Goal: Task Accomplishment & Management: Use online tool/utility

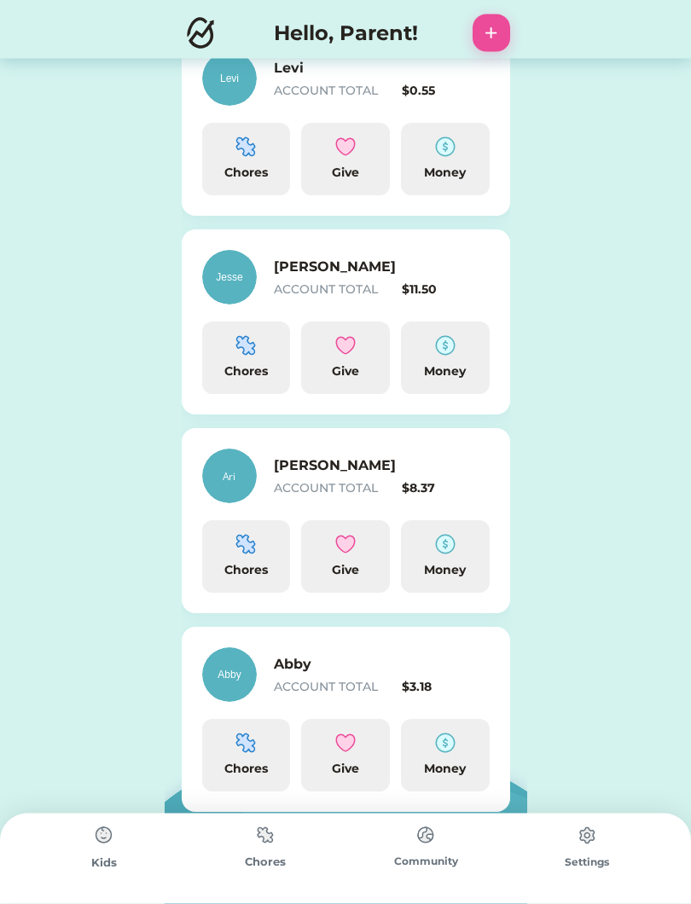
scroll to position [493, 0]
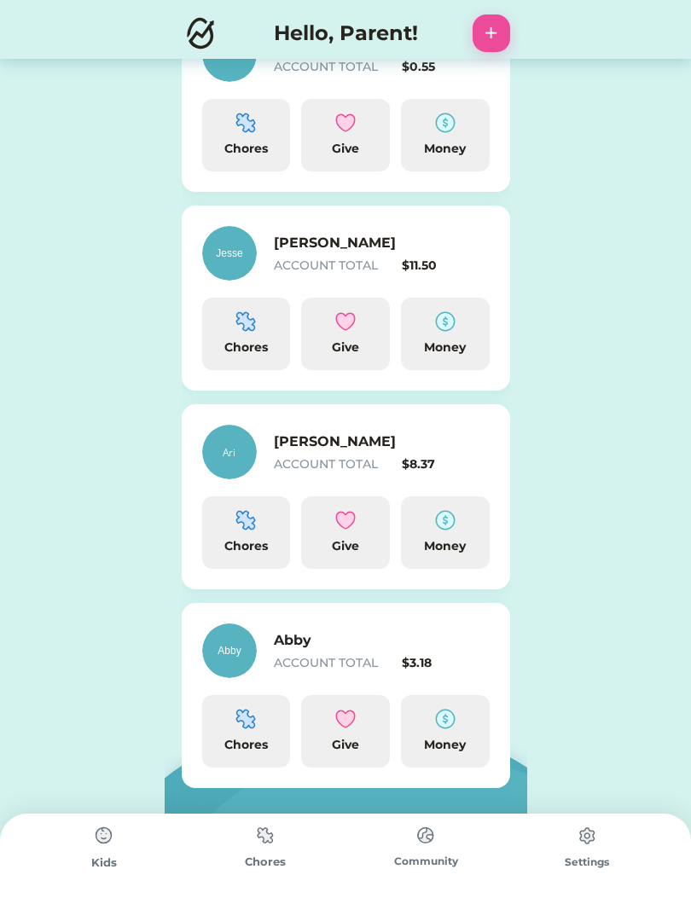
click at [358, 507] on div "Give" at bounding box center [345, 532] width 89 height 73
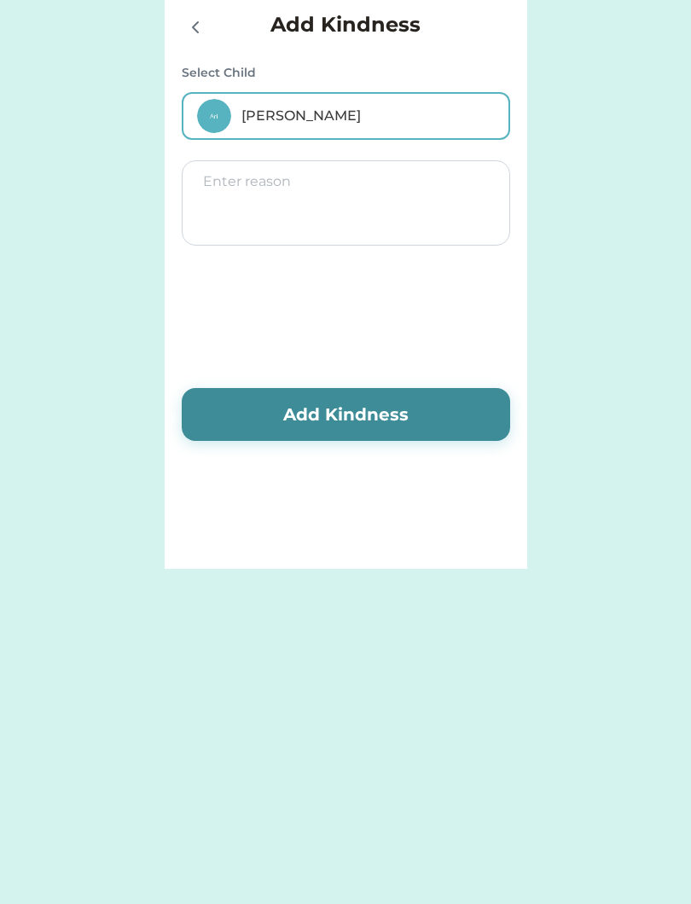
click at [192, 26] on icon at bounding box center [195, 27] width 20 height 20
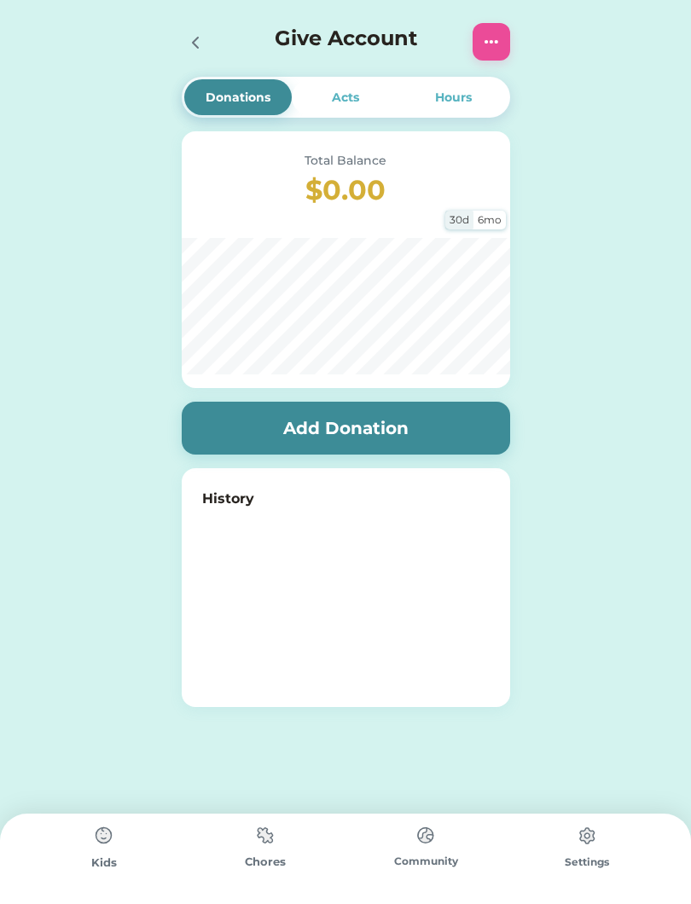
click at [167, 52] on div "Give Account" at bounding box center [346, 42] width 363 height 55
click at [195, 37] on icon at bounding box center [195, 42] width 20 height 20
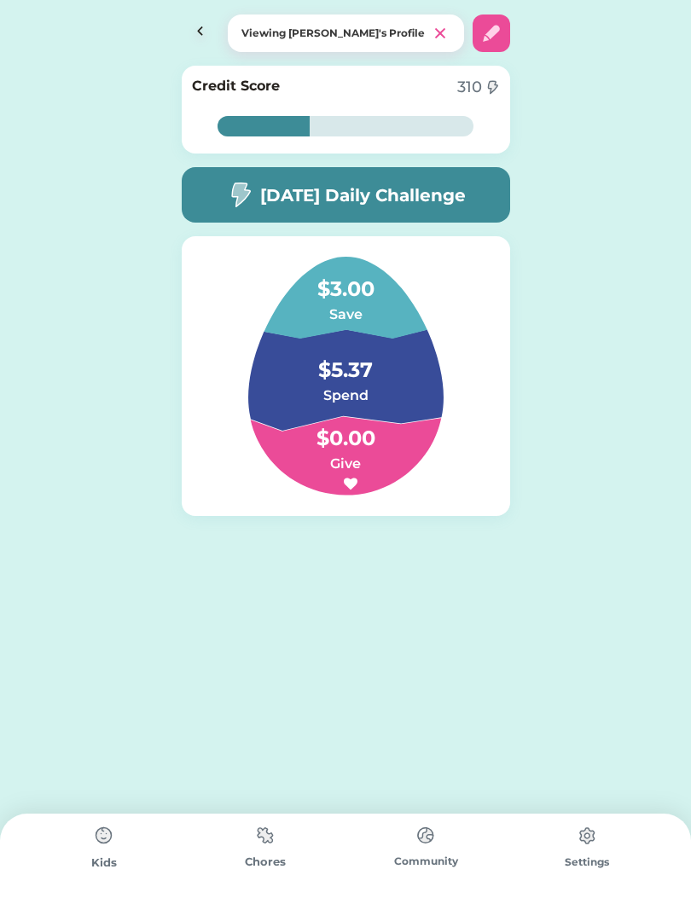
click at [189, 20] on img at bounding box center [201, 34] width 38 height 38
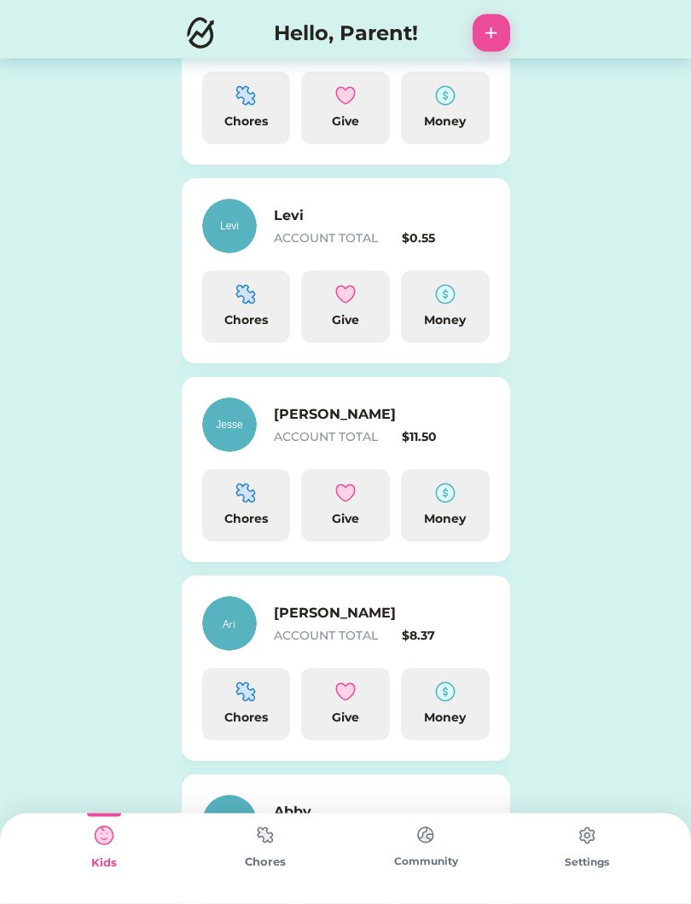
scroll to position [322, 0]
click at [228, 494] on div "Chores" at bounding box center [246, 504] width 89 height 73
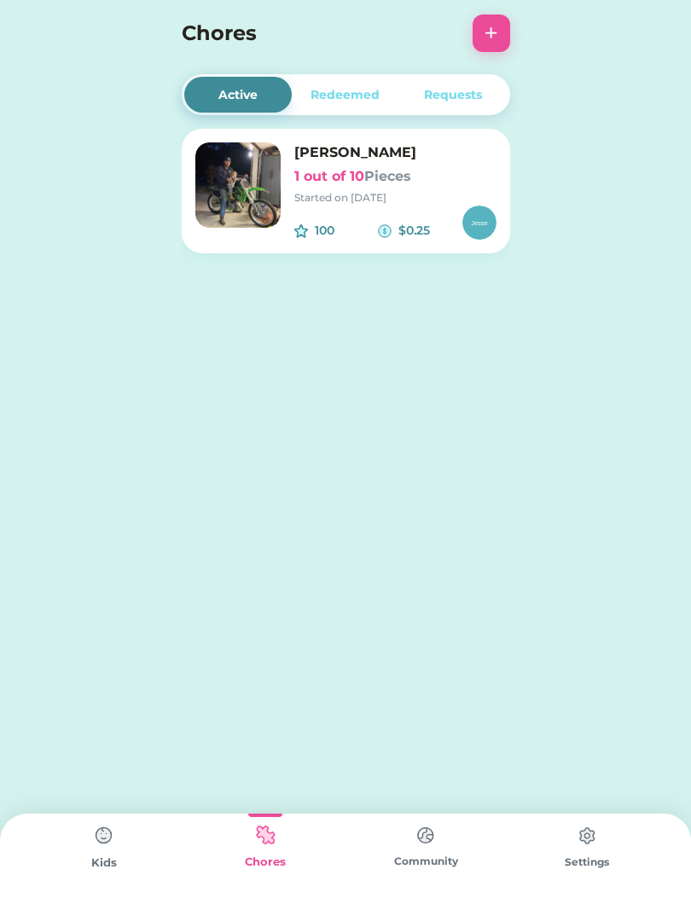
click at [322, 202] on div "Started on [DATE]" at bounding box center [395, 197] width 202 height 15
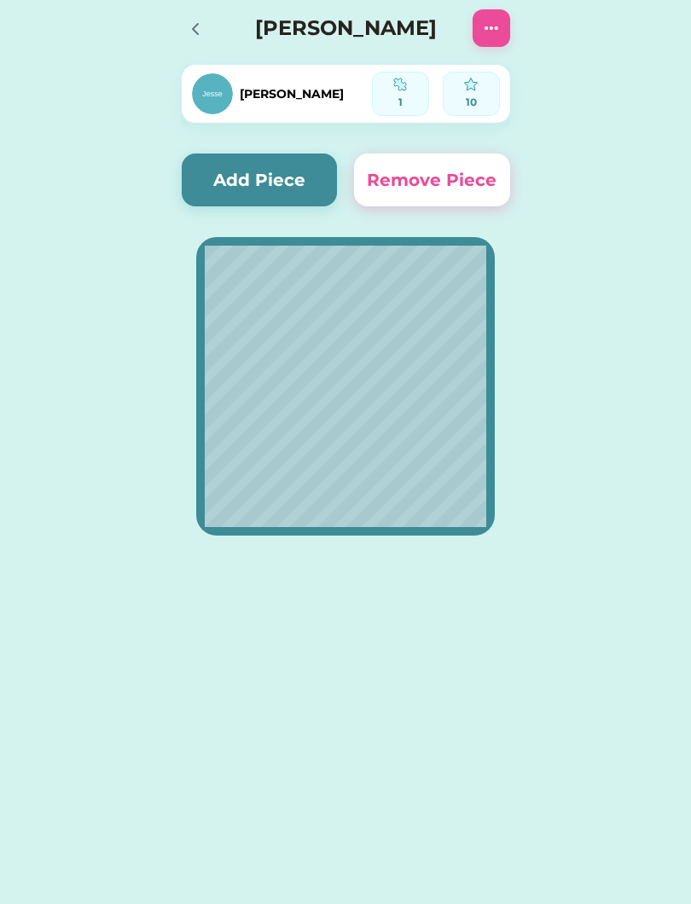
click at [260, 183] on button "Add Piece" at bounding box center [260, 180] width 156 height 53
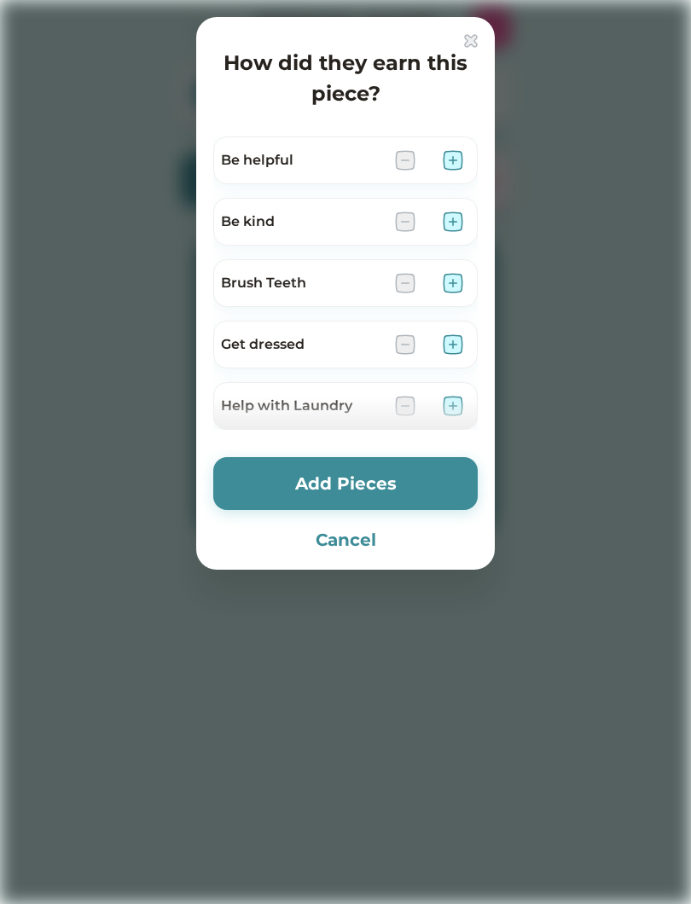
click at [448, 142] on div "Be helpful" at bounding box center [345, 160] width 264 height 48
click at [667, 394] on div at bounding box center [345, 452] width 691 height 904
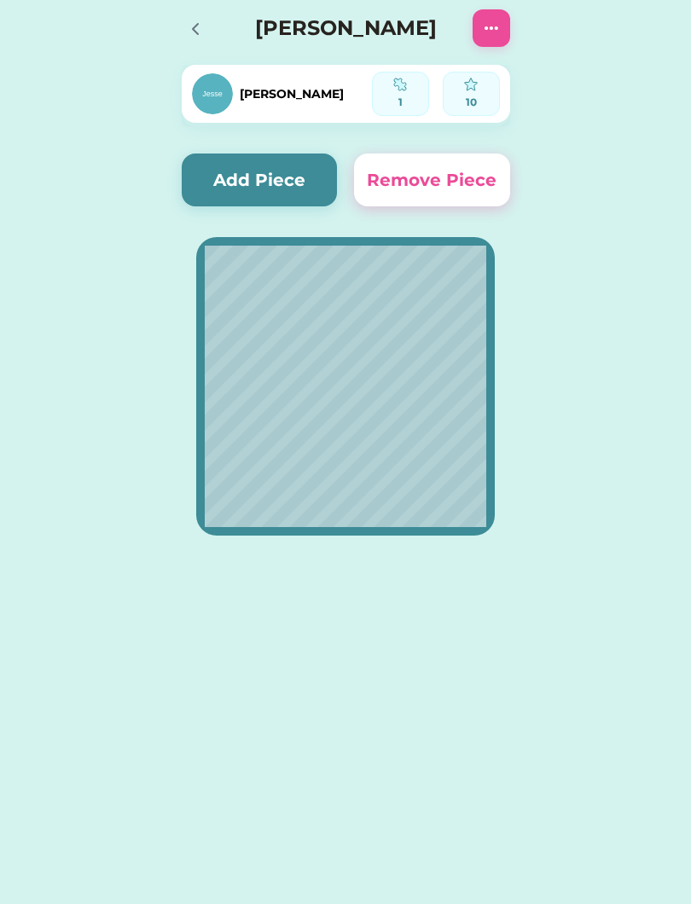
click at [229, 167] on button "Add Piece" at bounding box center [260, 180] width 156 height 53
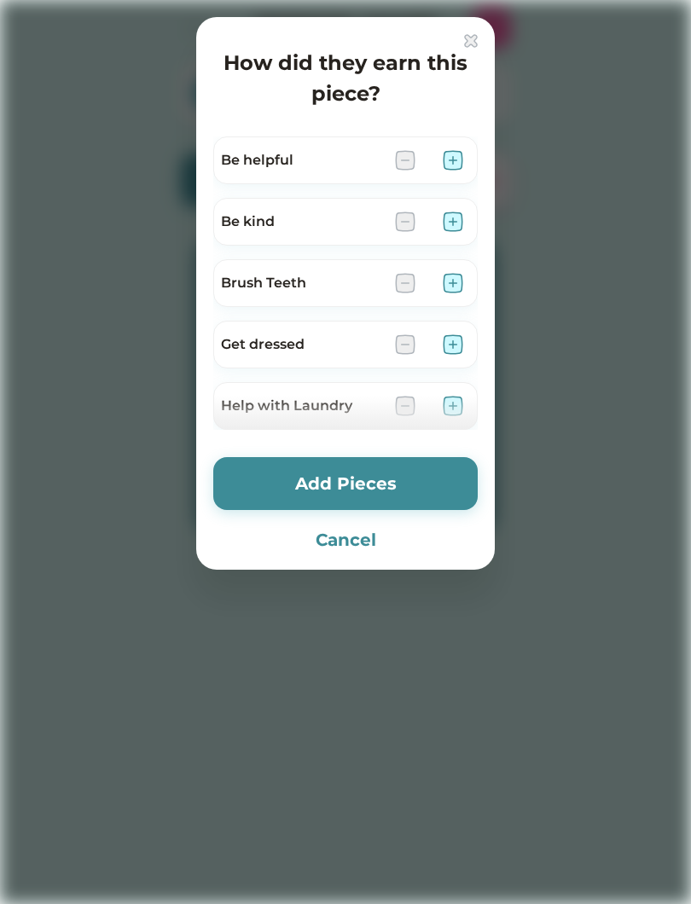
scroll to position [7, 0]
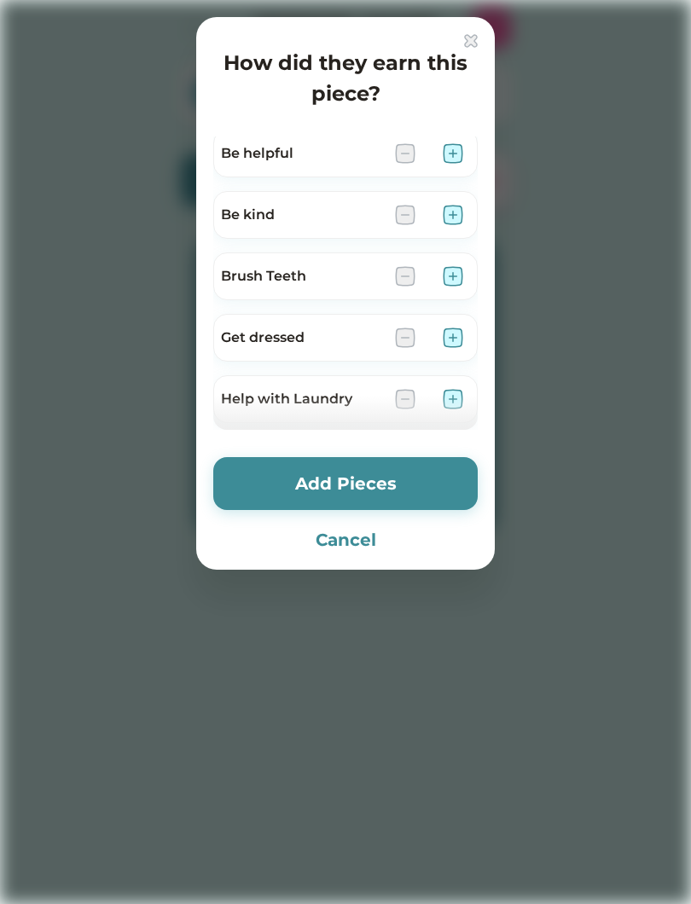
click at [458, 146] on img at bounding box center [453, 153] width 20 height 20
click at [458, 223] on img at bounding box center [453, 215] width 20 height 20
click at [684, 461] on div at bounding box center [345, 452] width 691 height 904
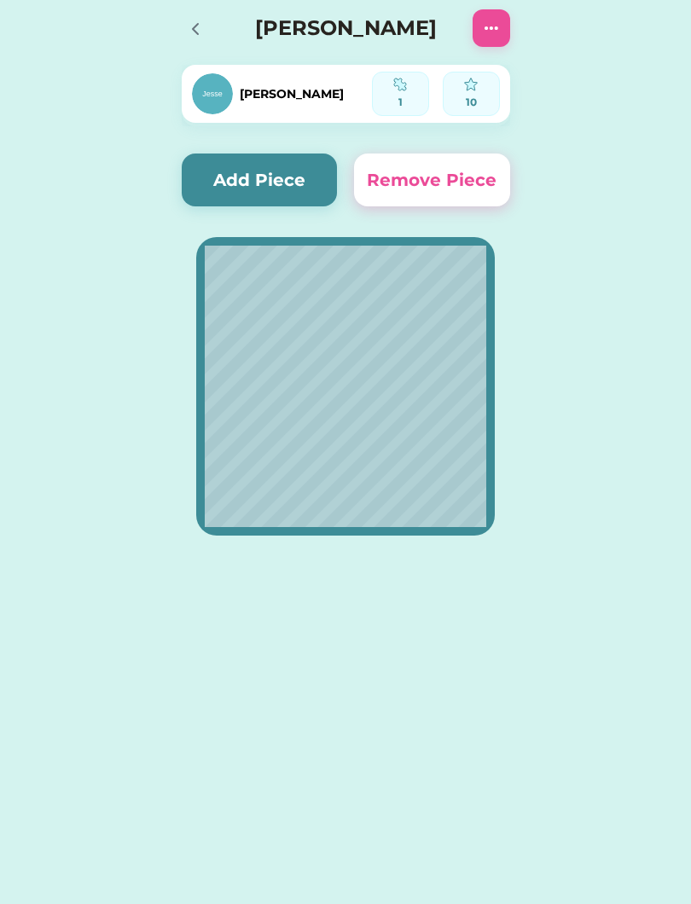
click at [230, 183] on button "Add Piece" at bounding box center [260, 180] width 156 height 53
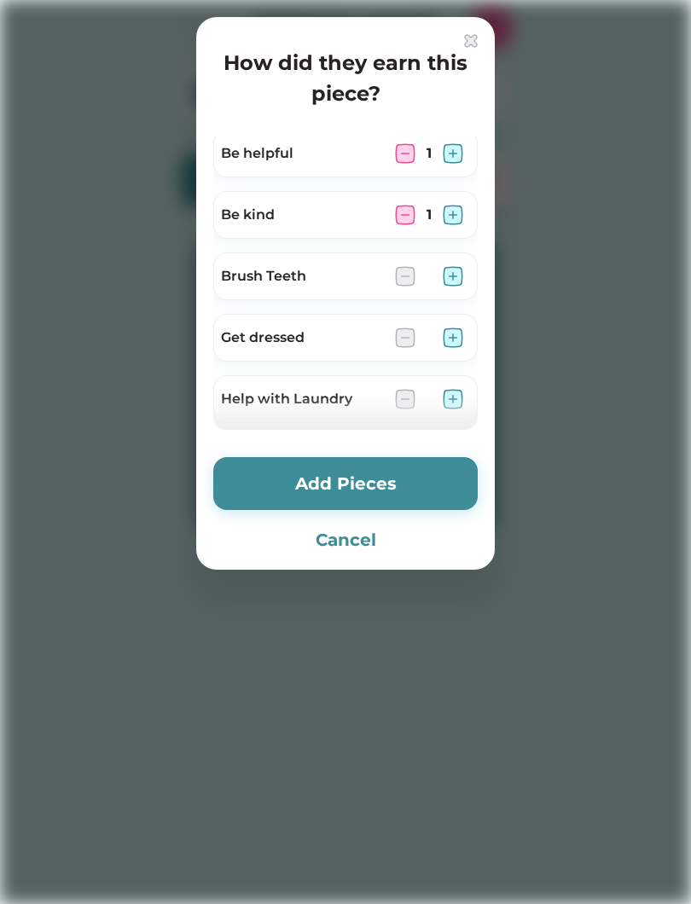
click at [468, 270] on div "Brush Teeth" at bounding box center [345, 276] width 264 height 48
click at [461, 283] on img at bounding box center [453, 276] width 20 height 20
click at [444, 335] on img at bounding box center [453, 338] width 20 height 20
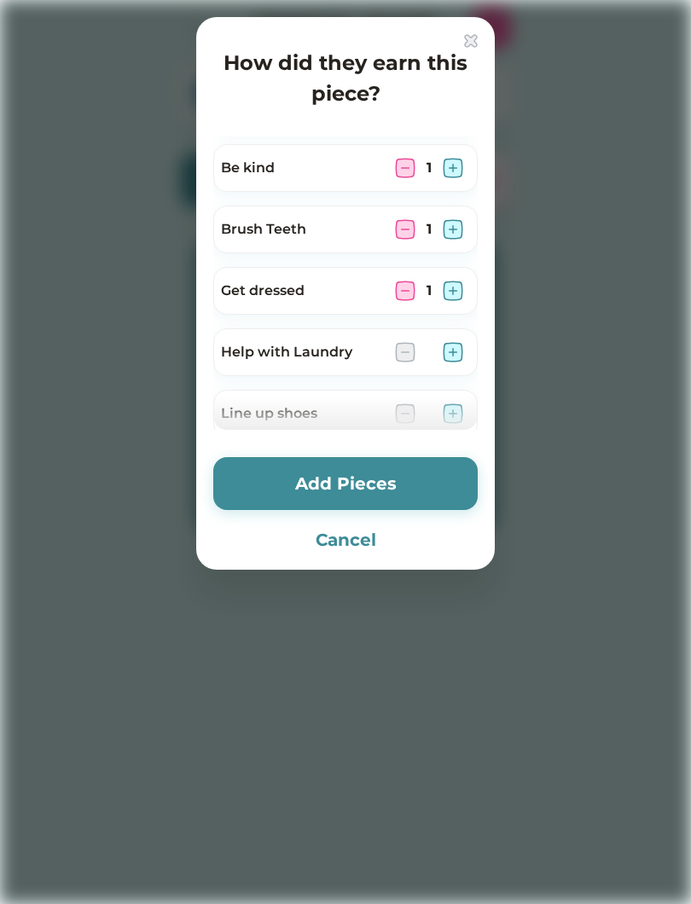
scroll to position [99, 0]
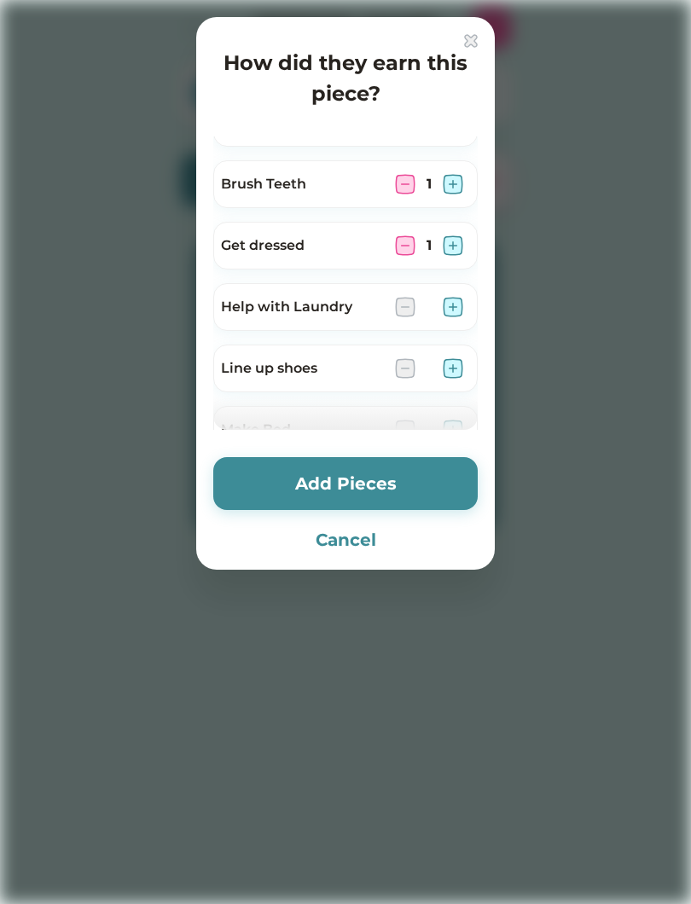
click at [444, 293] on div "Help with Laundry" at bounding box center [345, 307] width 264 height 48
click at [455, 302] on img at bounding box center [453, 307] width 20 height 20
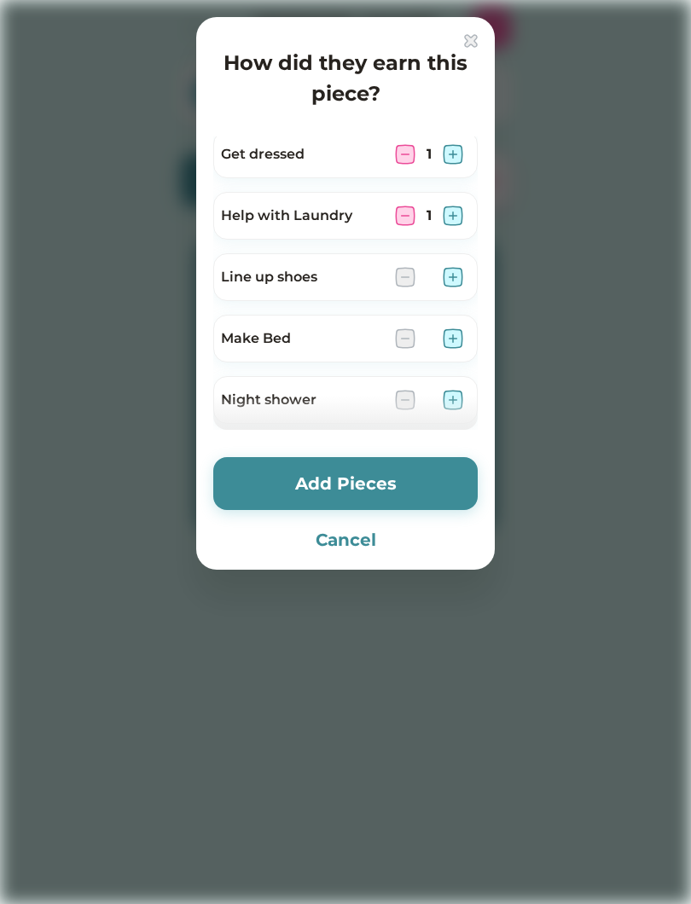
scroll to position [202, 0]
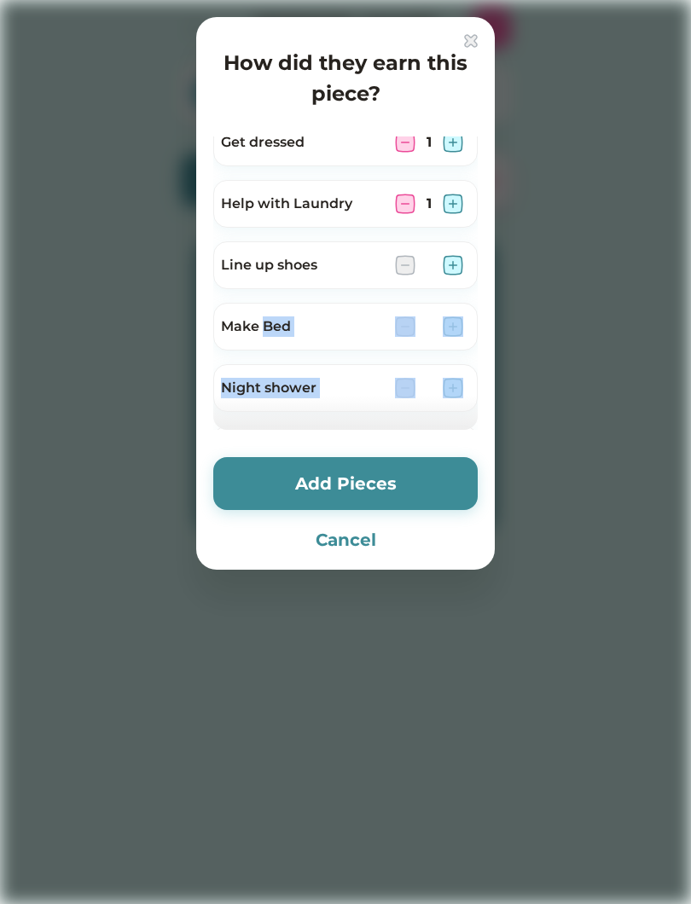
click at [329, 201] on div "Help with Laundry" at bounding box center [301, 204] width 160 height 20
click at [443, 384] on img at bounding box center [453, 388] width 20 height 20
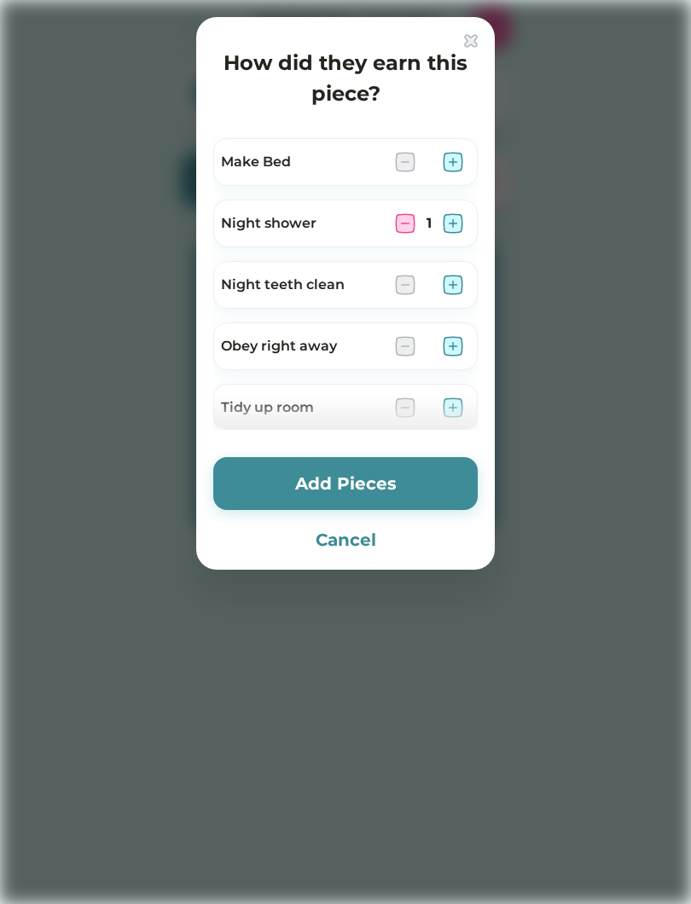
scroll to position [390, 0]
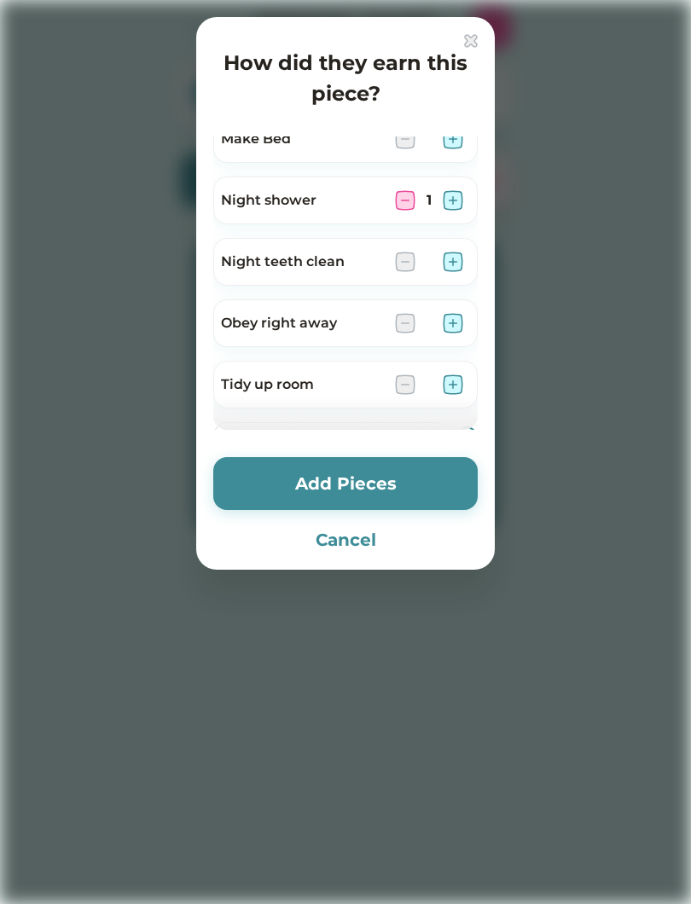
click at [438, 255] on div at bounding box center [429, 262] width 68 height 20
click at [453, 253] on img at bounding box center [453, 262] width 20 height 20
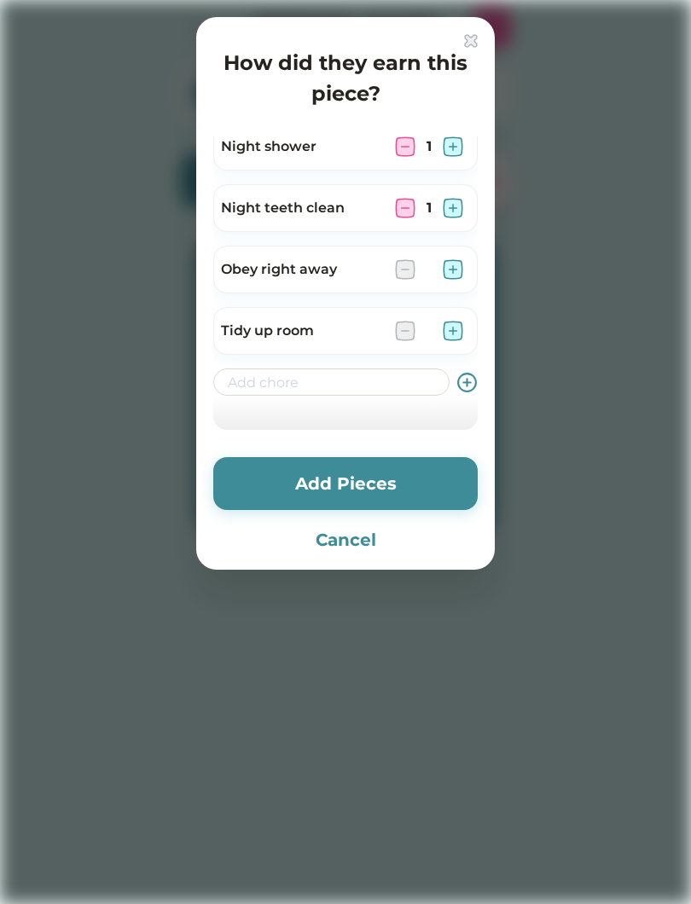
scroll to position [444, 0]
click at [462, 334] on img at bounding box center [453, 331] width 20 height 20
click at [377, 490] on button "Add Pieces" at bounding box center [345, 483] width 264 height 53
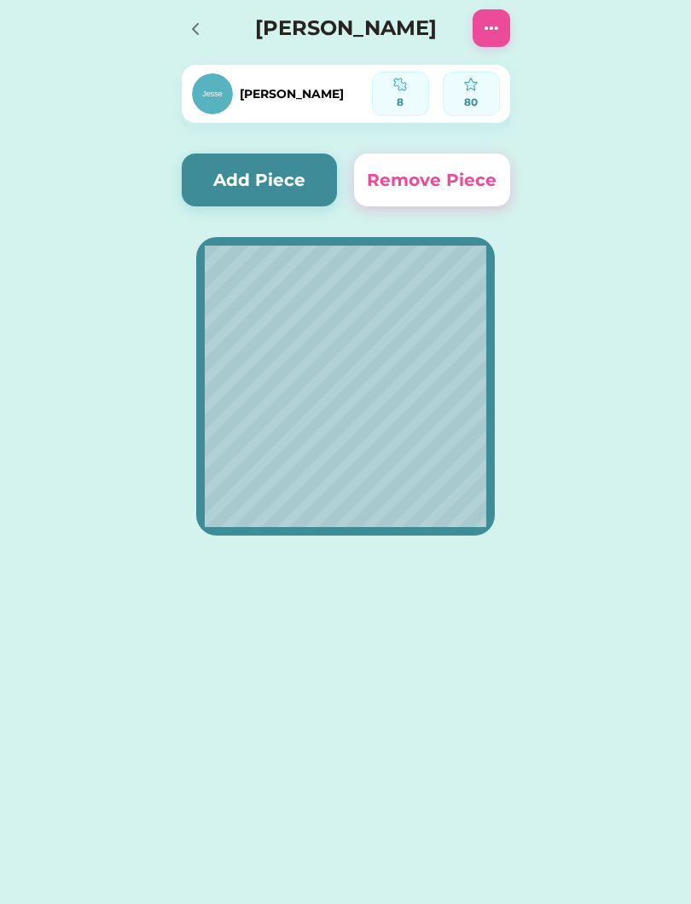
click at [238, 167] on button "Add Piece" at bounding box center [260, 180] width 156 height 53
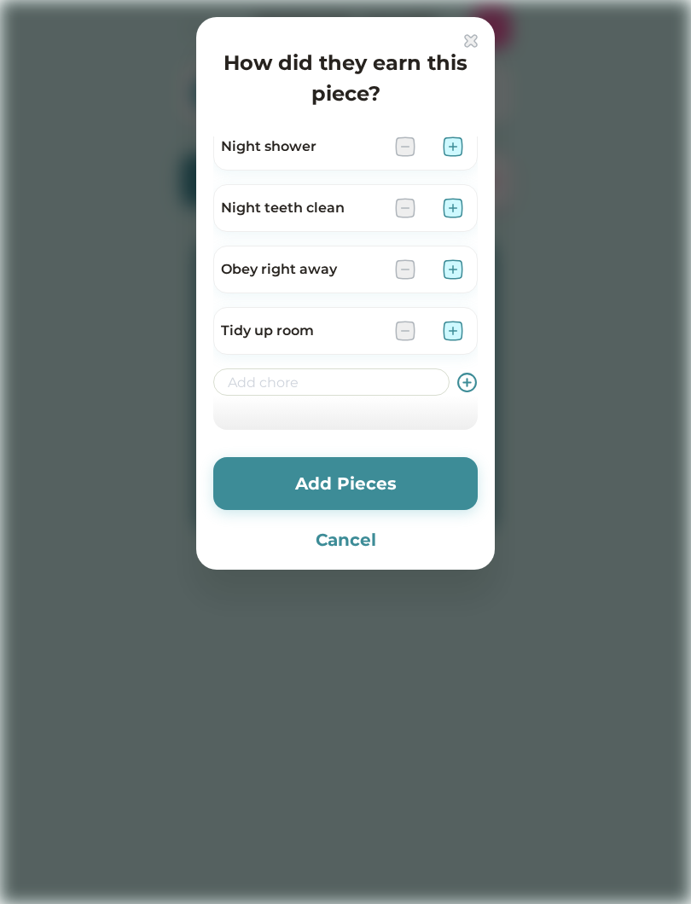
click at [280, 381] on input "input" at bounding box center [331, 381] width 236 height 27
type input "C"
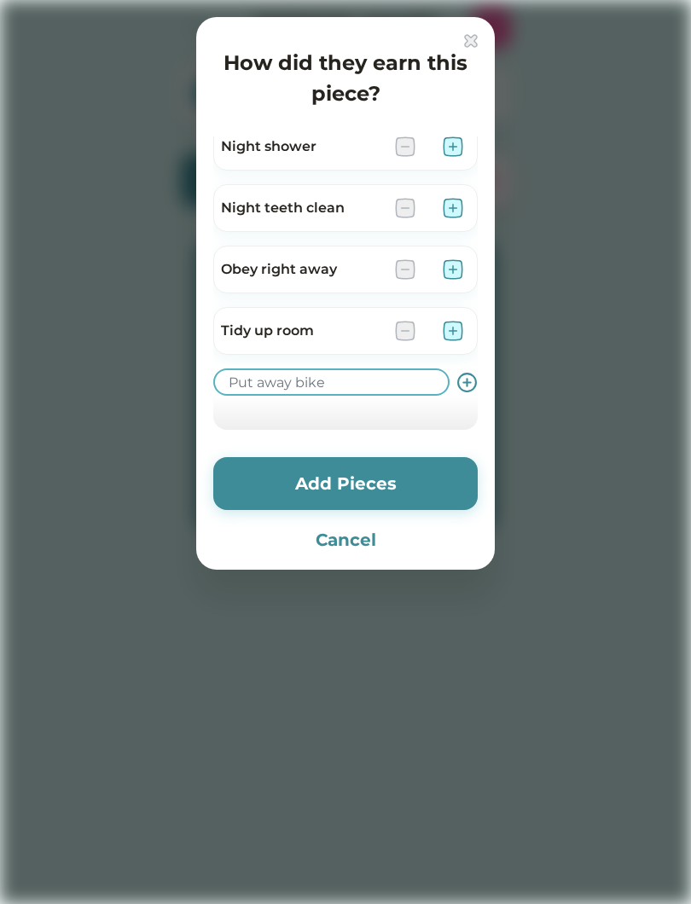
type input "Put away bike"
click at [469, 372] on icon at bounding box center [466, 382] width 21 height 21
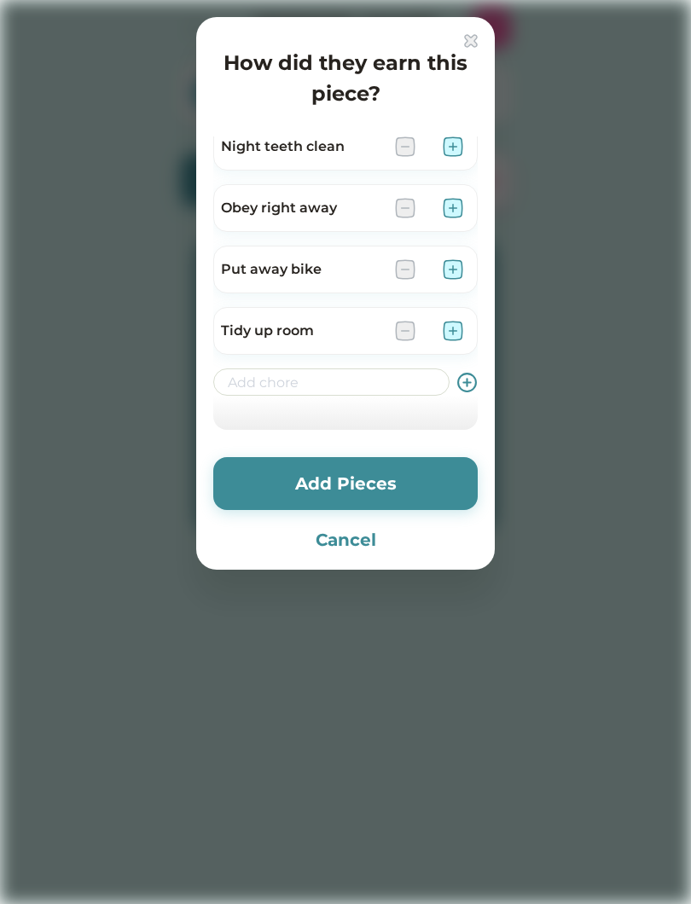
click at [474, 252] on div "Put away bike" at bounding box center [345, 270] width 264 height 48
click at [462, 261] on img at bounding box center [453, 269] width 20 height 20
click at [390, 453] on div "How did they earn this piece? Be helpful Be kind Brush Teeth Get dressed Help w…" at bounding box center [345, 293] width 299 height 553
click at [367, 489] on button "Add Pieces" at bounding box center [345, 483] width 264 height 53
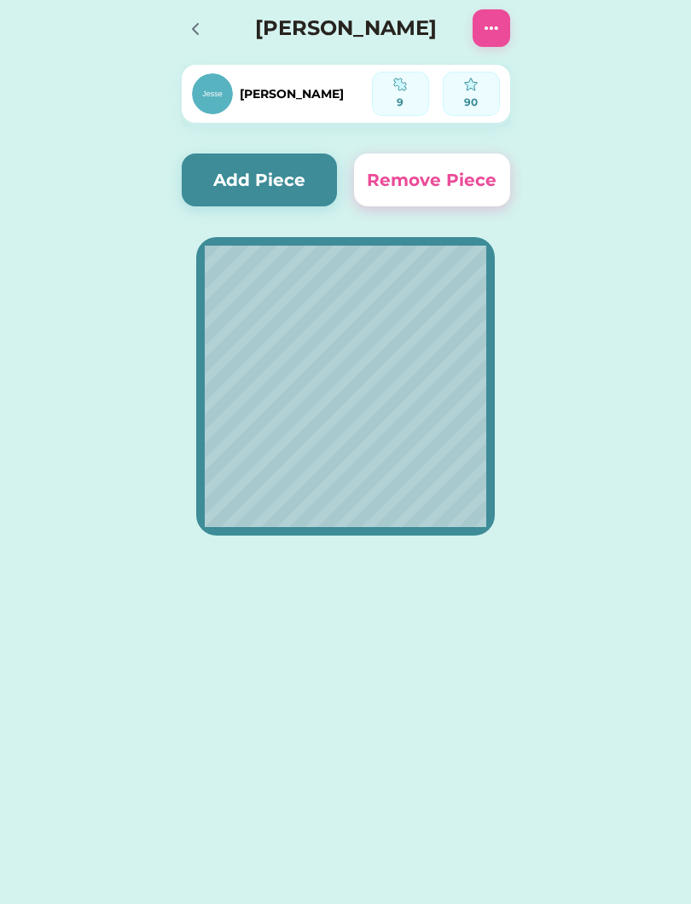
click at [276, 206] on button "Add Piece" at bounding box center [260, 180] width 156 height 53
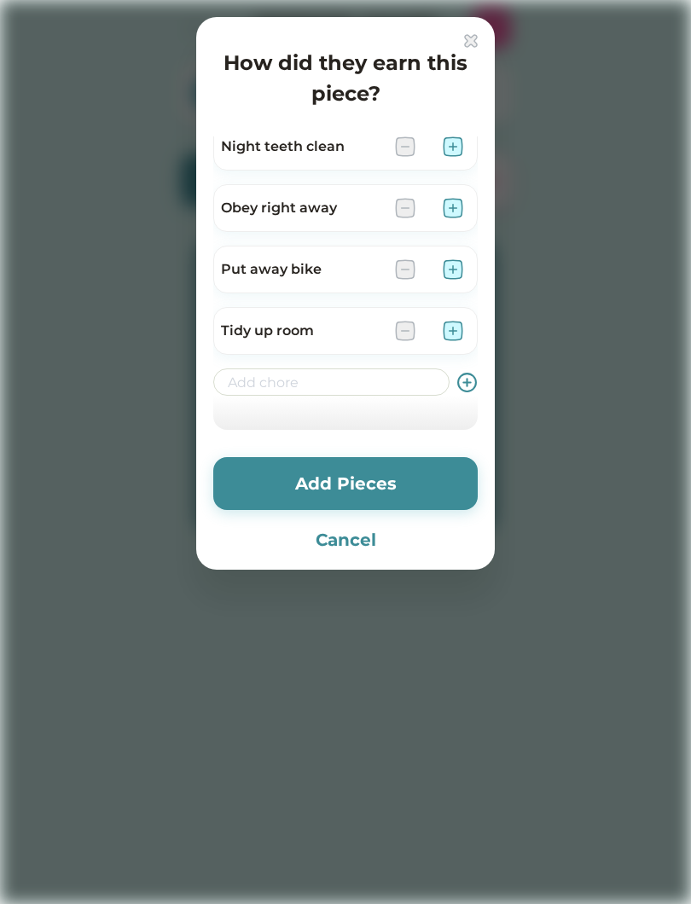
click at [476, 200] on div "Obey right away" at bounding box center [345, 208] width 264 height 48
click at [455, 199] on img at bounding box center [453, 208] width 20 height 20
click at [392, 467] on button "Add Pieces" at bounding box center [345, 483] width 264 height 53
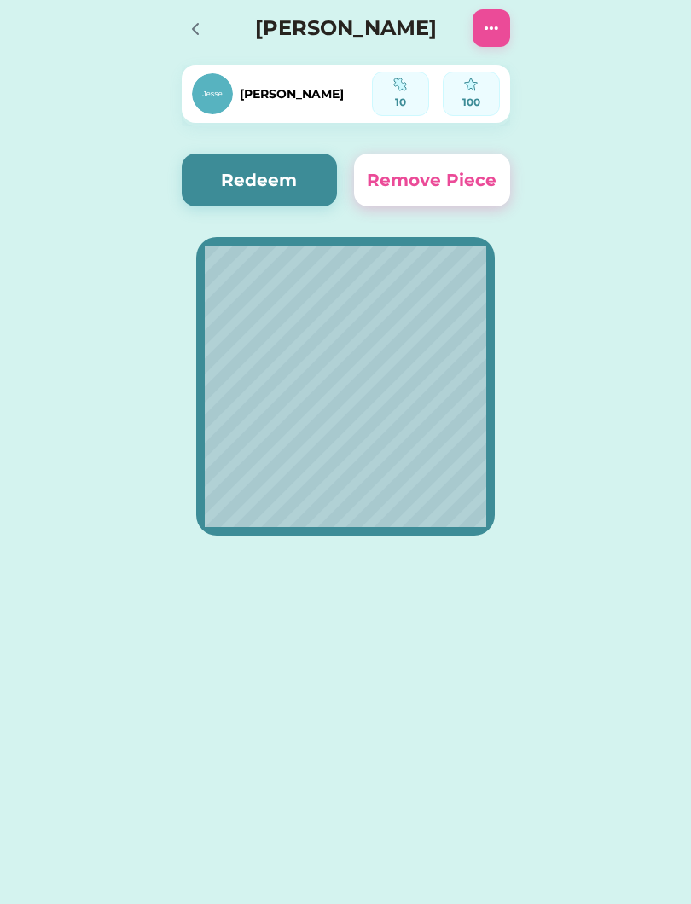
click at [269, 174] on button "Redeem" at bounding box center [260, 180] width 156 height 53
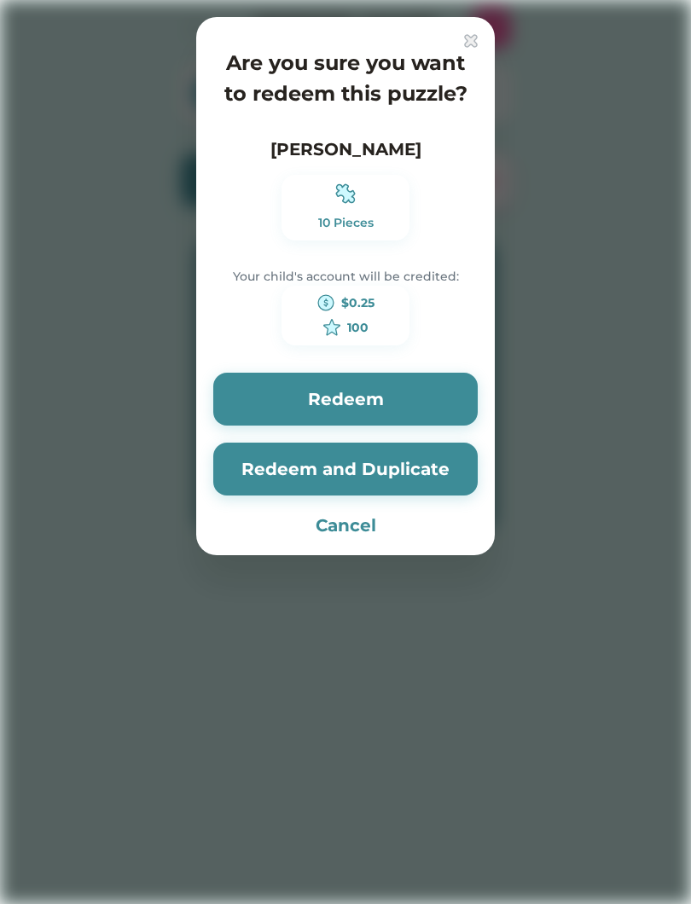
click at [384, 409] on button "Redeem" at bounding box center [345, 399] width 264 height 53
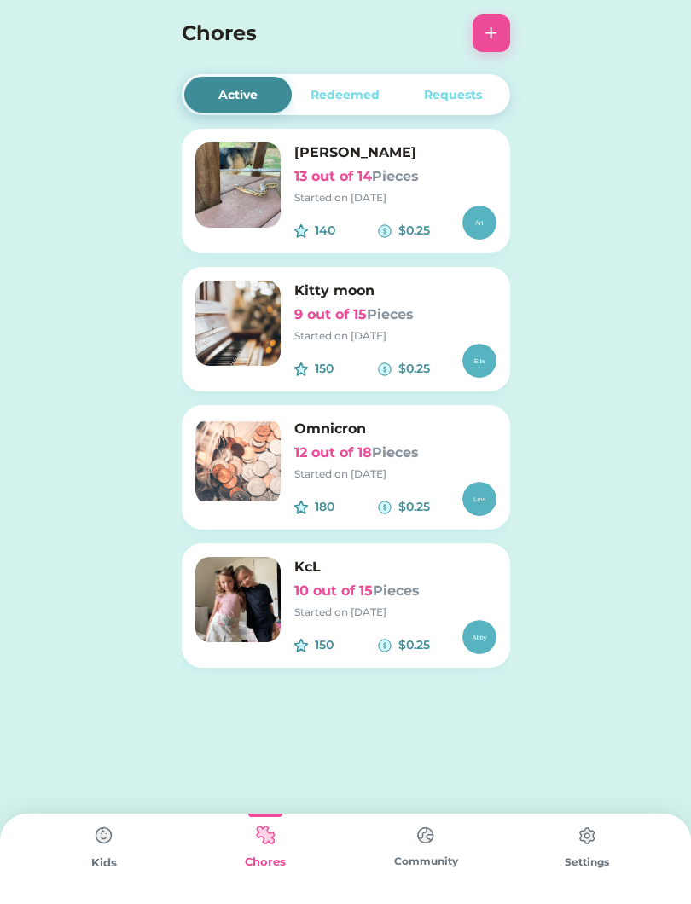
click at [94, 848] on img at bounding box center [104, 836] width 34 height 34
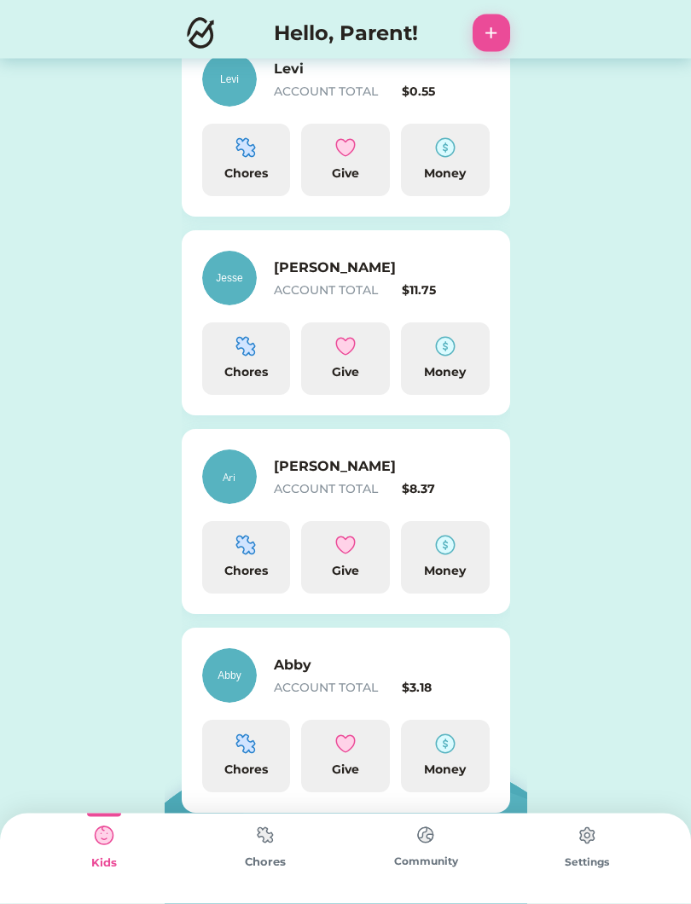
scroll to position [469, 0]
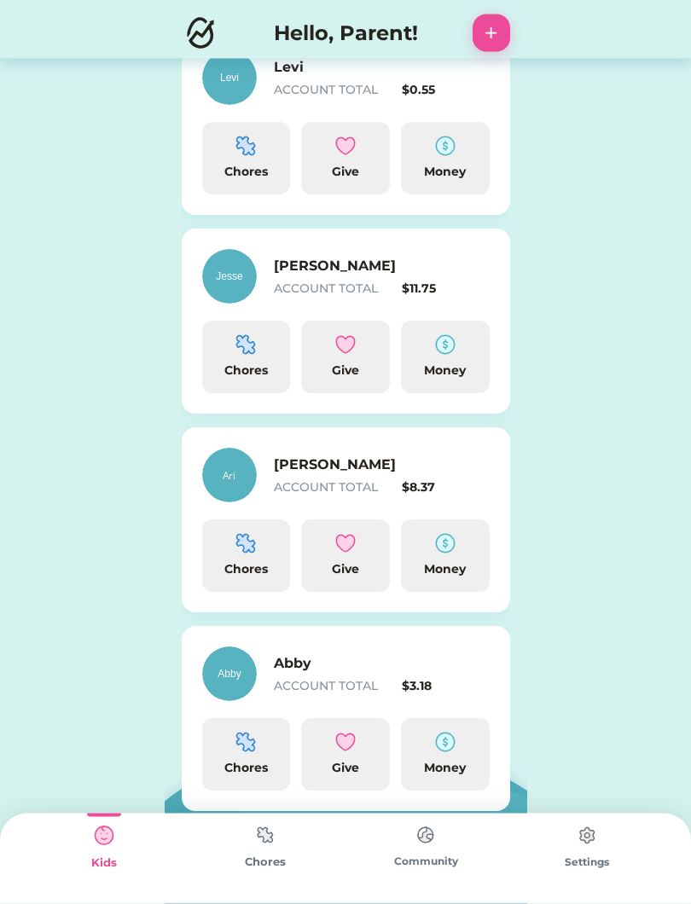
click at [442, 353] on img at bounding box center [445, 345] width 20 height 20
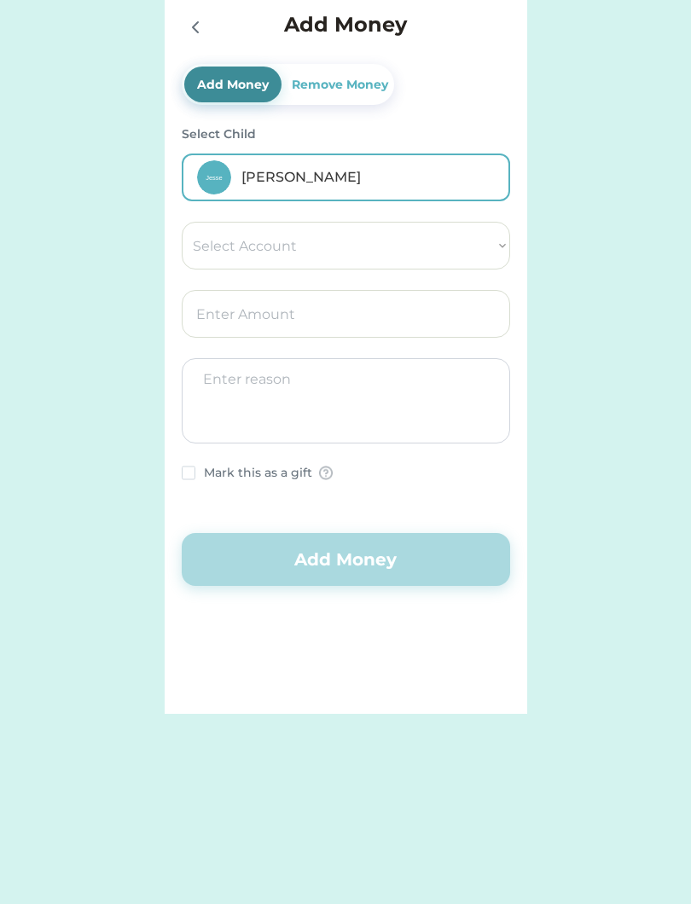
select select ""PLACEHOLDER_1427118222253""
click at [305, 318] on input "input" at bounding box center [346, 314] width 328 height 48
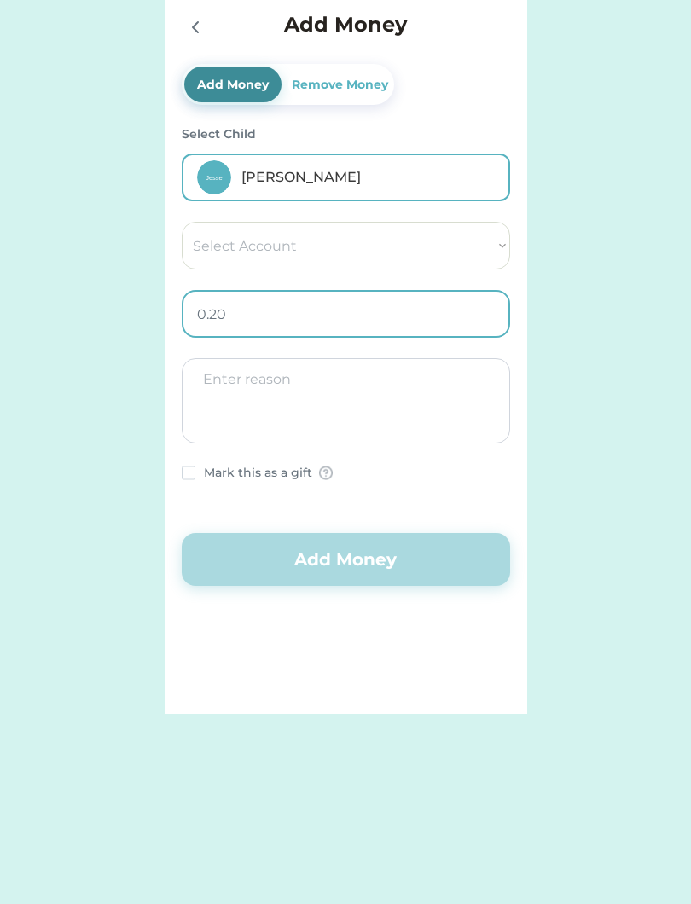
type input "0.25"
click at [392, 399] on textarea at bounding box center [346, 400] width 328 height 85
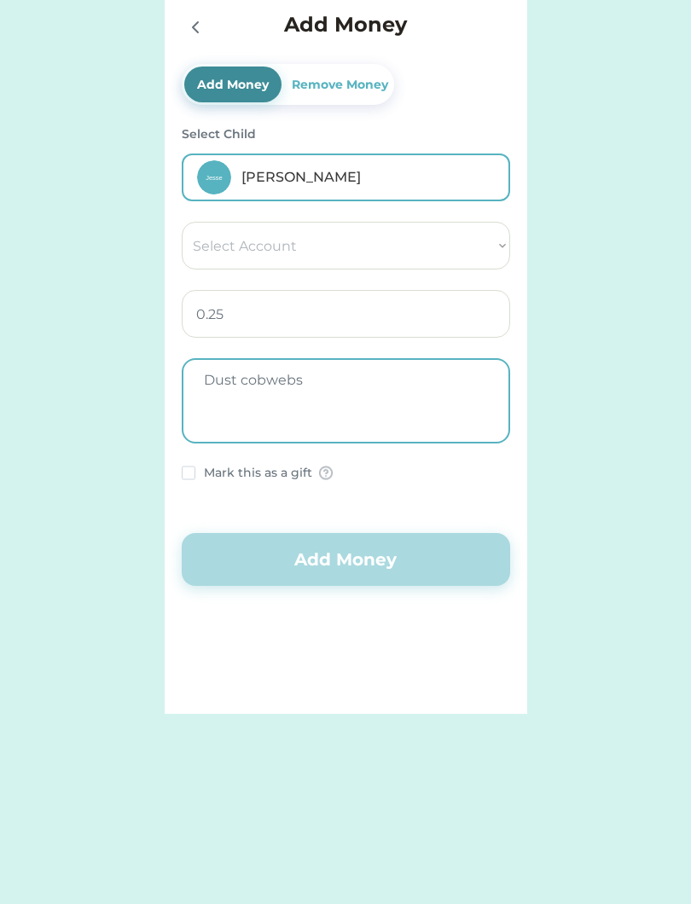
type textarea "Dust cobwebs"
click at [336, 246] on select "Select Account Save Give Spend" at bounding box center [346, 246] width 328 height 48
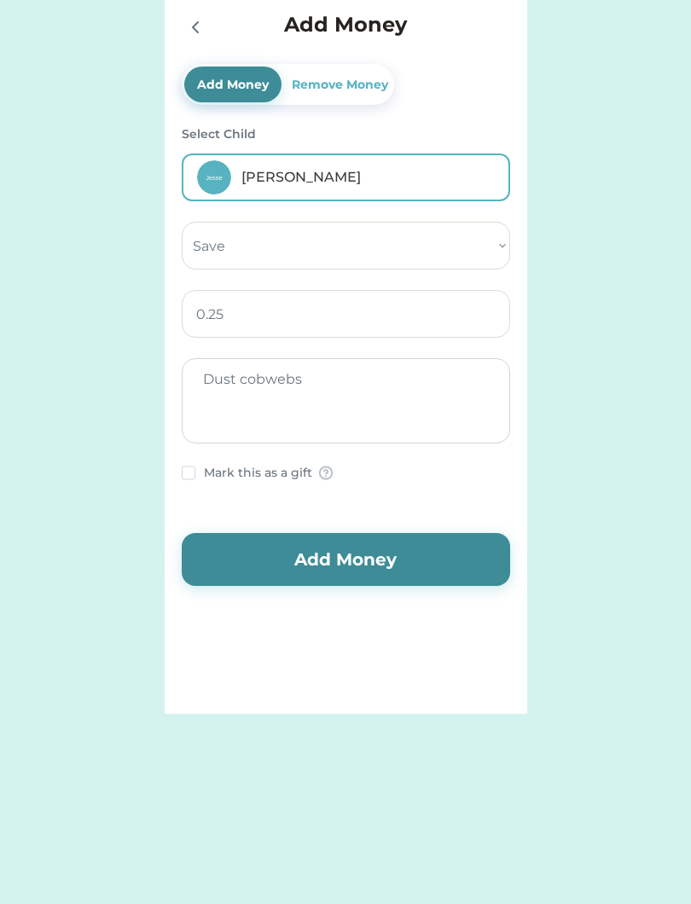
click at [367, 555] on button "Add Money" at bounding box center [346, 559] width 328 height 53
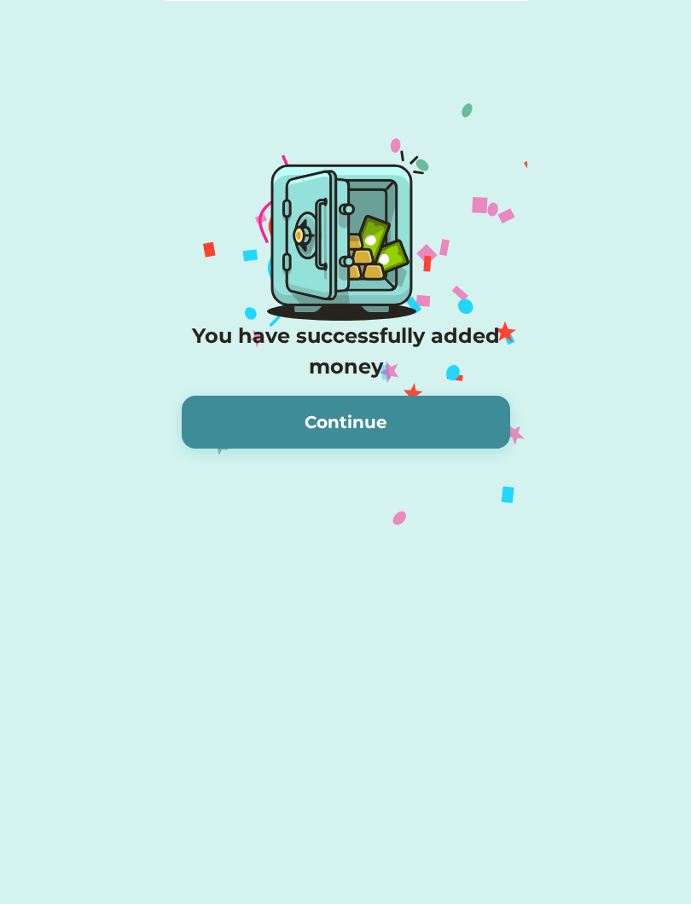
click at [390, 438] on button "Continue" at bounding box center [346, 422] width 328 height 53
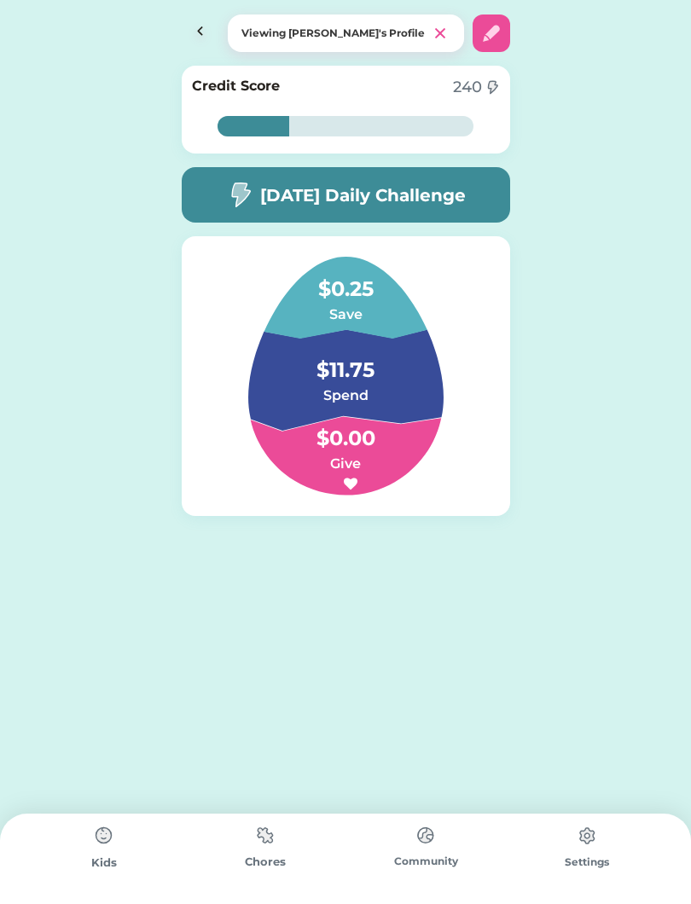
click at [190, 35] on img at bounding box center [201, 34] width 38 height 38
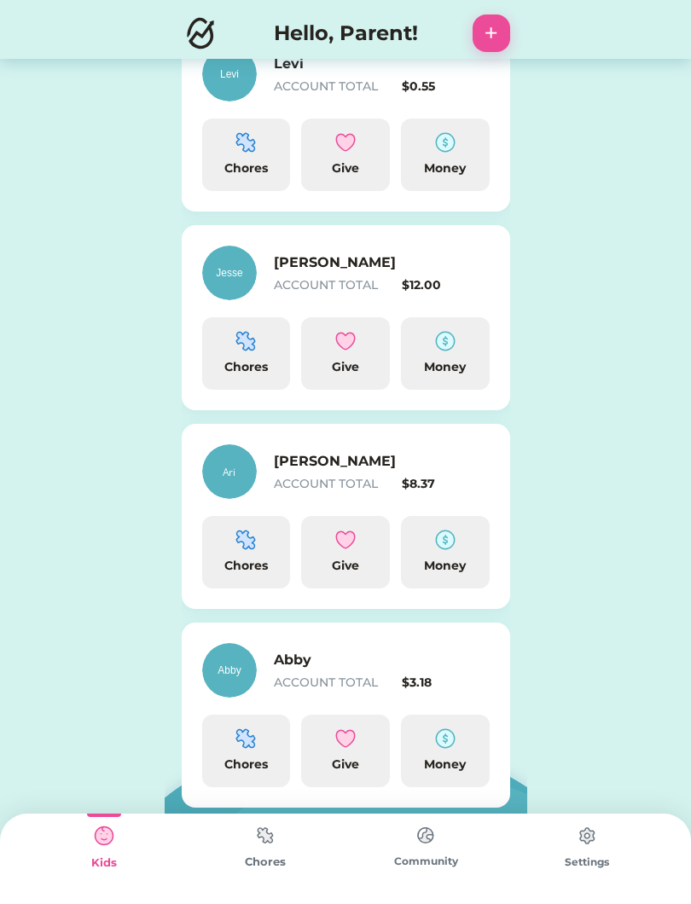
scroll to position [486, 0]
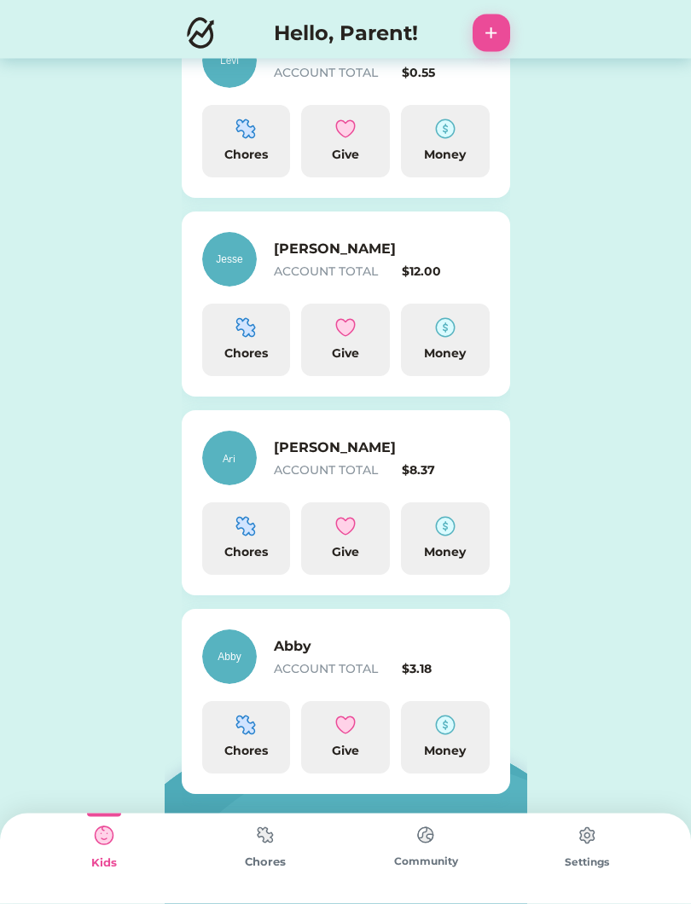
click at [441, 734] on img at bounding box center [445, 726] width 20 height 20
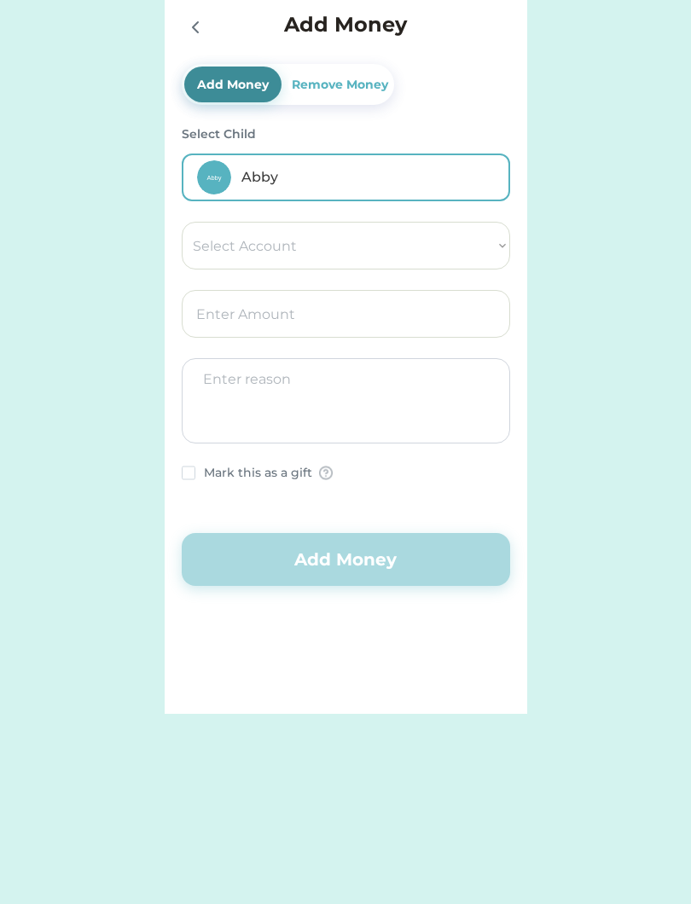
click at [479, 241] on select "Select Account Save Give Spend" at bounding box center [346, 246] width 328 height 48
select select ""1348695171700984260__LOOKUP__1754715391616x401781904862327700""
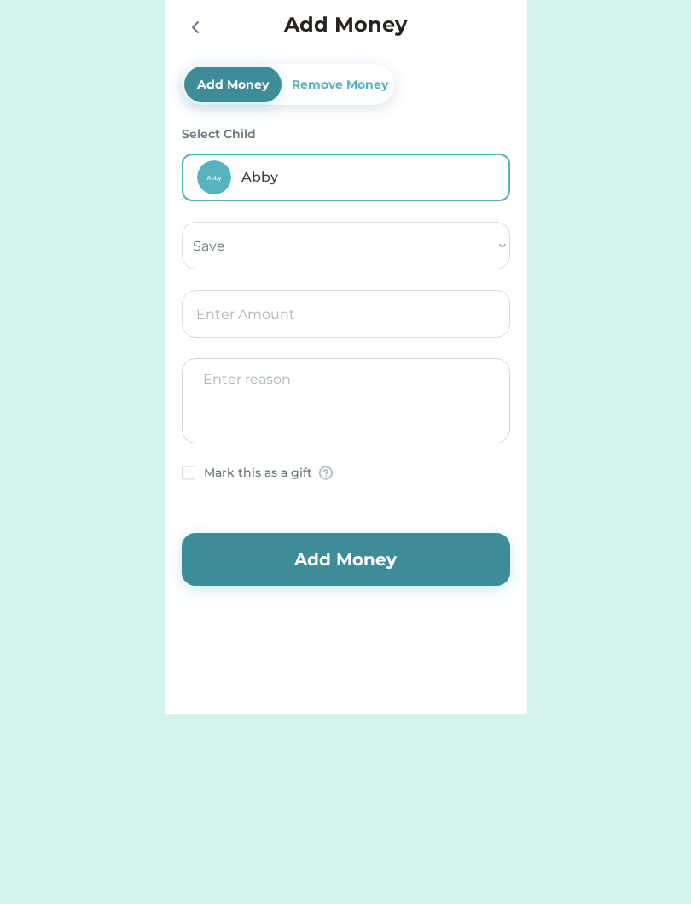
click at [313, 312] on input "input" at bounding box center [346, 314] width 328 height 48
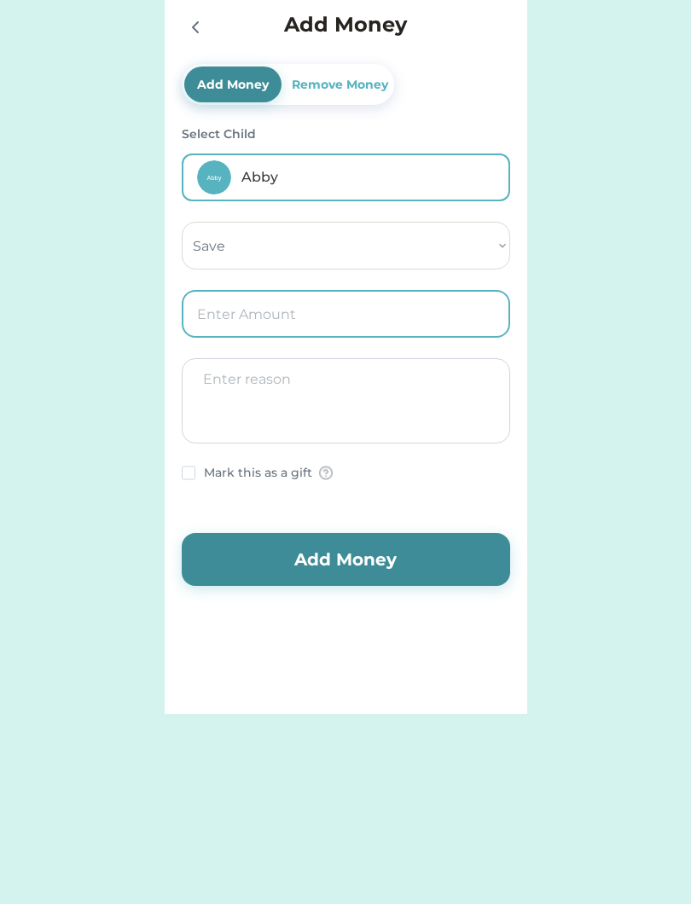
type input "0.50"
click at [357, 409] on textarea at bounding box center [346, 400] width 328 height 85
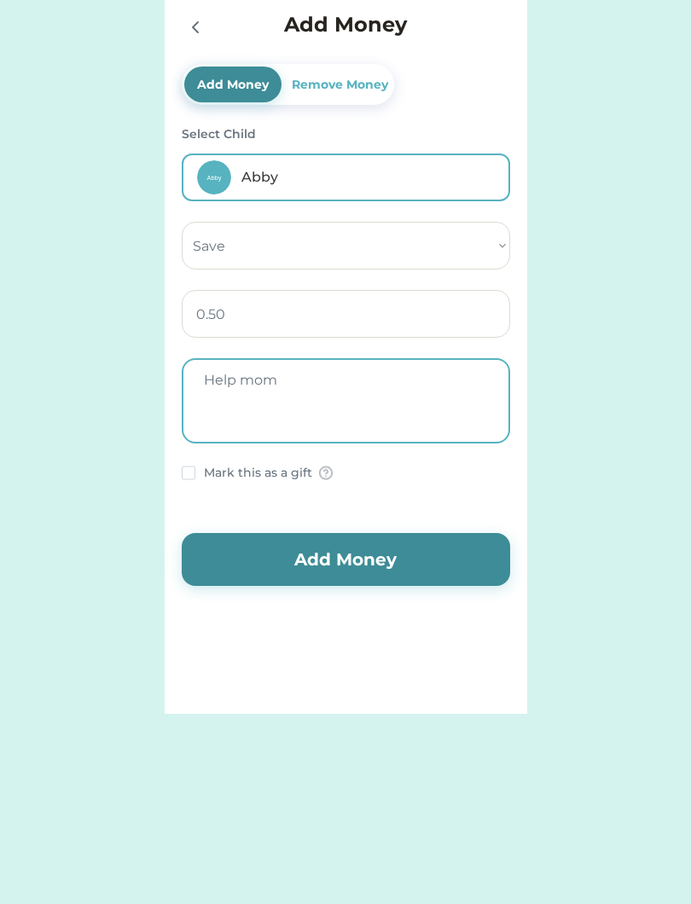
type textarea "Help mom"
click at [407, 557] on button "Add Money" at bounding box center [346, 559] width 328 height 53
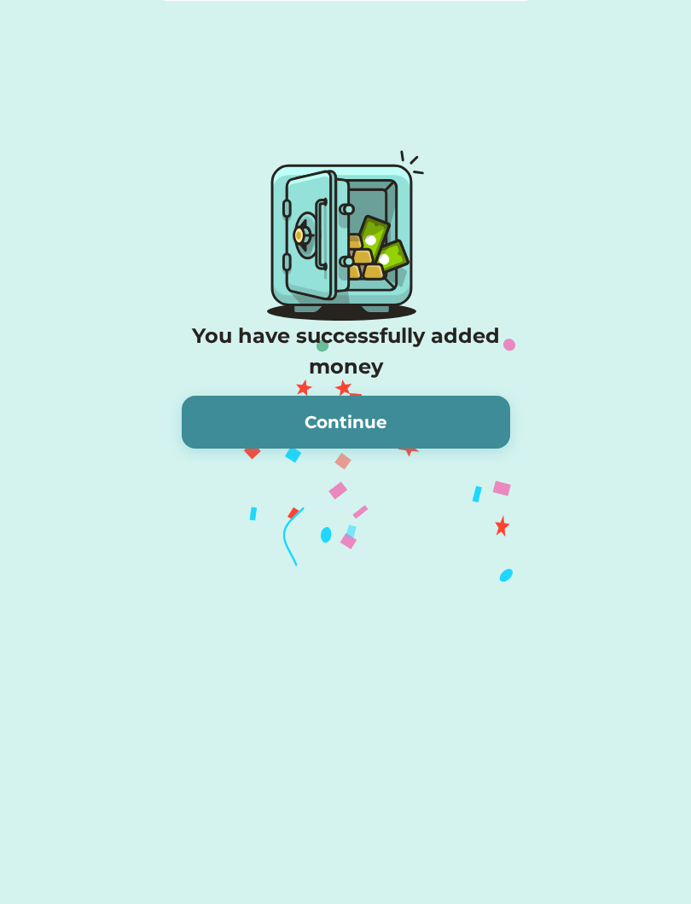
click at [383, 431] on button "Continue" at bounding box center [346, 422] width 328 height 53
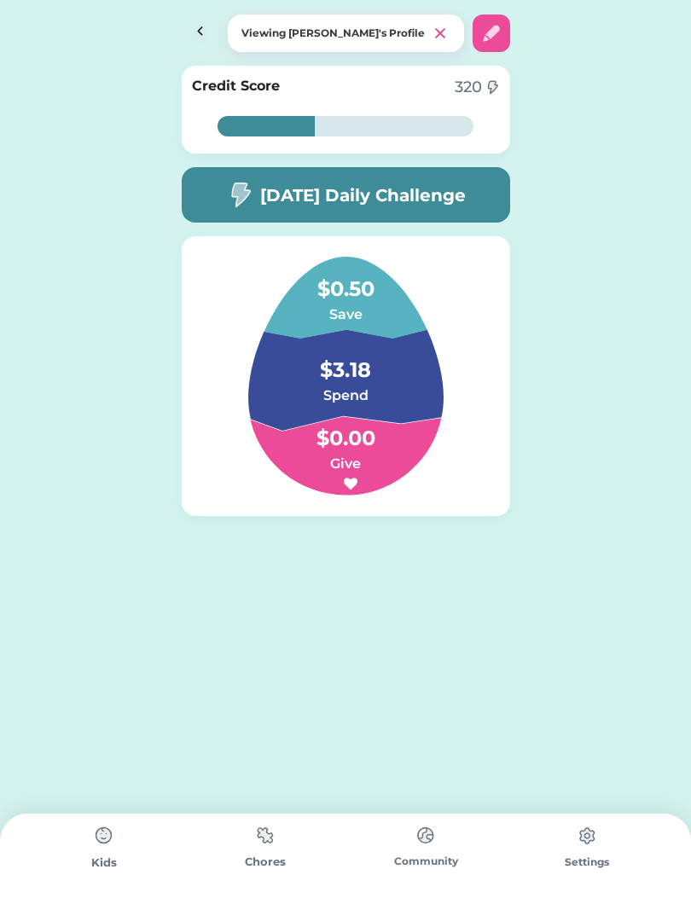
click at [199, 36] on img at bounding box center [201, 34] width 38 height 38
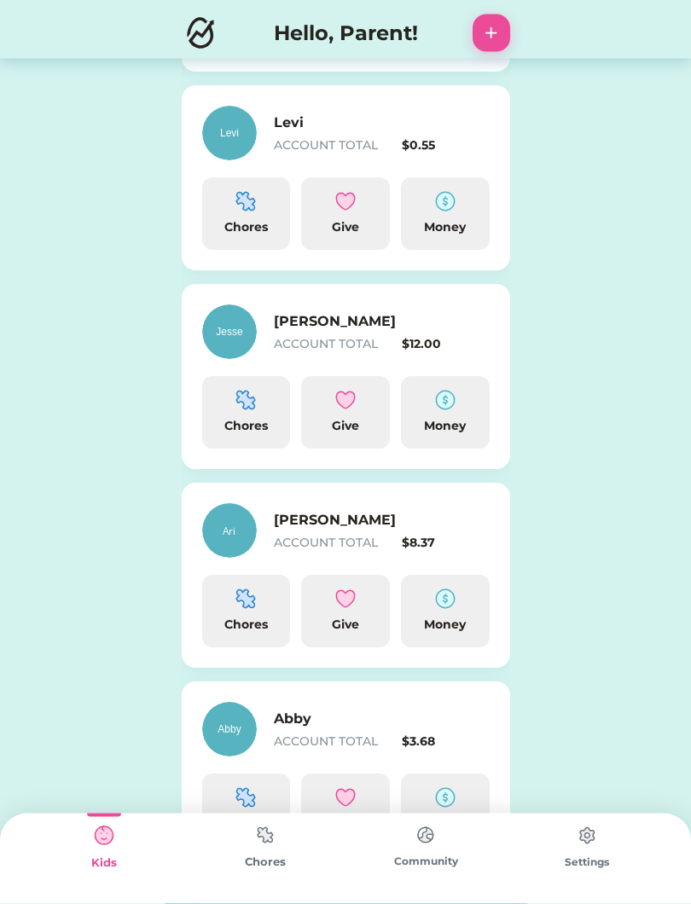
scroll to position [493, 0]
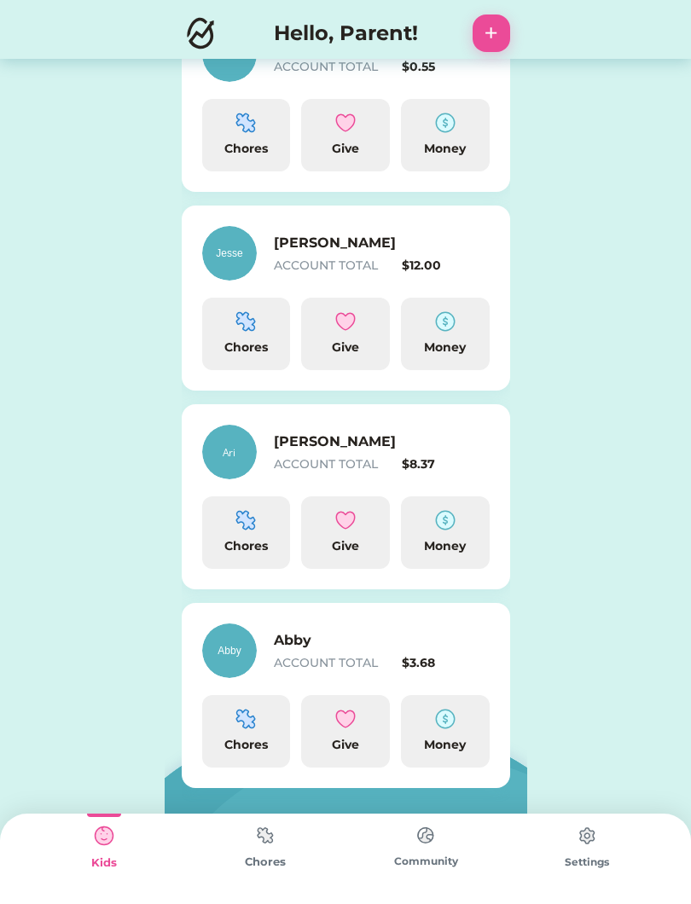
click at [450, 529] on img at bounding box center [445, 520] width 20 height 20
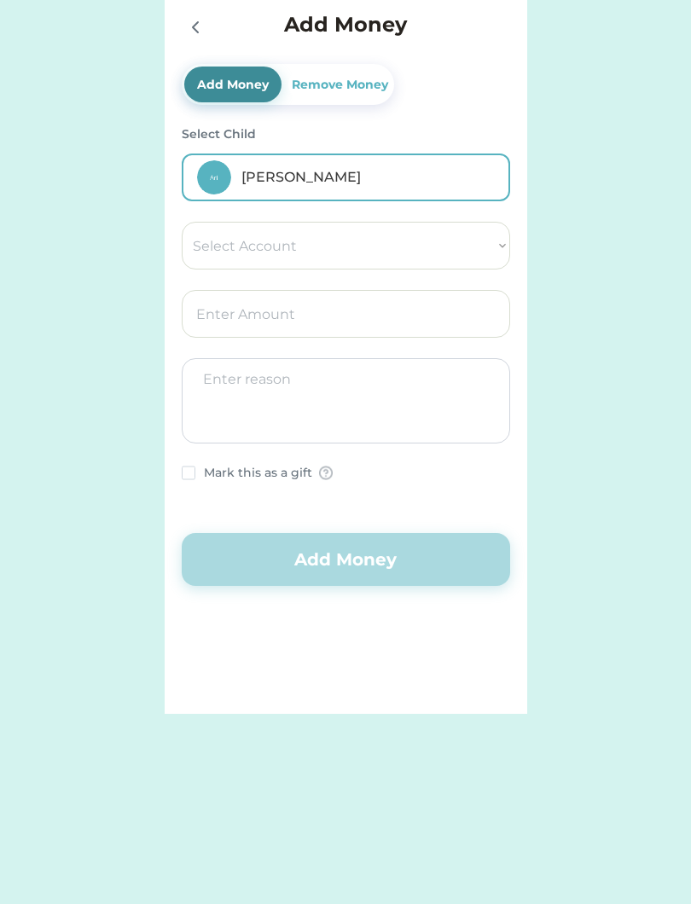
click at [351, 254] on select "Select Account Save Give Spend" at bounding box center [346, 246] width 328 height 48
select select ""1348695171700984260__LOOKUP__1754715340837x191646150522124100""
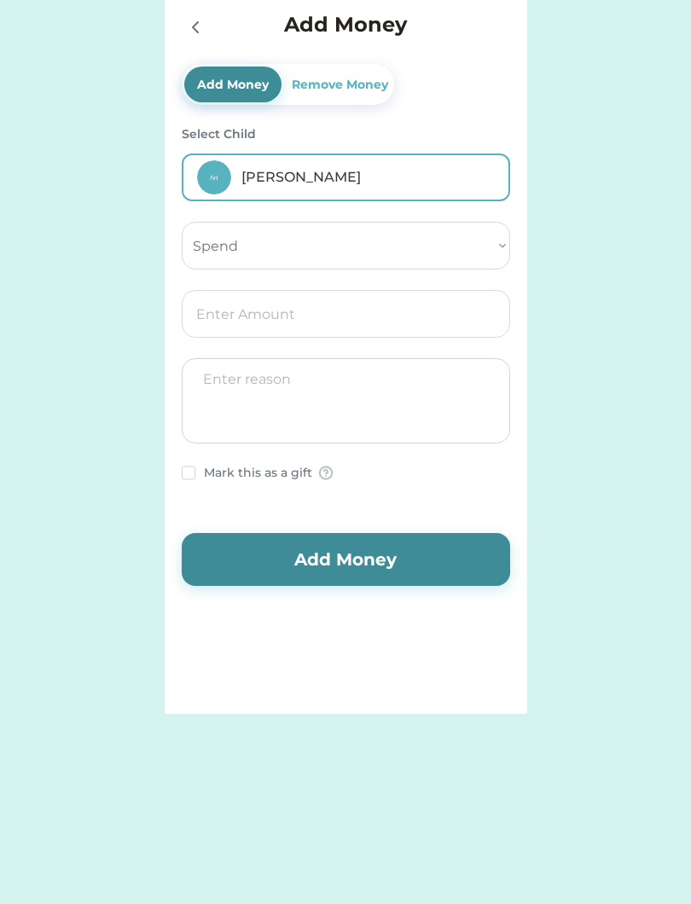
click at [304, 316] on input "input" at bounding box center [346, 314] width 328 height 48
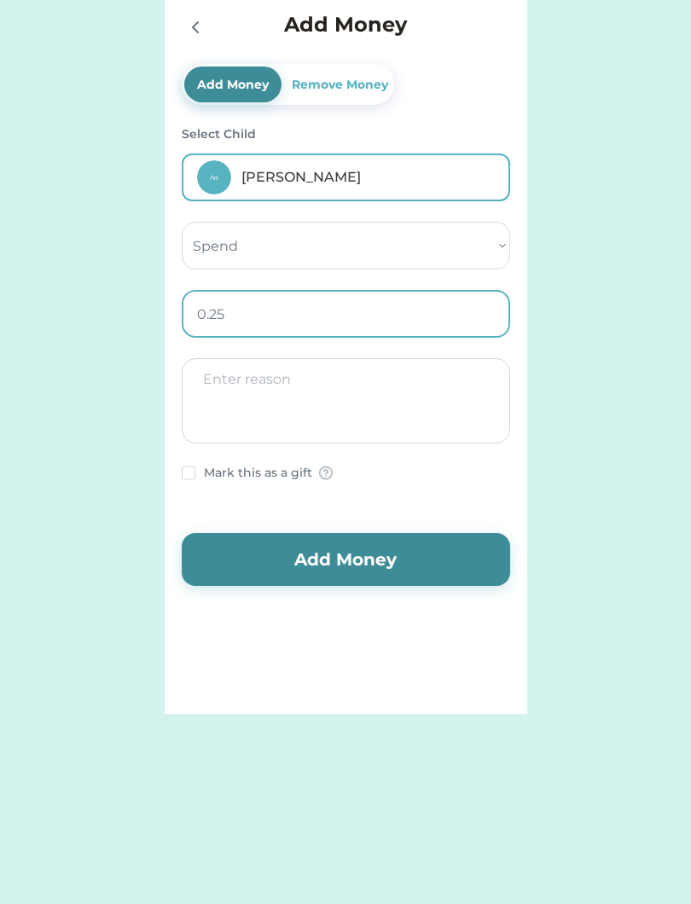
click at [332, 395] on textarea at bounding box center [346, 400] width 328 height 85
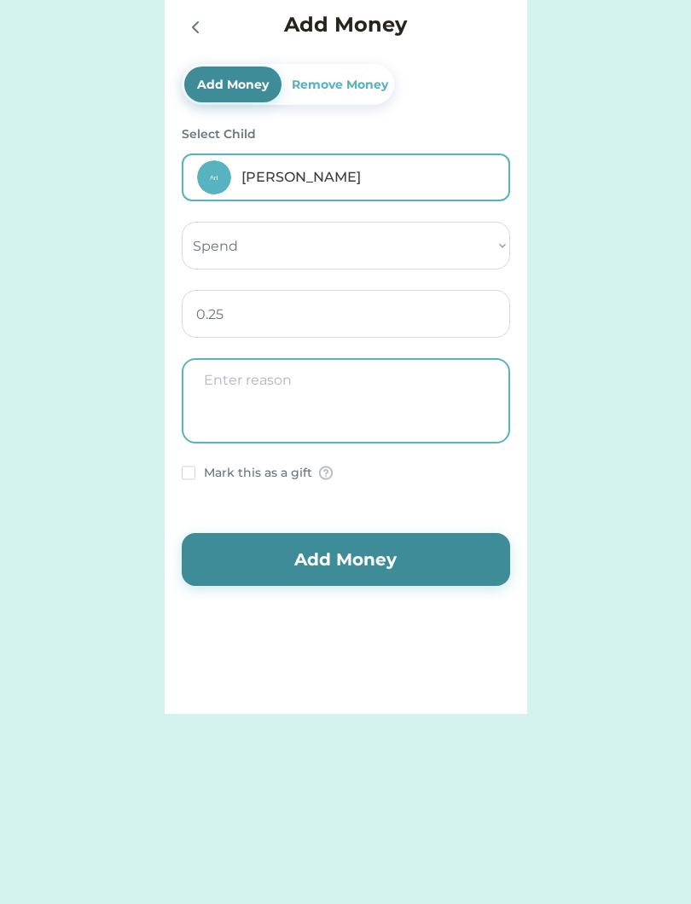
click at [282, 317] on input "input" at bounding box center [346, 314] width 328 height 48
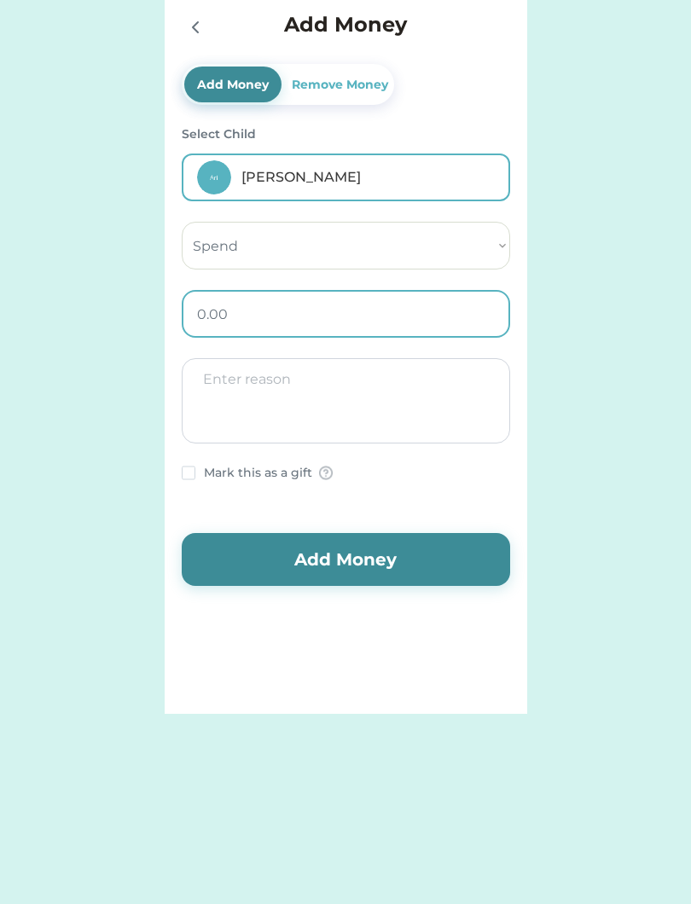
type input "0.50"
click at [349, 407] on textarea at bounding box center [346, 400] width 328 height 85
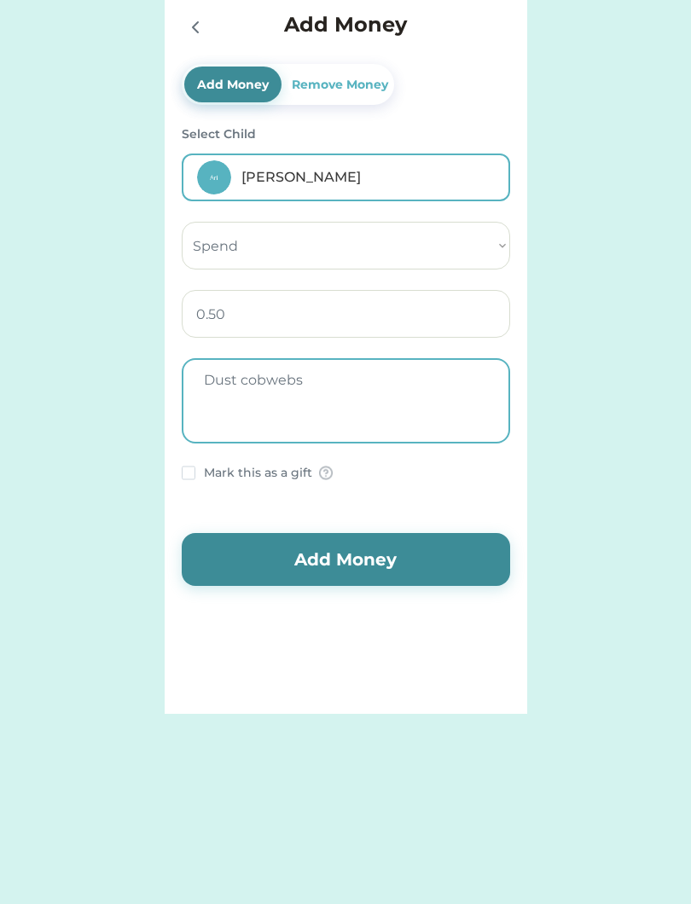
type textarea "Dust cobwebs"
click at [393, 565] on button "Add Money" at bounding box center [346, 559] width 328 height 53
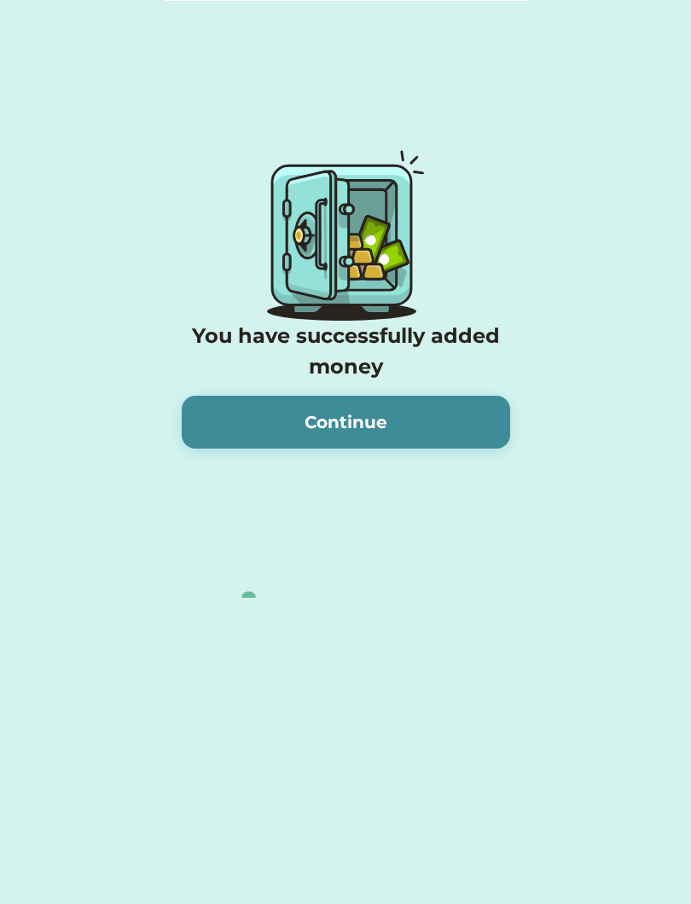
click at [408, 423] on button "Continue" at bounding box center [346, 422] width 328 height 53
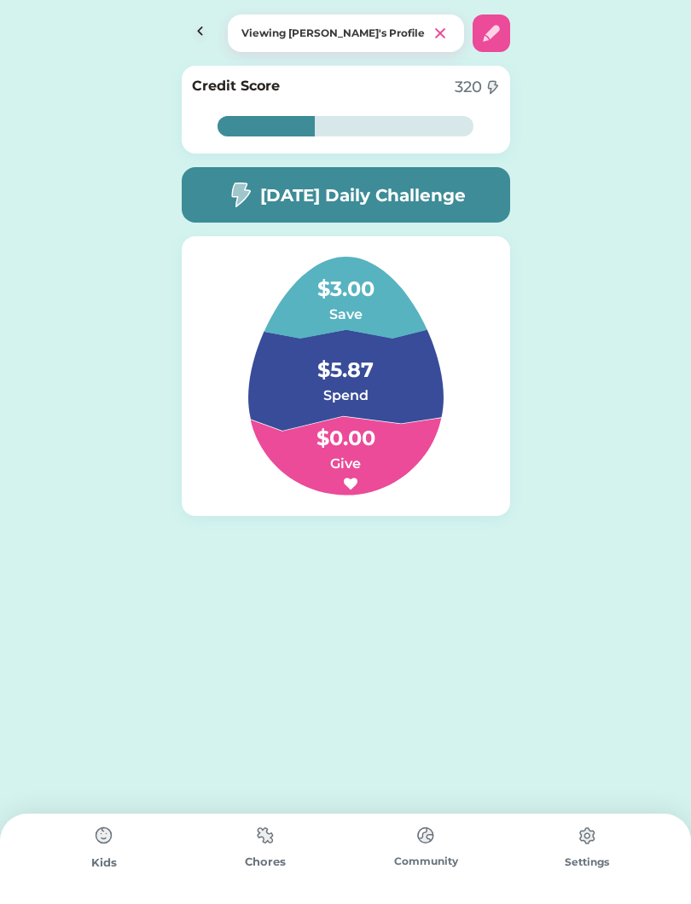
click at [188, 46] on img at bounding box center [201, 34] width 38 height 38
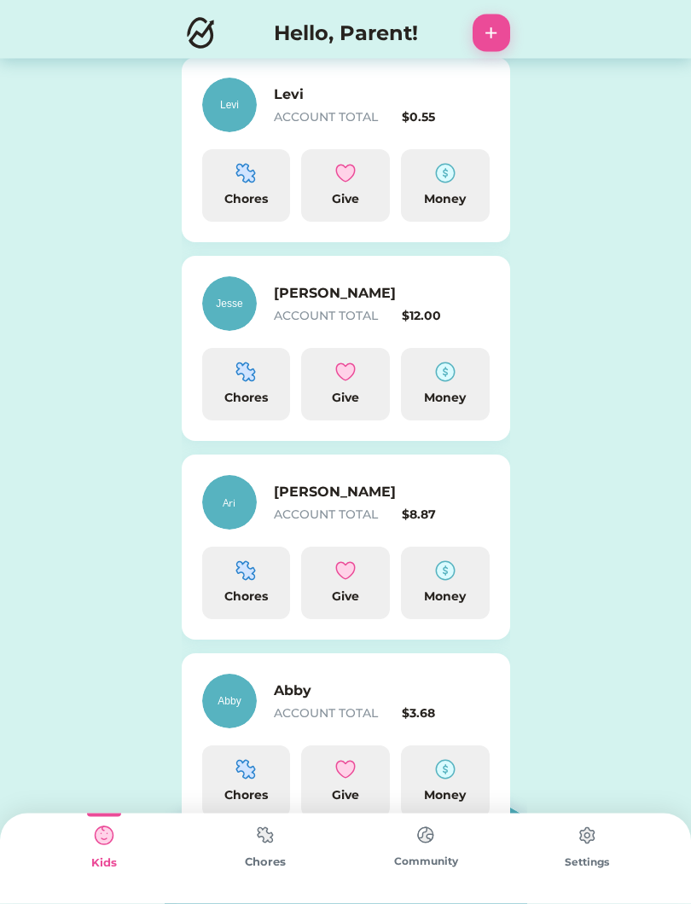
scroll to position [493, 0]
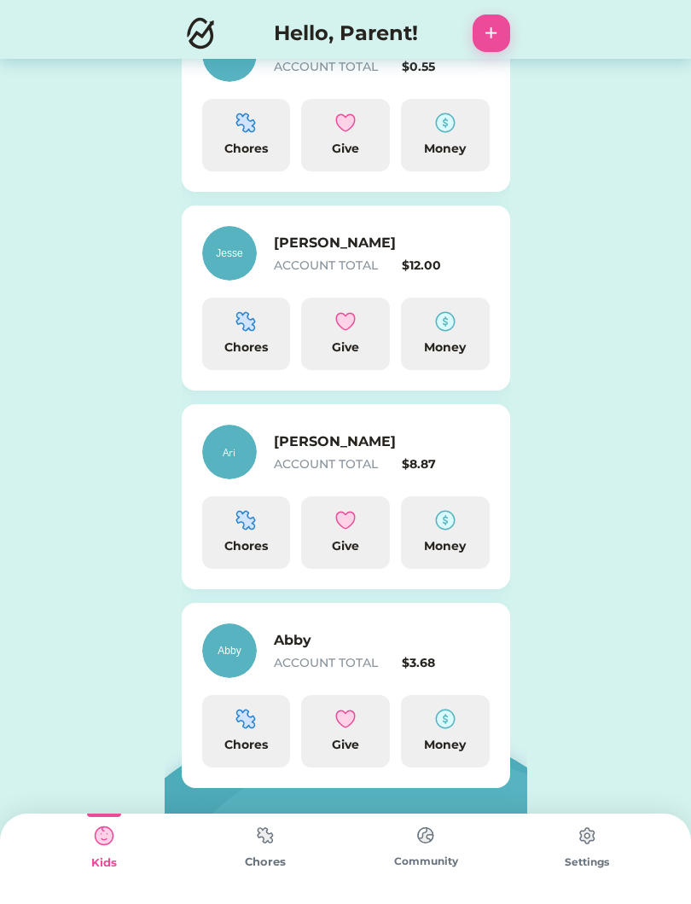
click at [435, 330] on img at bounding box center [445, 321] width 20 height 20
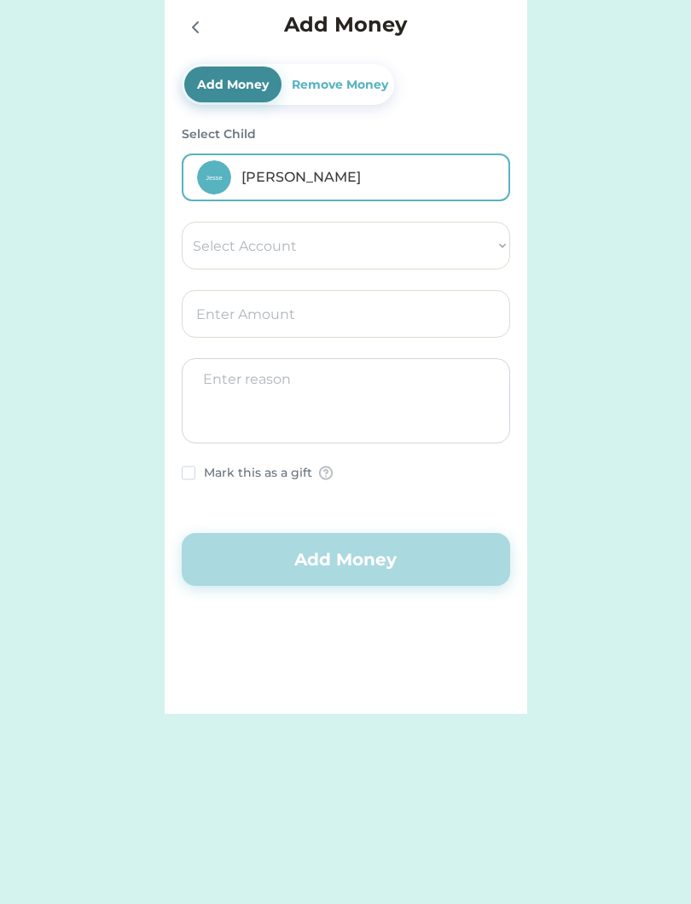
click at [480, 258] on select "Select Account Save Give Spend" at bounding box center [346, 246] width 328 height 48
select select ""1348695171700984260__LOOKUP__1754715262331x844438194039792900""
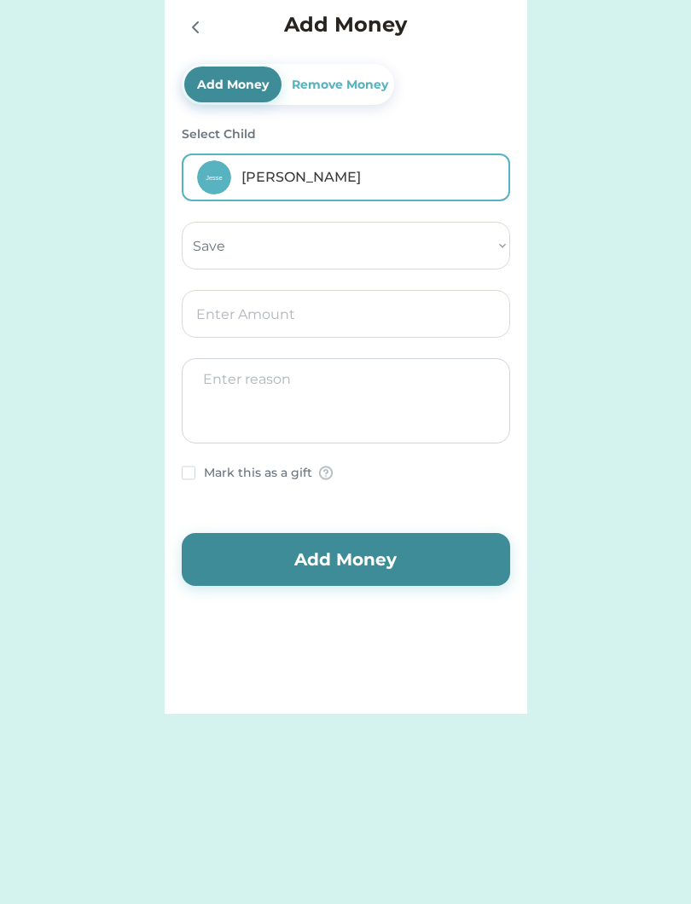
click at [387, 318] on input "input" at bounding box center [346, 314] width 328 height 48
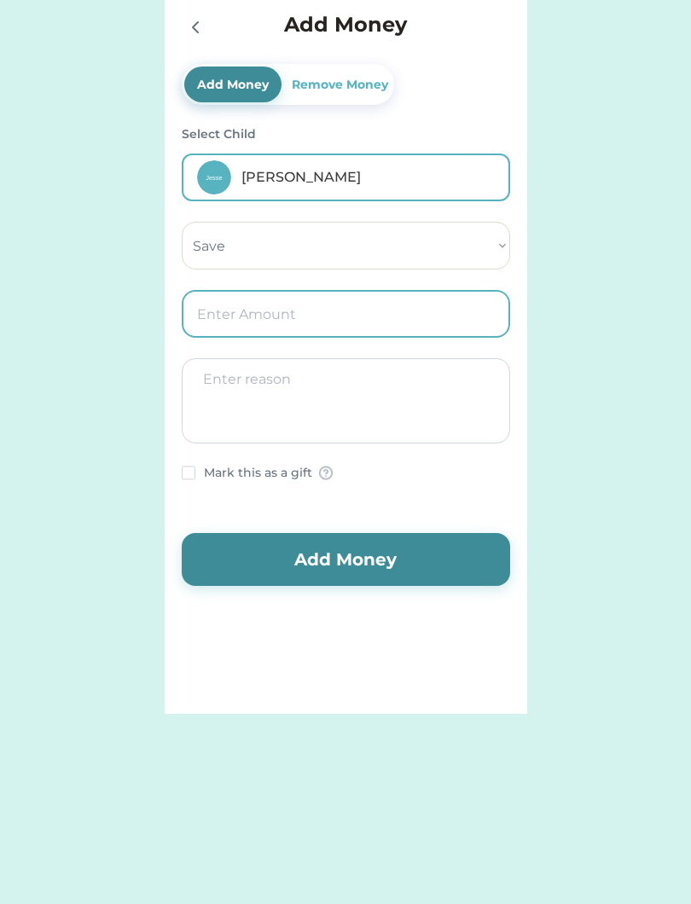
type input "1.00"
click at [406, 411] on textarea at bounding box center [346, 400] width 328 height 85
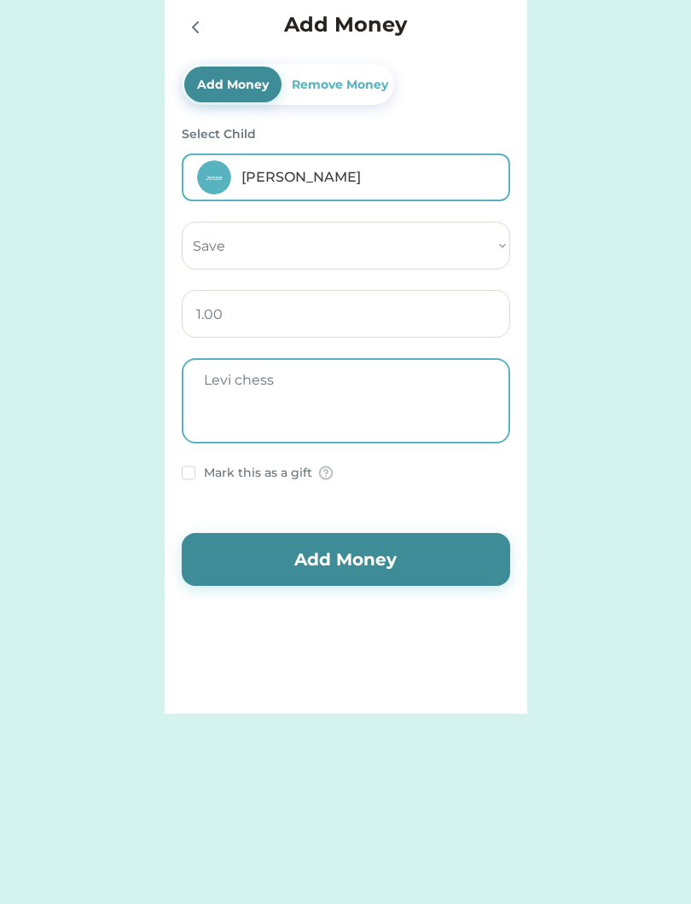
type textarea "Levi chess"
click at [371, 554] on button "Add Money" at bounding box center [346, 559] width 328 height 53
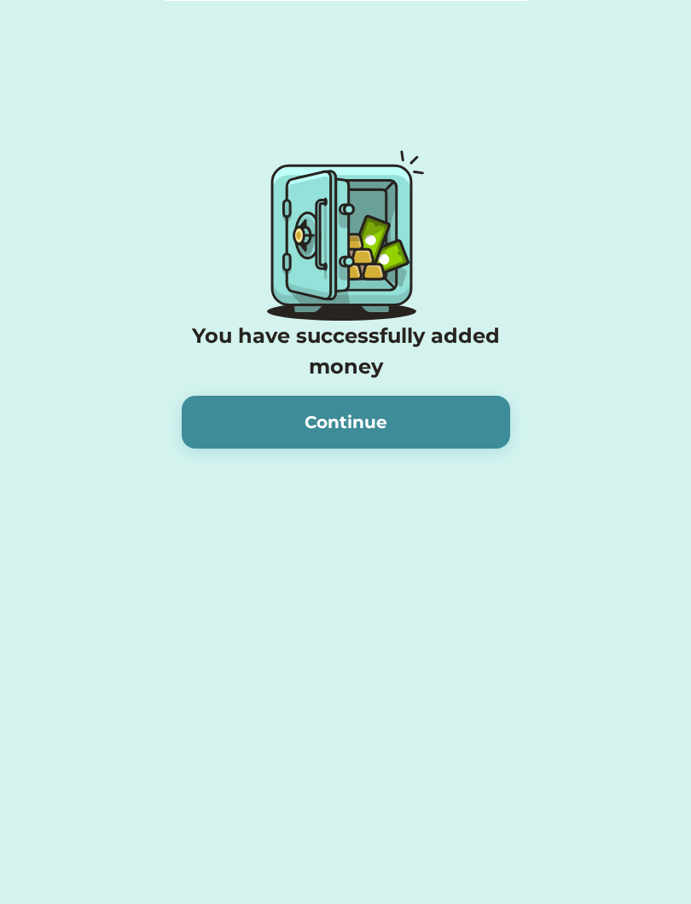
click at [428, 415] on button "Continue" at bounding box center [346, 422] width 328 height 53
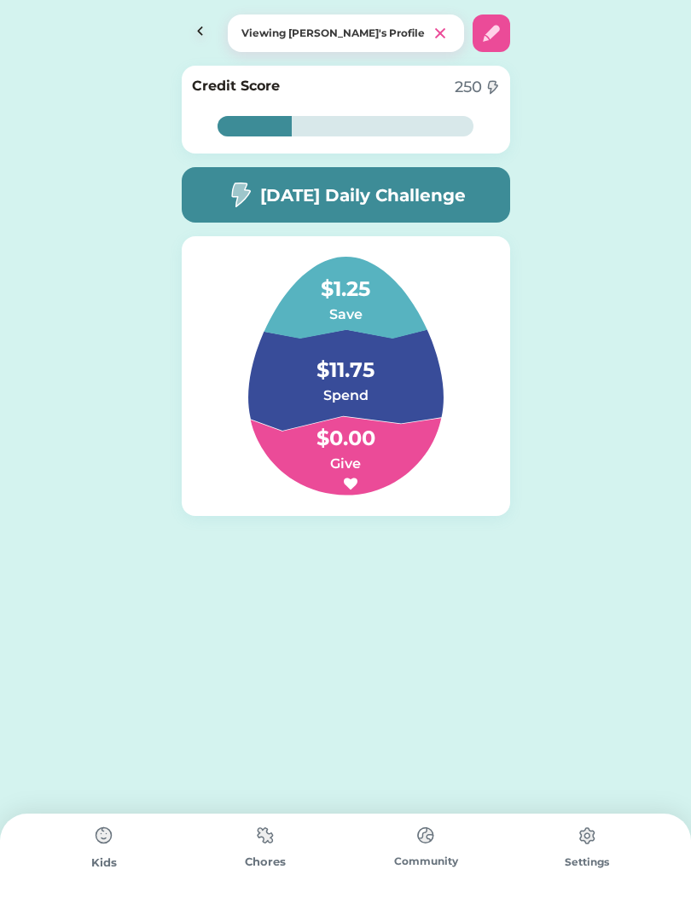
click at [184, 33] on img at bounding box center [201, 34] width 38 height 38
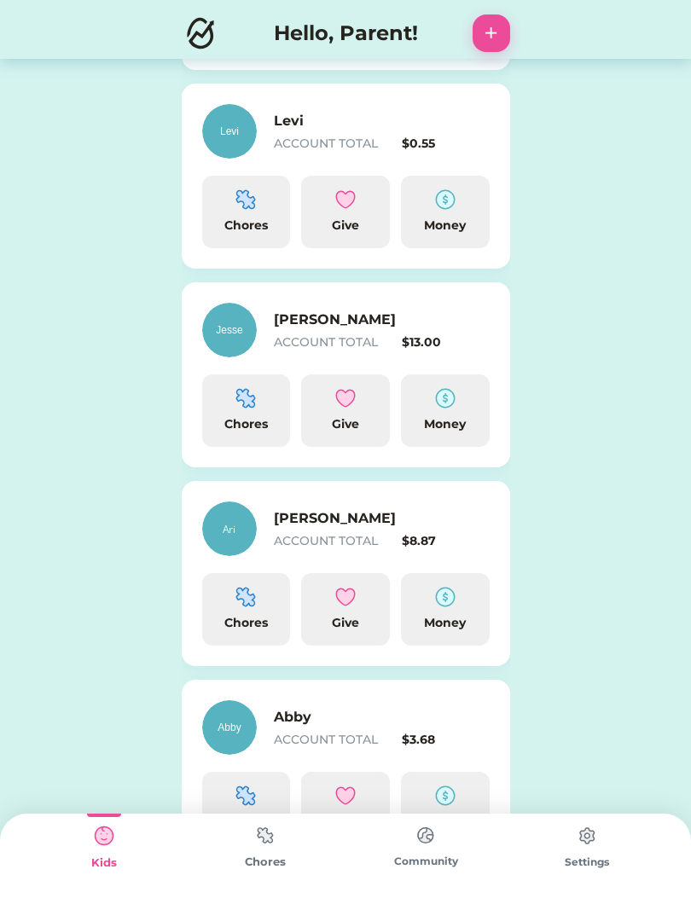
scroll to position [493, 0]
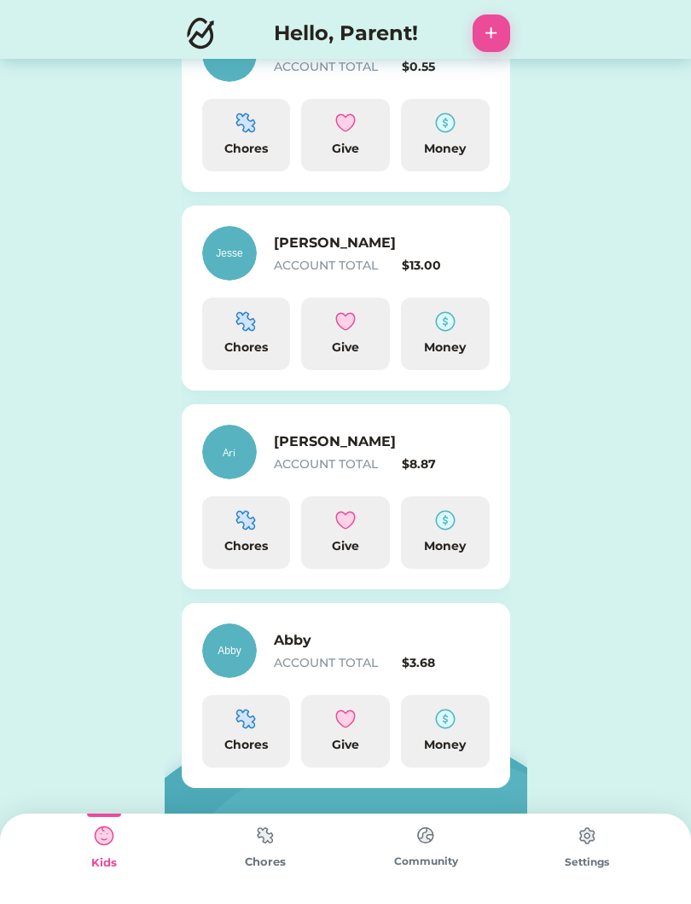
click at [272, 850] on img at bounding box center [265, 835] width 34 height 33
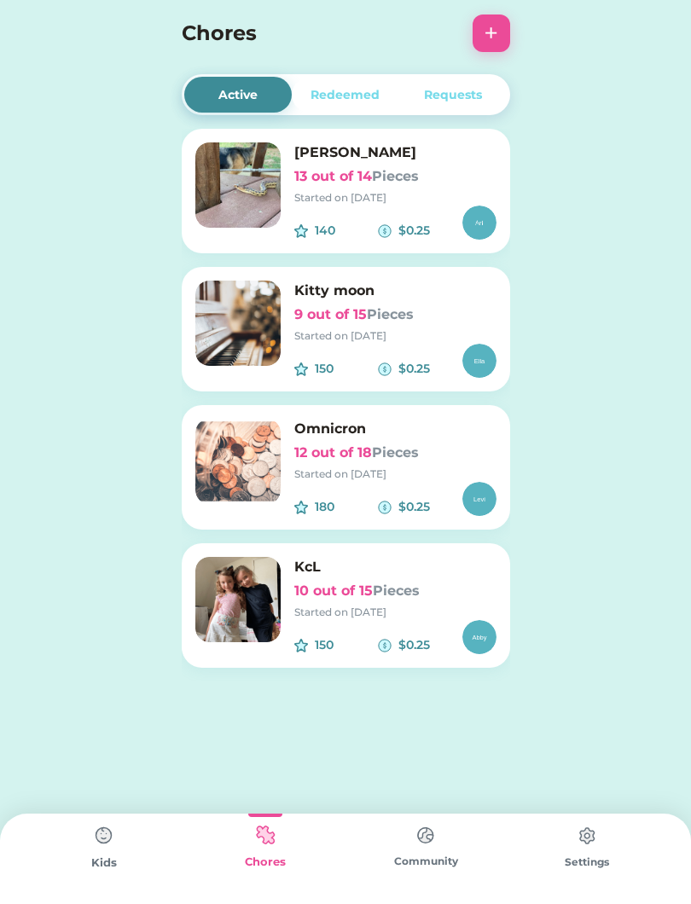
click at [402, 210] on div "140 $0.25" at bounding box center [395, 223] width 202 height 34
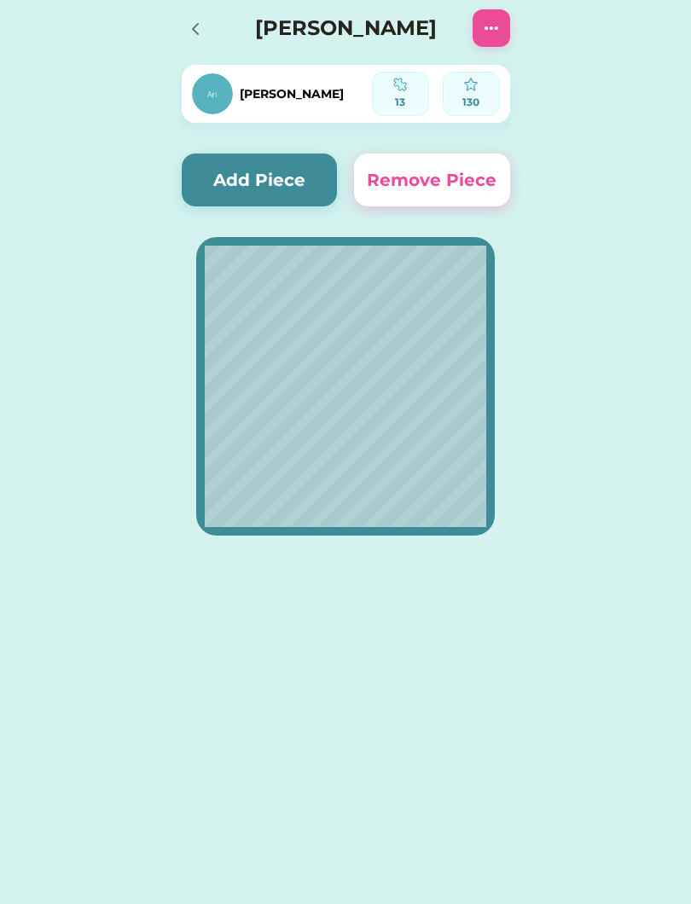
click at [252, 164] on button "Add Piece" at bounding box center [260, 180] width 156 height 53
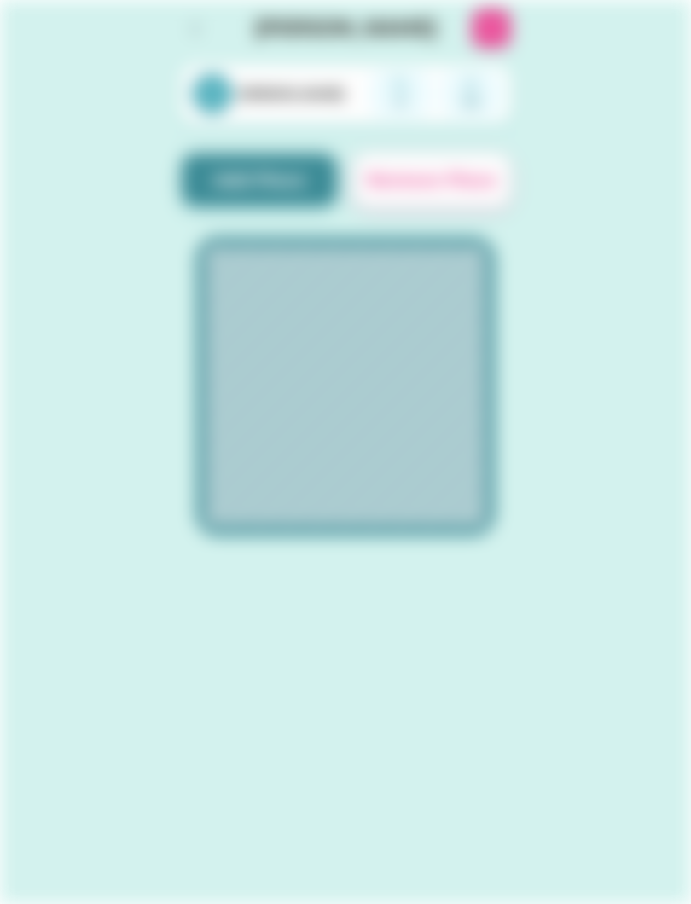
scroll to position [486, 0]
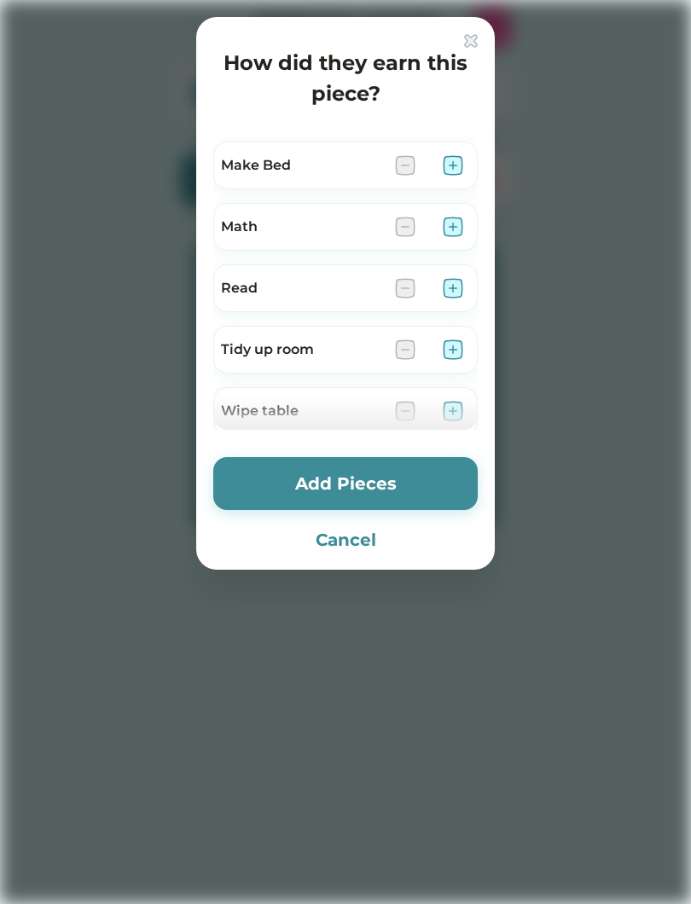
click at [351, 546] on button "Cancel" at bounding box center [345, 540] width 264 height 26
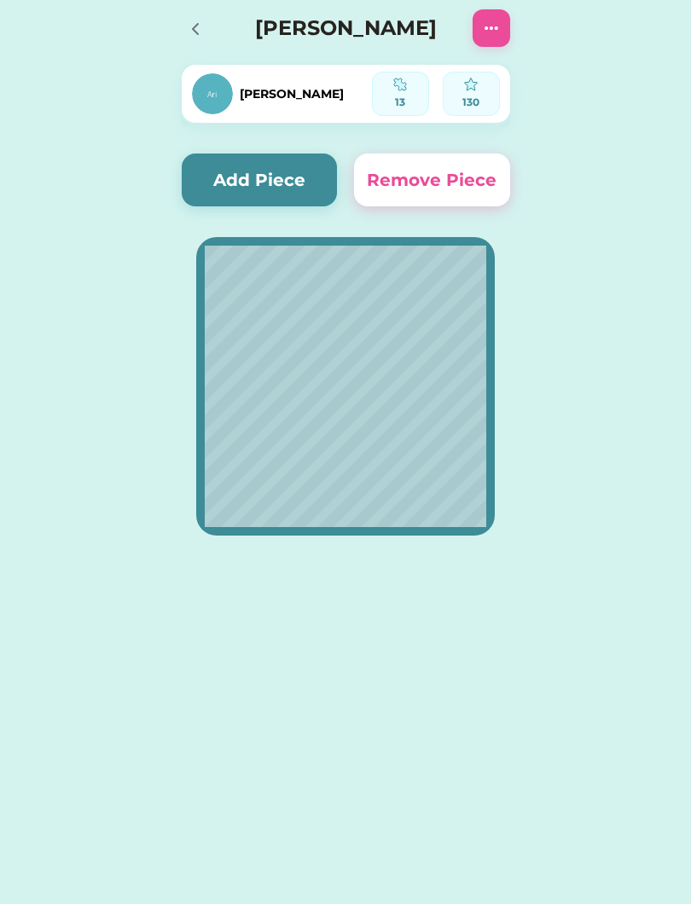
click at [500, 36] on img at bounding box center [491, 28] width 20 height 20
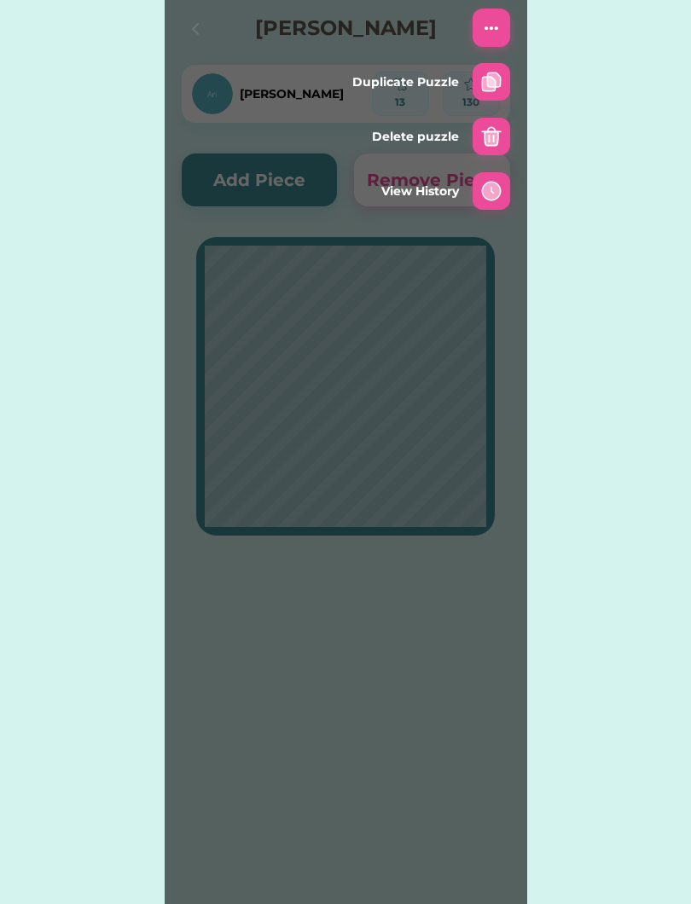
click at [494, 79] on img at bounding box center [491, 82] width 20 height 20
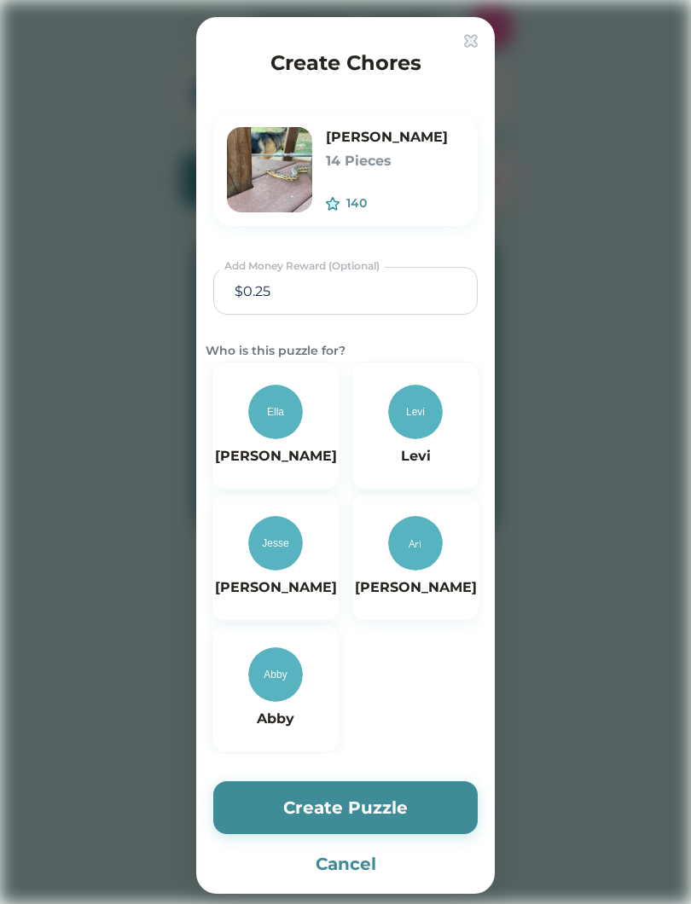
click at [405, 538] on img at bounding box center [415, 543] width 55 height 55
click at [391, 810] on button "Create Puzzle" at bounding box center [345, 807] width 264 height 53
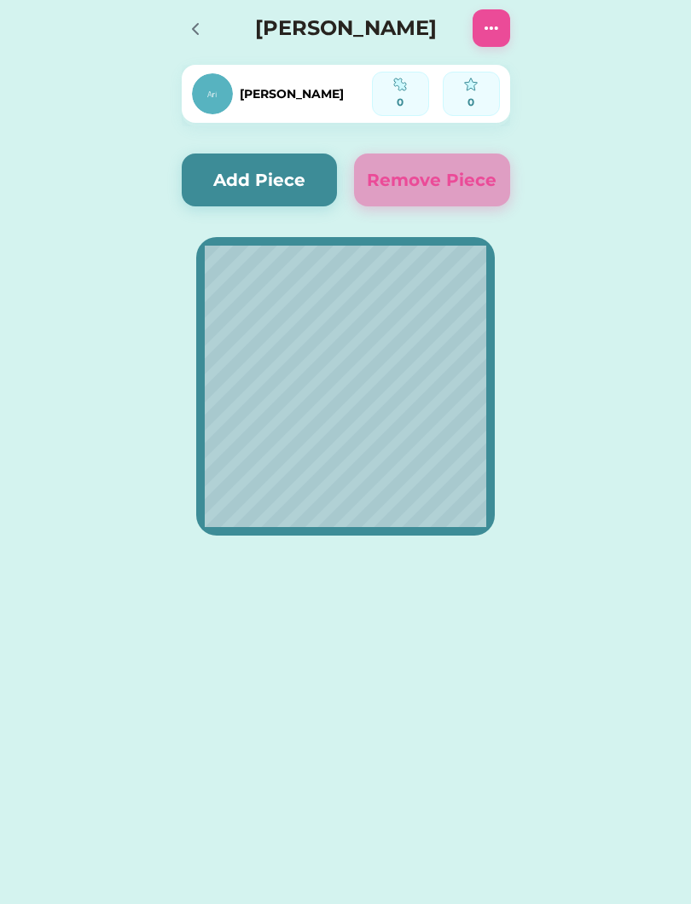
click at [276, 186] on button "Add Piece" at bounding box center [260, 180] width 156 height 53
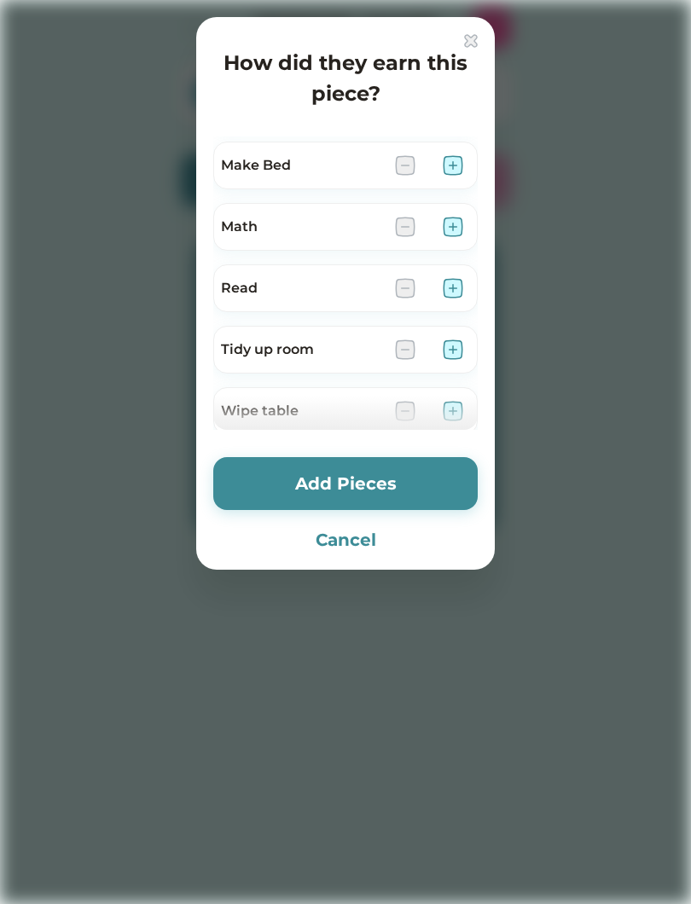
click at [456, 169] on img at bounding box center [453, 165] width 20 height 20
click at [447, 283] on img at bounding box center [453, 291] width 20 height 20
click at [496, 393] on div at bounding box center [345, 452] width 691 height 904
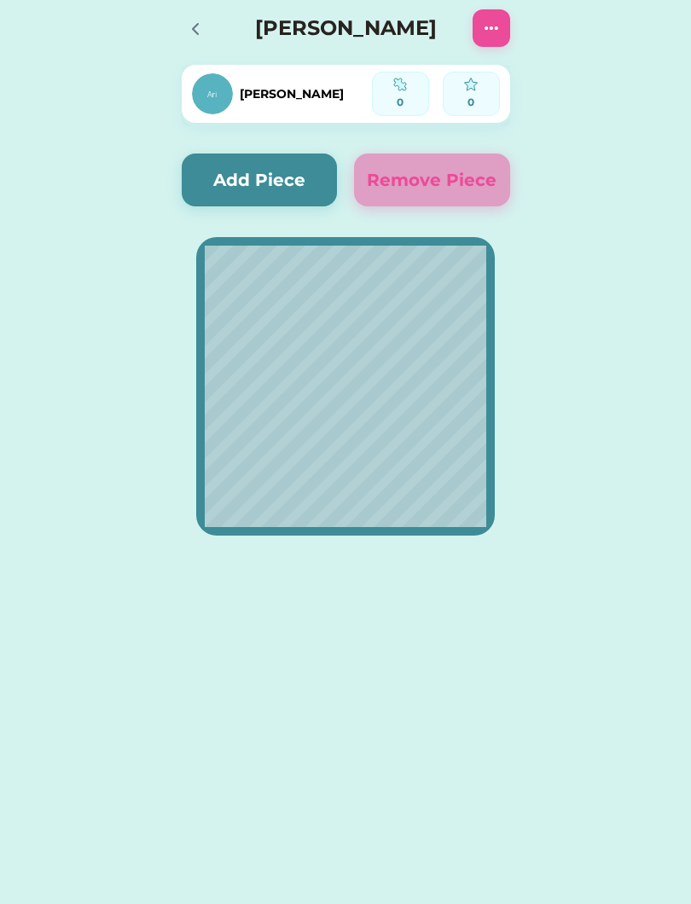
click at [251, 177] on button "Add Piece" at bounding box center [260, 180] width 156 height 53
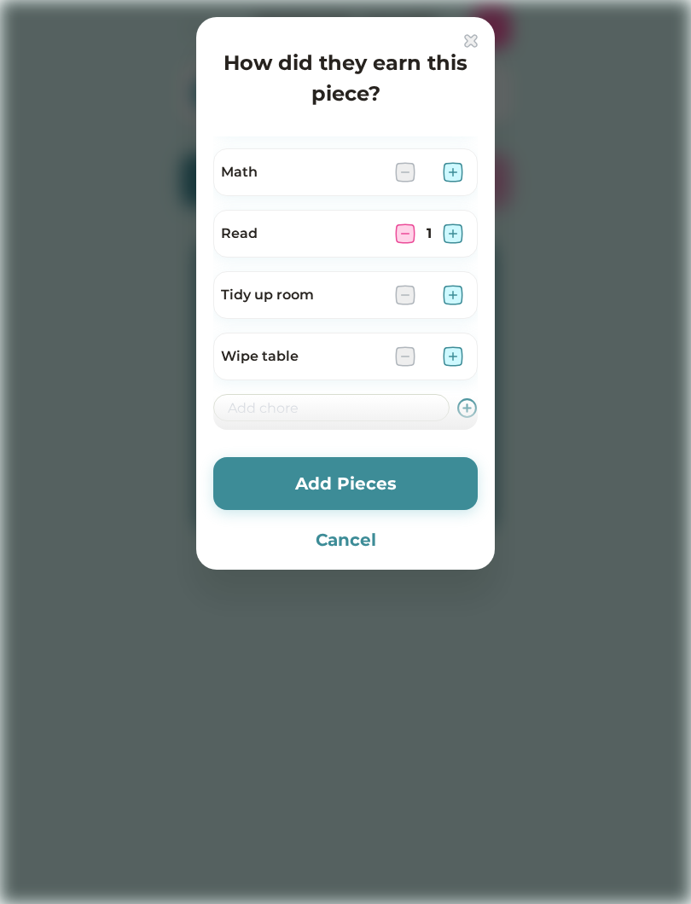
scroll to position [551, 0]
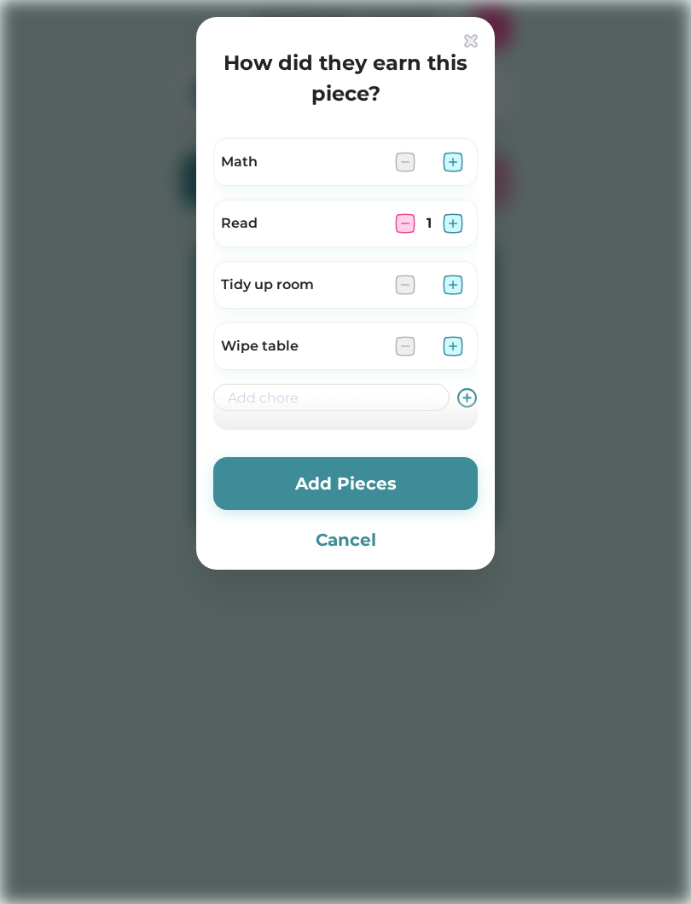
click at [458, 287] on img at bounding box center [453, 285] width 20 height 20
click at [455, 341] on img at bounding box center [453, 346] width 20 height 20
click at [465, 394] on icon at bounding box center [466, 397] width 21 height 21
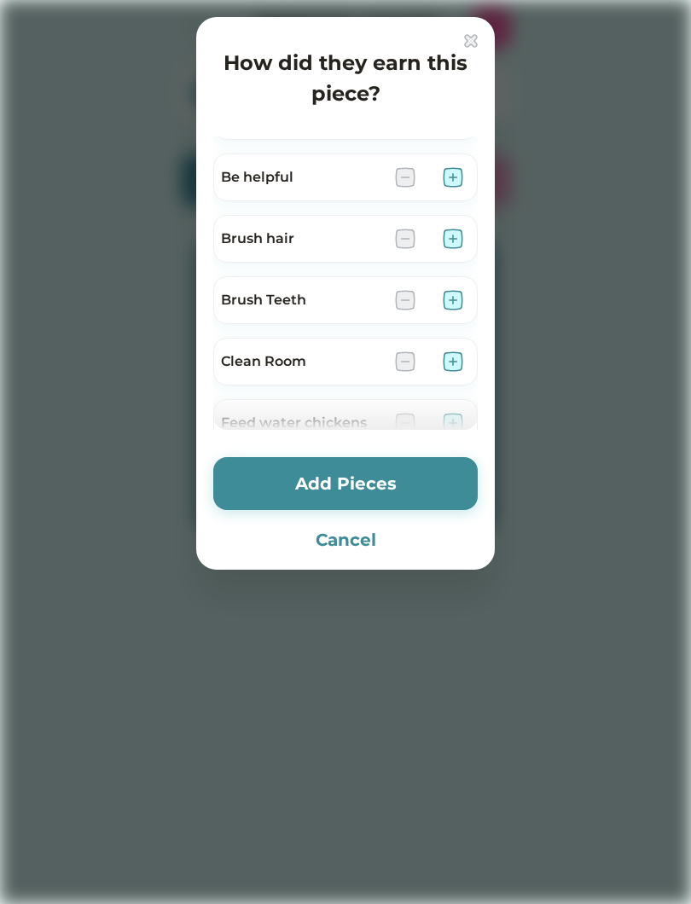
scroll to position [0, 0]
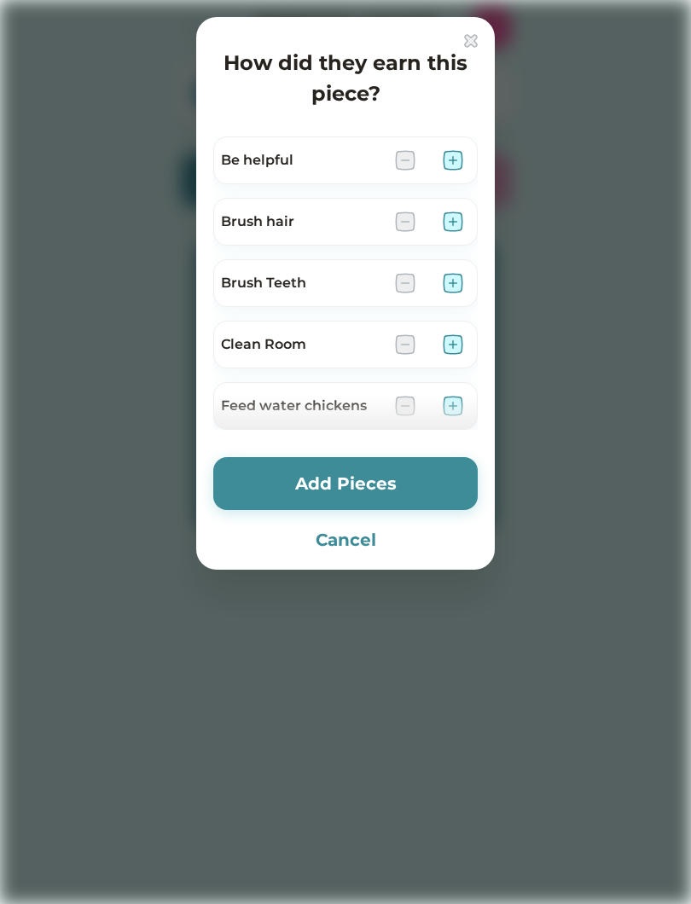
click at [448, 155] on img at bounding box center [453, 160] width 20 height 20
click at [445, 213] on img at bounding box center [453, 222] width 20 height 20
click at [443, 277] on img at bounding box center [453, 283] width 20 height 20
click at [451, 344] on img at bounding box center [453, 344] width 20 height 20
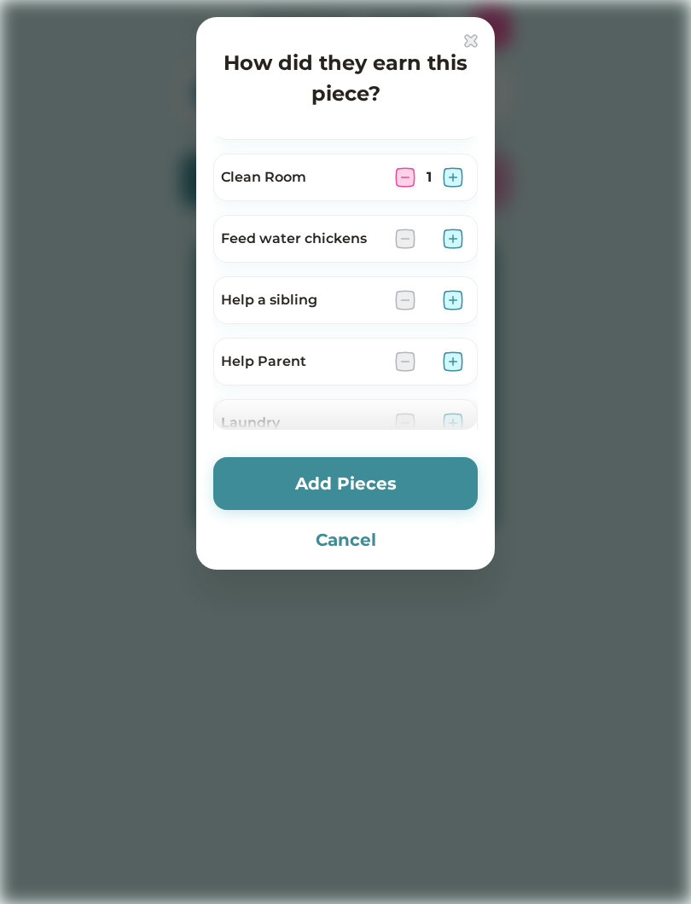
scroll to position [168, 0]
click at [461, 238] on img at bounding box center [453, 238] width 20 height 20
click at [452, 301] on img at bounding box center [453, 299] width 20 height 20
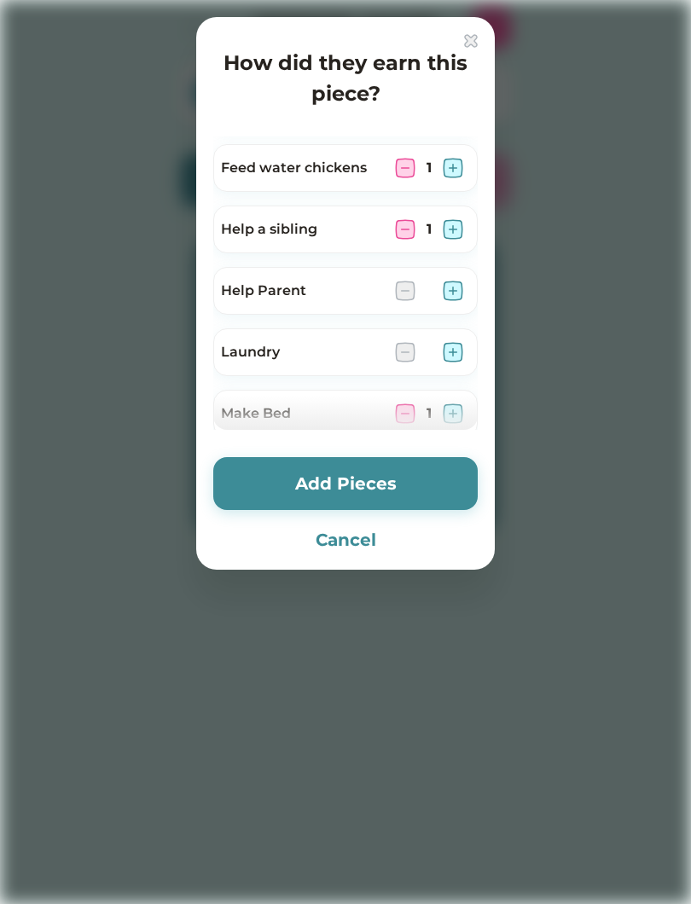
scroll to position [248, 0]
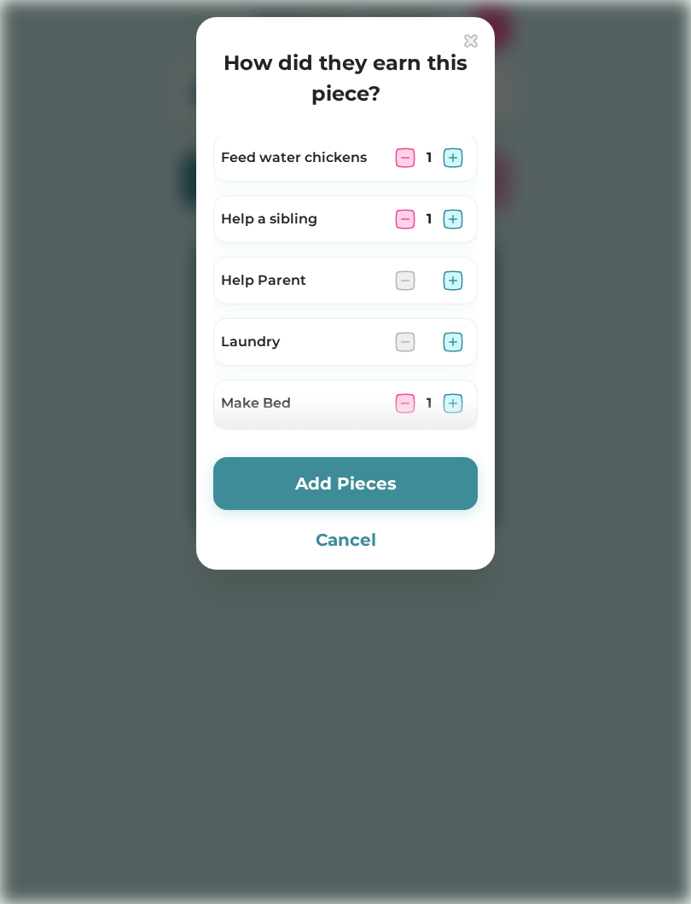
click at [473, 284] on div "Help Parent" at bounding box center [345, 281] width 264 height 48
click at [453, 277] on img at bounding box center [453, 280] width 20 height 20
click at [446, 347] on img at bounding box center [453, 342] width 20 height 20
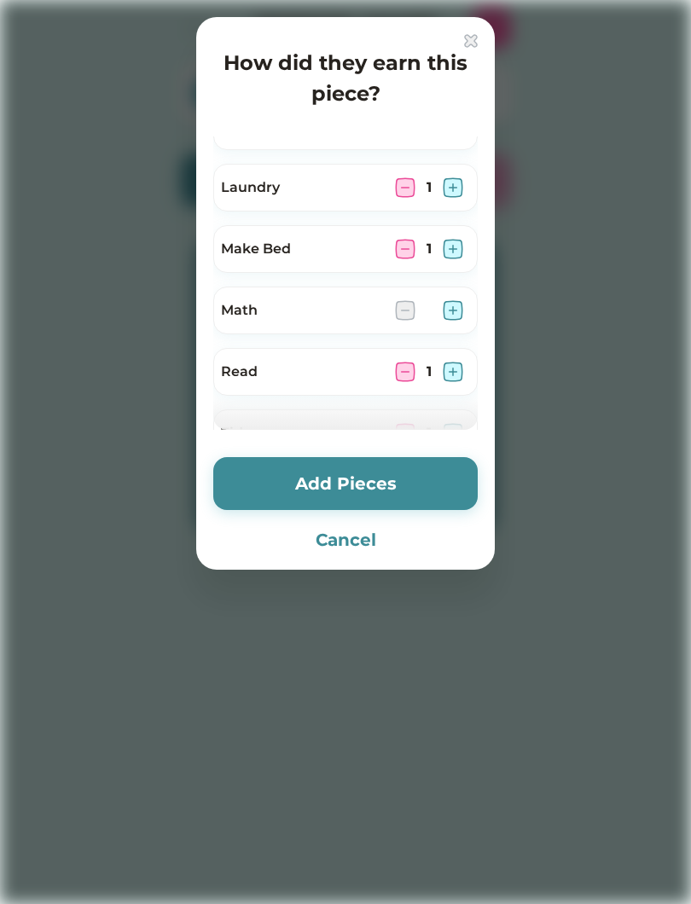
scroll to position [405, 0]
click at [455, 304] on img at bounding box center [453, 308] width 20 height 20
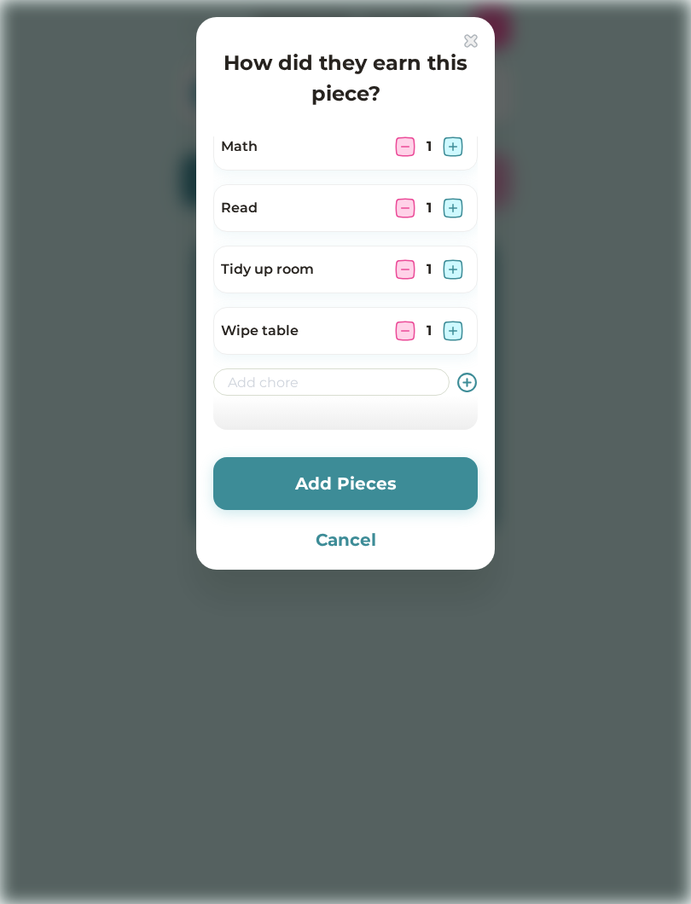
scroll to position [566, 0]
click at [327, 477] on button "Add Pieces" at bounding box center [345, 483] width 264 height 53
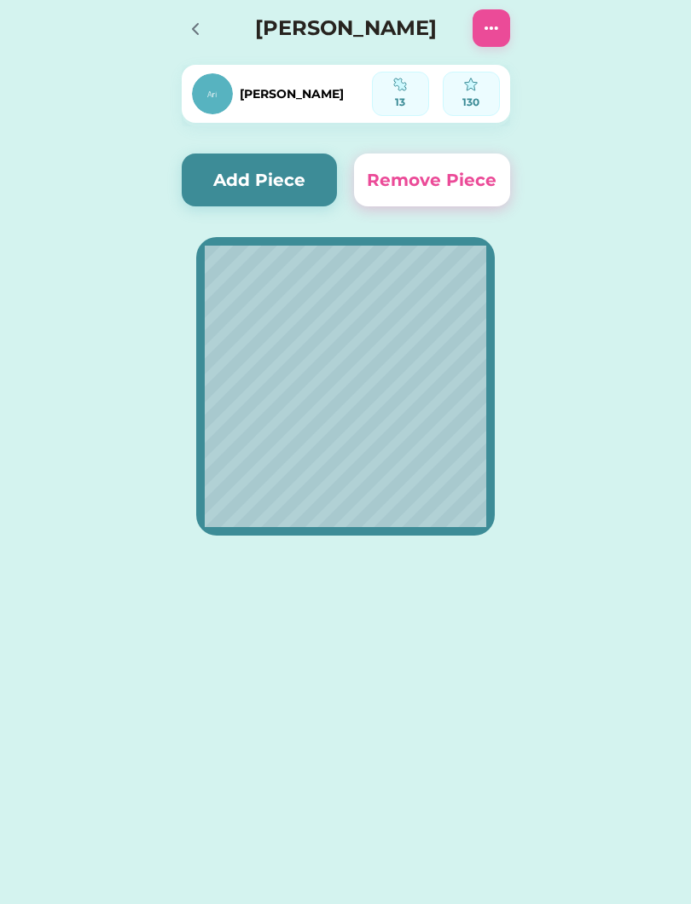
click at [259, 188] on button "Add Piece" at bounding box center [260, 180] width 156 height 53
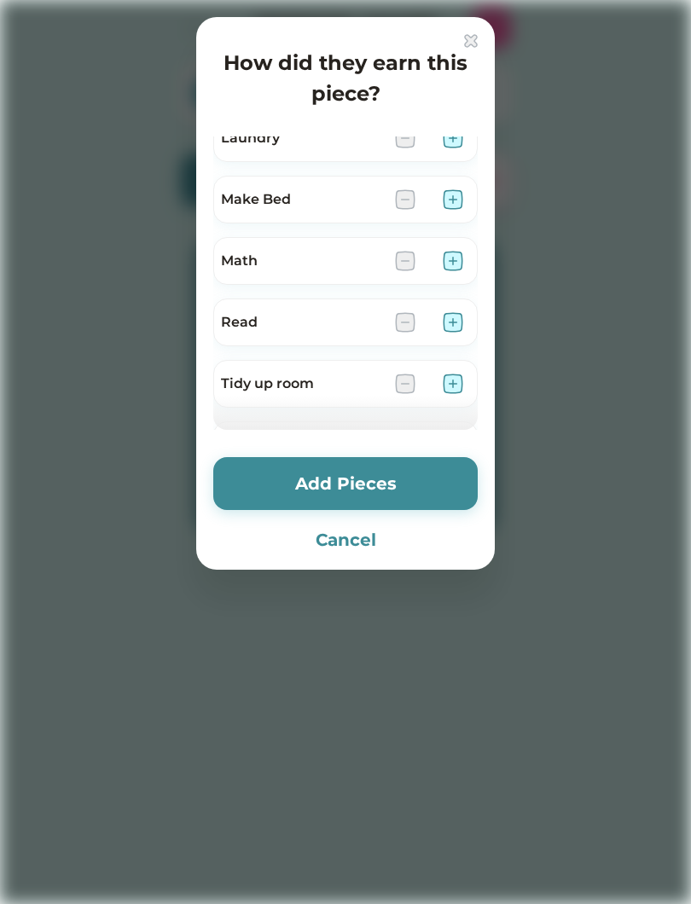
scroll to position [435, 0]
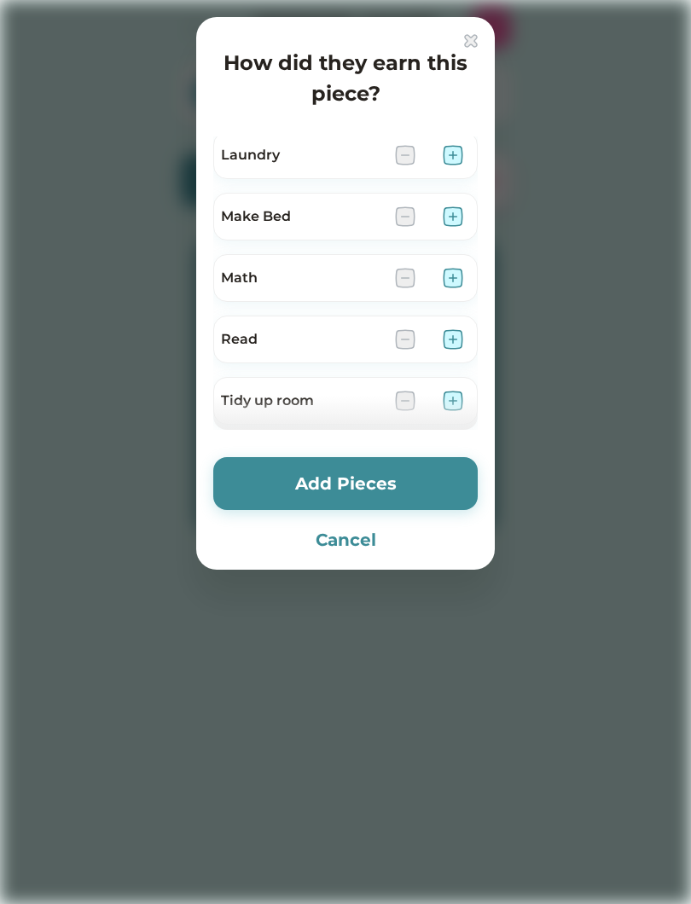
click at [451, 344] on img at bounding box center [453, 339] width 20 height 20
click at [334, 479] on button "Add Pieces" at bounding box center [345, 483] width 264 height 53
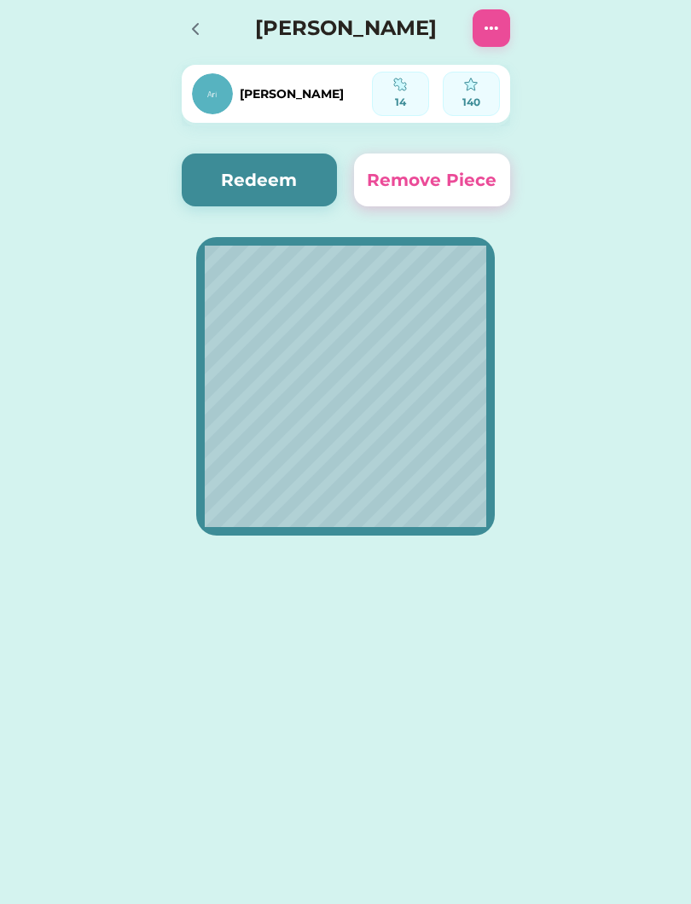
click at [254, 187] on button "Redeem" at bounding box center [260, 180] width 156 height 53
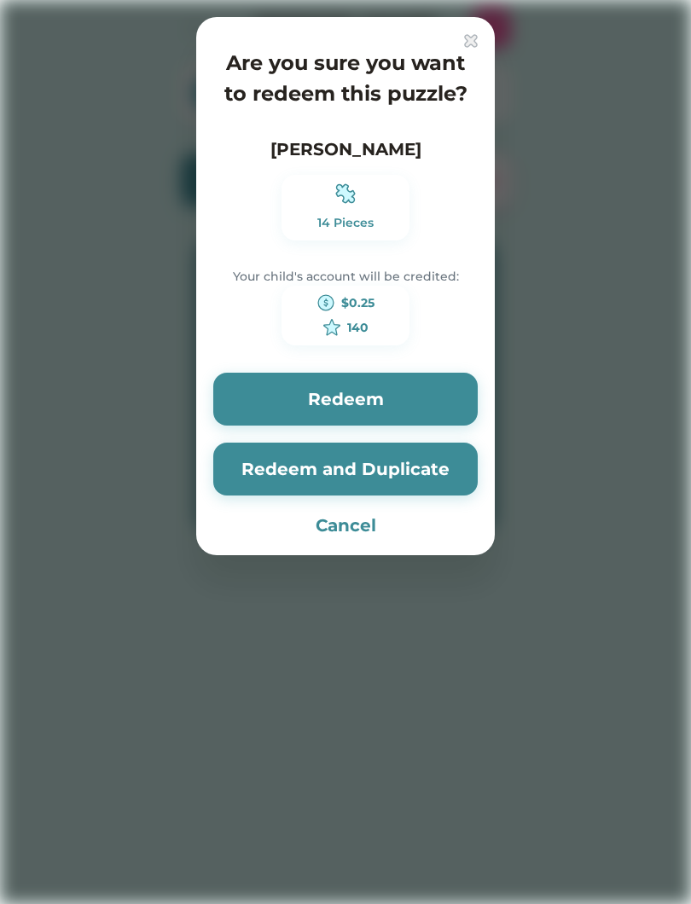
click at [295, 407] on button "Redeem" at bounding box center [345, 399] width 264 height 53
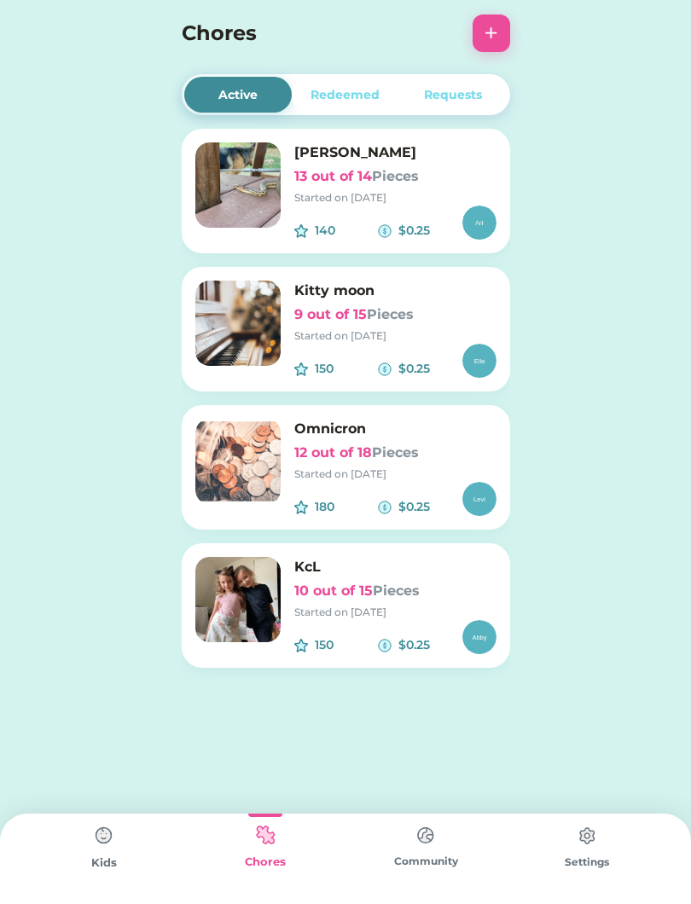
click at [358, 602] on div "KcL 10 out of 15 Pieces Started on [DATE]" at bounding box center [395, 588] width 202 height 63
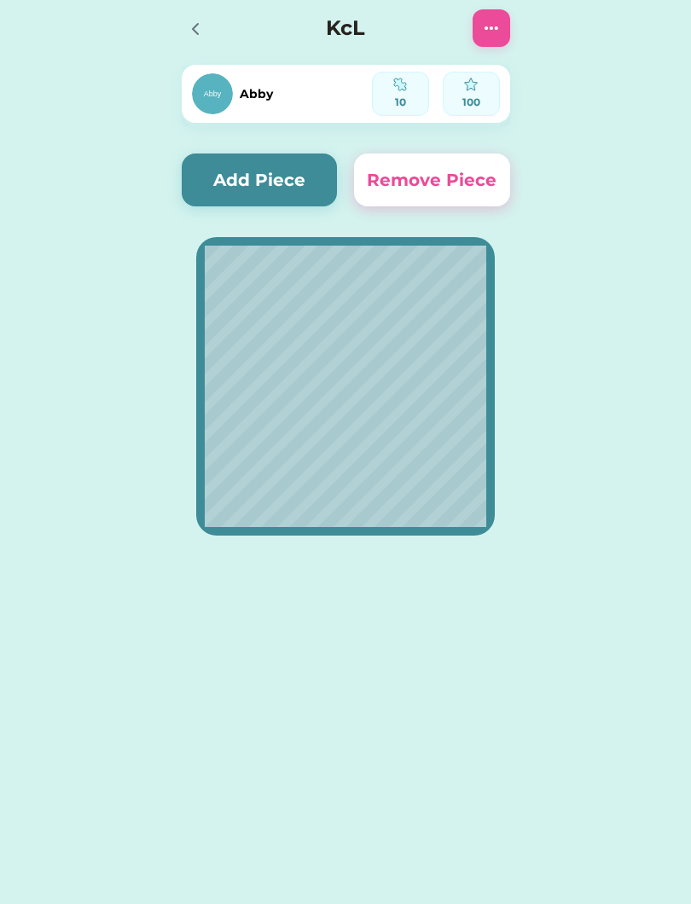
click at [270, 174] on button "Add Piece" at bounding box center [260, 180] width 156 height 53
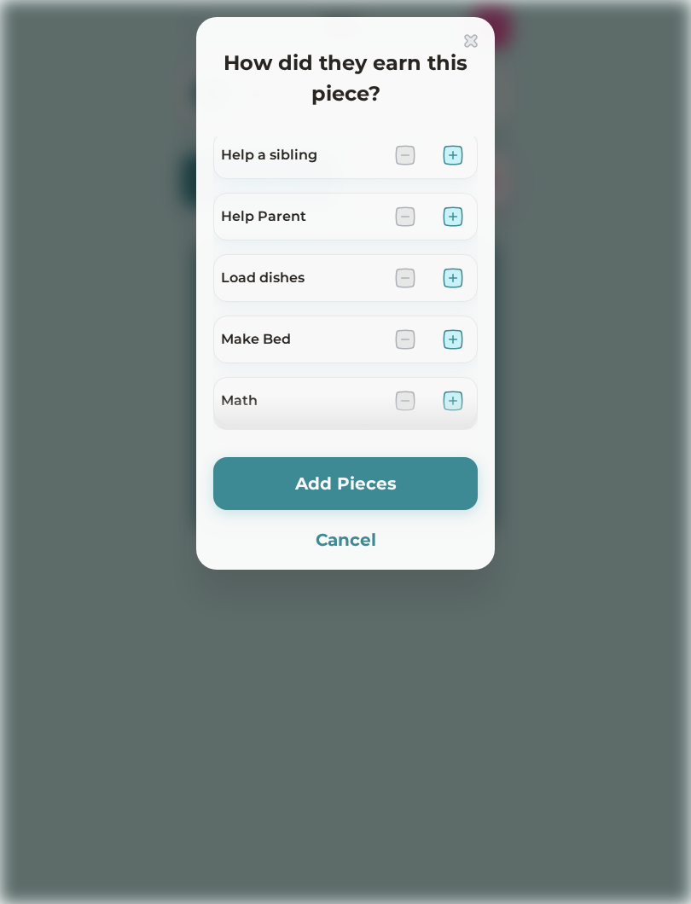
click at [271, 175] on div "Help a sibling" at bounding box center [345, 155] width 264 height 48
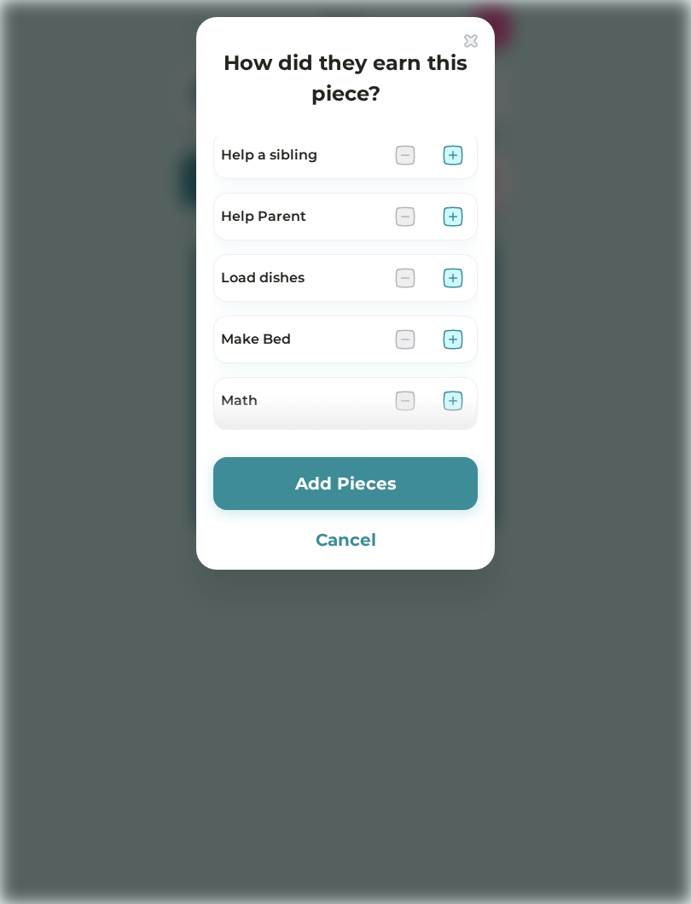
click at [456, 210] on img at bounding box center [453, 216] width 20 height 20
click at [459, 283] on img at bounding box center [453, 278] width 20 height 20
click at [404, 269] on img at bounding box center [405, 278] width 20 height 20
click at [460, 329] on img at bounding box center [453, 339] width 20 height 20
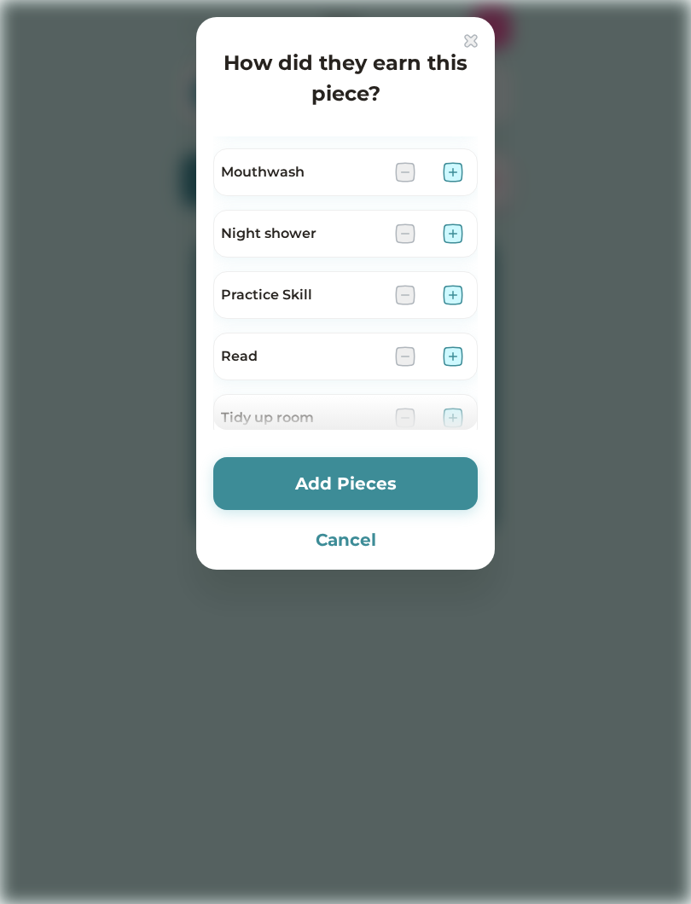
scroll to position [788, 0]
click at [473, 226] on div "Night shower" at bounding box center [345, 232] width 264 height 48
click at [460, 235] on img at bounding box center [453, 232] width 20 height 20
click at [459, 293] on img at bounding box center [453, 293] width 20 height 20
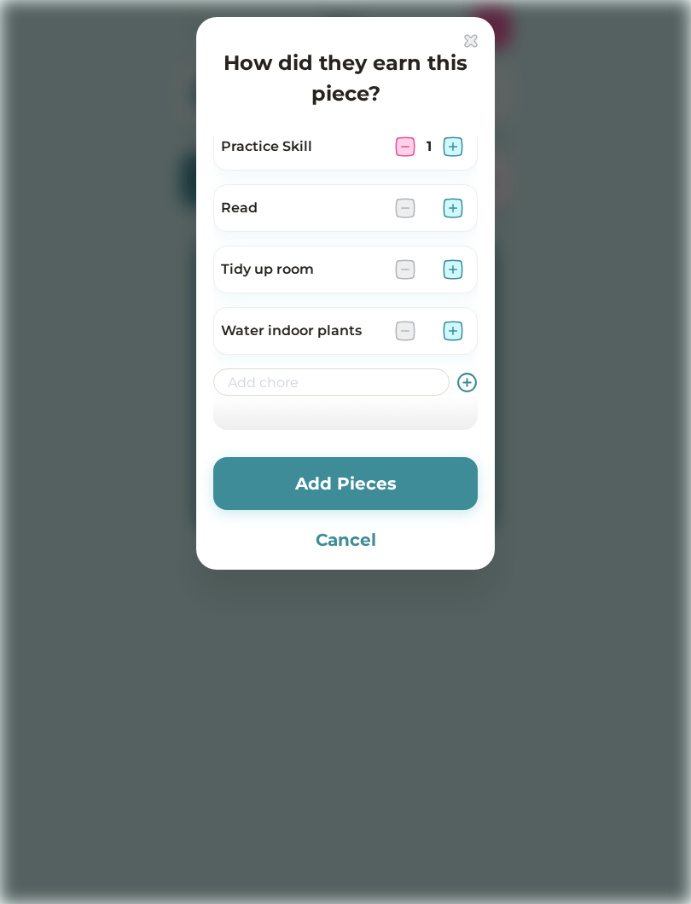
scroll to position [935, 0]
click at [454, 264] on img at bounding box center [453, 269] width 20 height 20
click at [335, 487] on button "Add Pieces" at bounding box center [345, 483] width 264 height 53
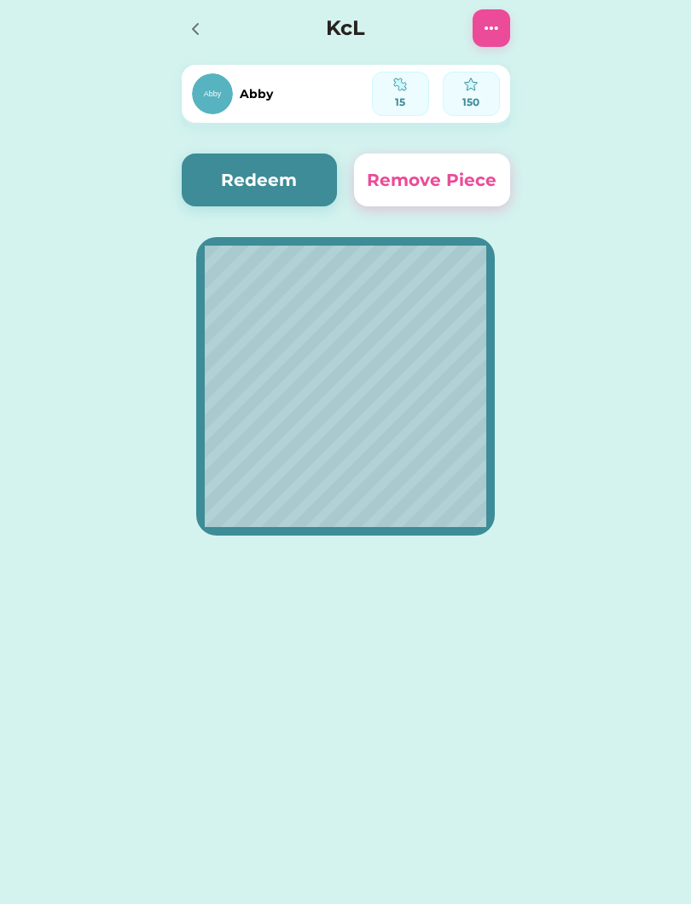
click at [248, 177] on button "Redeem" at bounding box center [260, 180] width 156 height 53
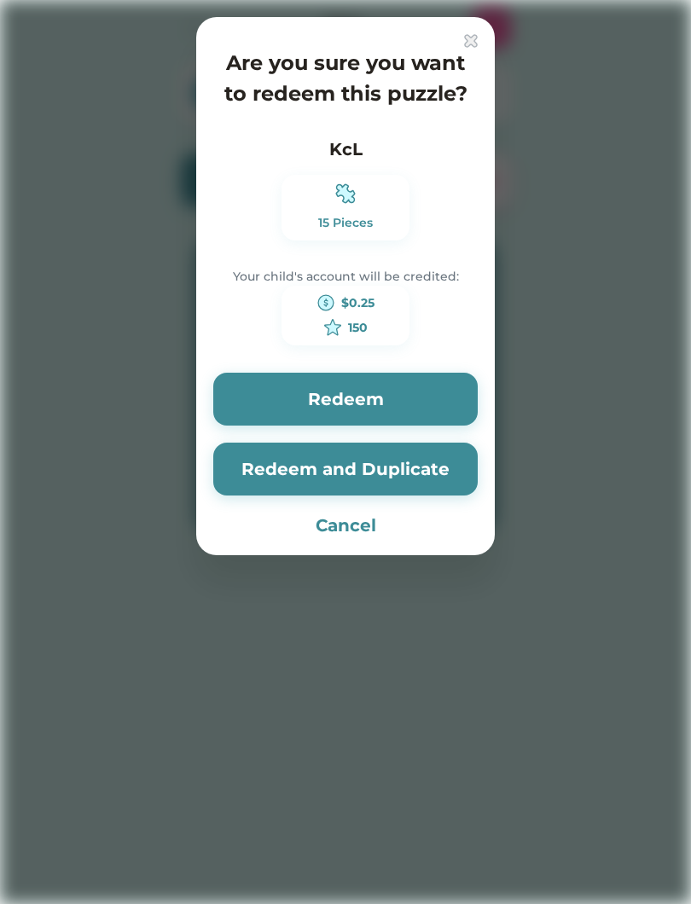
click at [308, 403] on button "Redeem" at bounding box center [345, 399] width 264 height 53
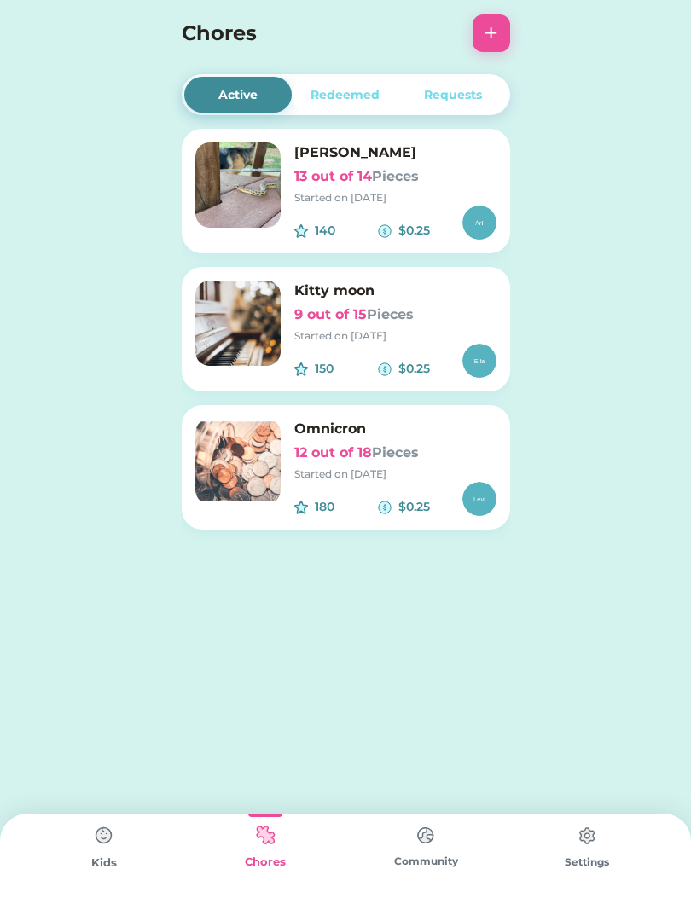
click at [432, 371] on div "$0.25" at bounding box center [430, 369] width 64 height 18
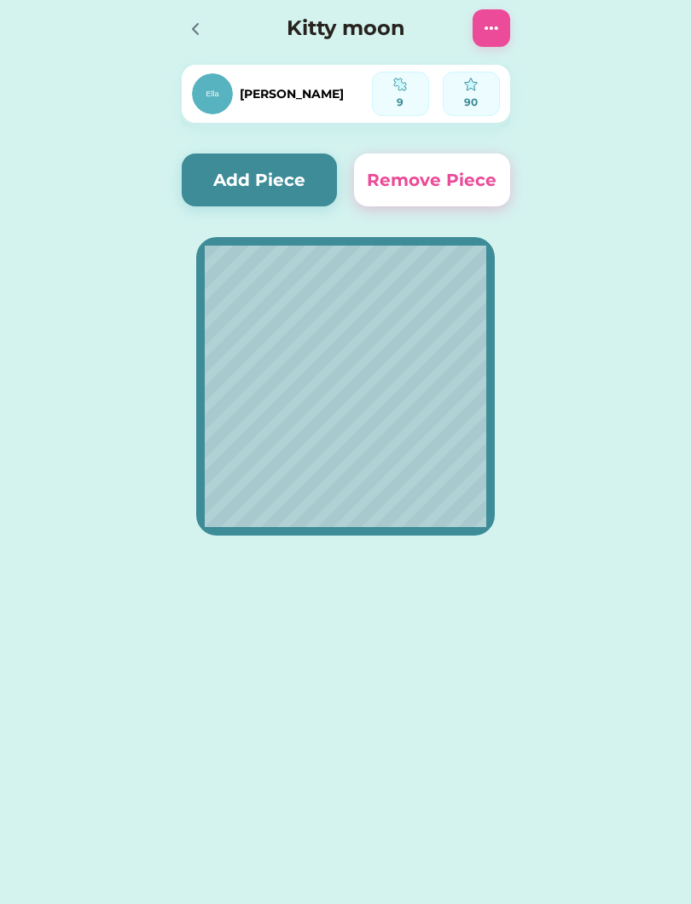
click at [284, 183] on button "Add Piece" at bounding box center [260, 180] width 156 height 53
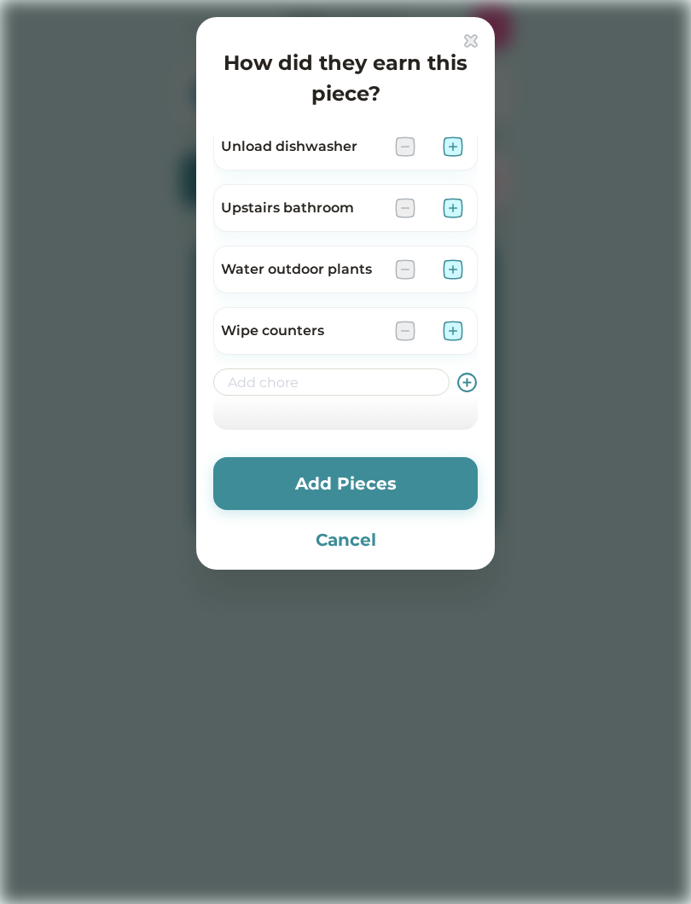
scroll to position [812, 0]
click at [459, 313] on div "Wipe counters" at bounding box center [345, 331] width 264 height 48
click at [462, 322] on img at bounding box center [453, 331] width 20 height 20
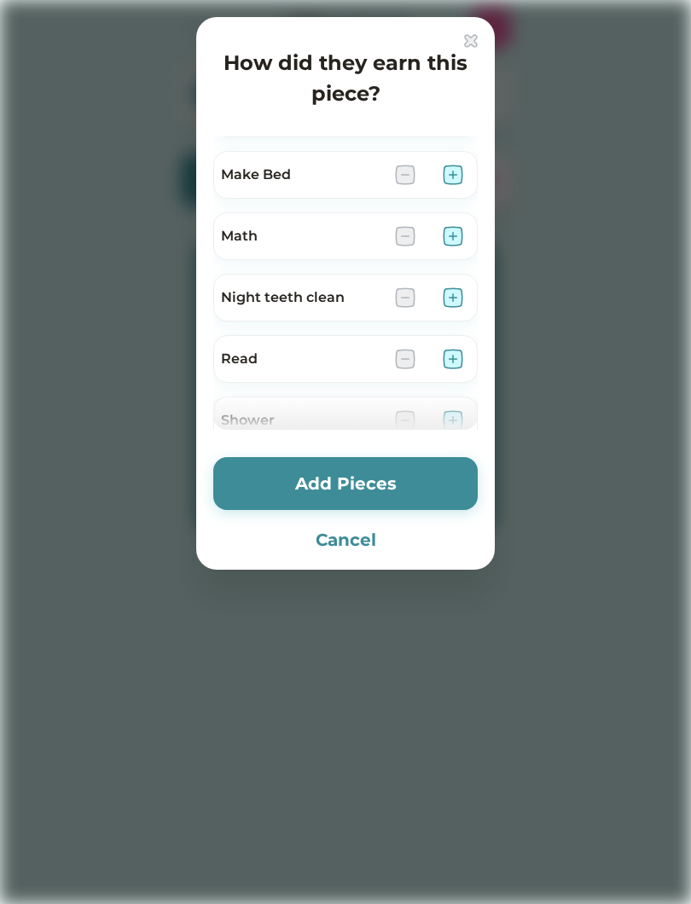
scroll to position [409, 0]
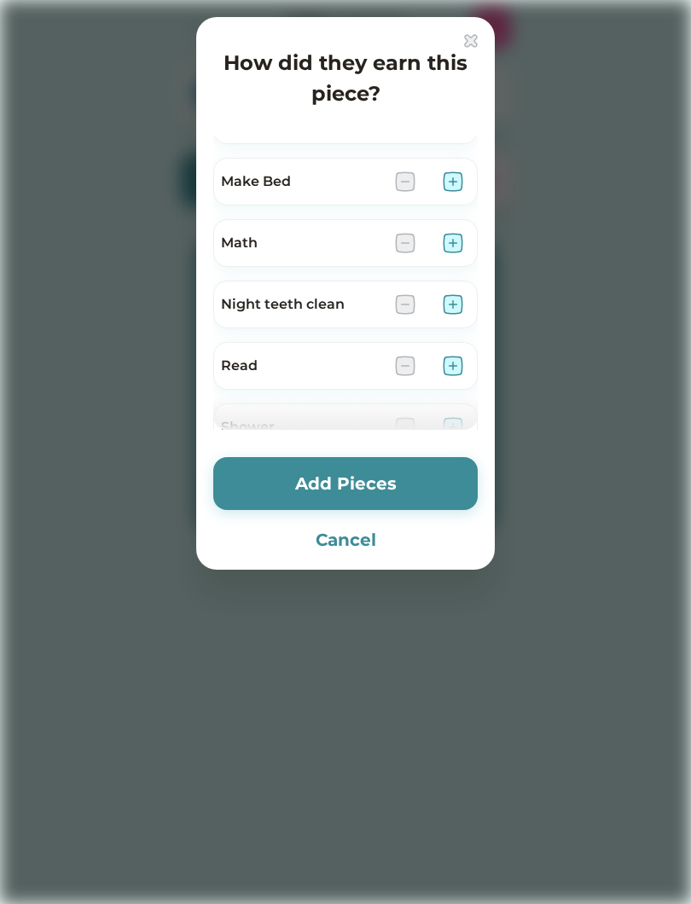
click at [463, 293] on div "Night teeth clean" at bounding box center [345, 305] width 264 height 48
click at [470, 298] on div "Night teeth clean" at bounding box center [345, 305] width 264 height 48
click at [454, 312] on img at bounding box center [453, 304] width 20 height 20
click at [462, 242] on img at bounding box center [453, 243] width 20 height 20
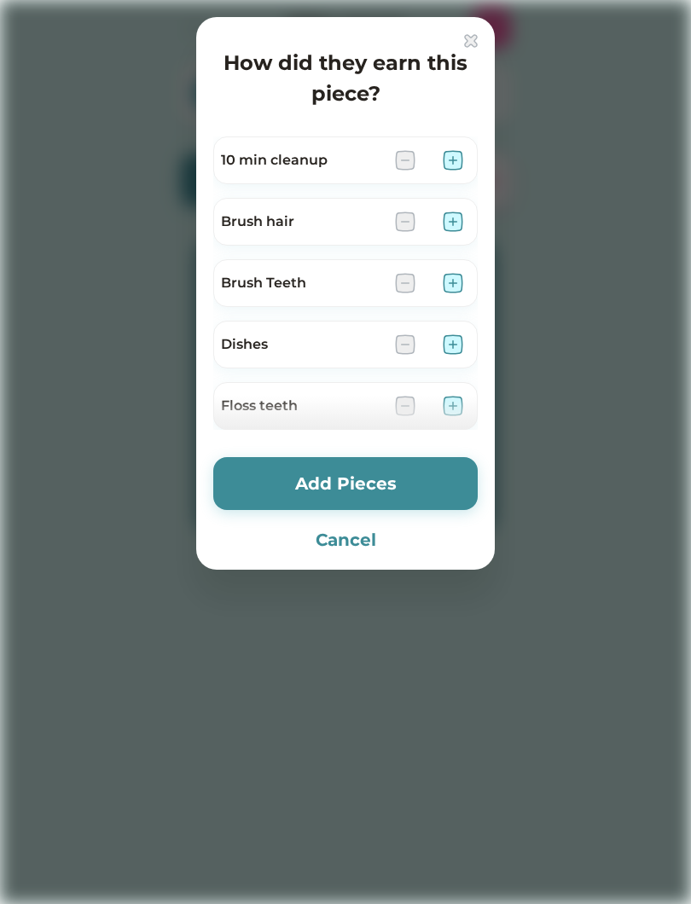
click at [497, 176] on div at bounding box center [345, 452] width 691 height 904
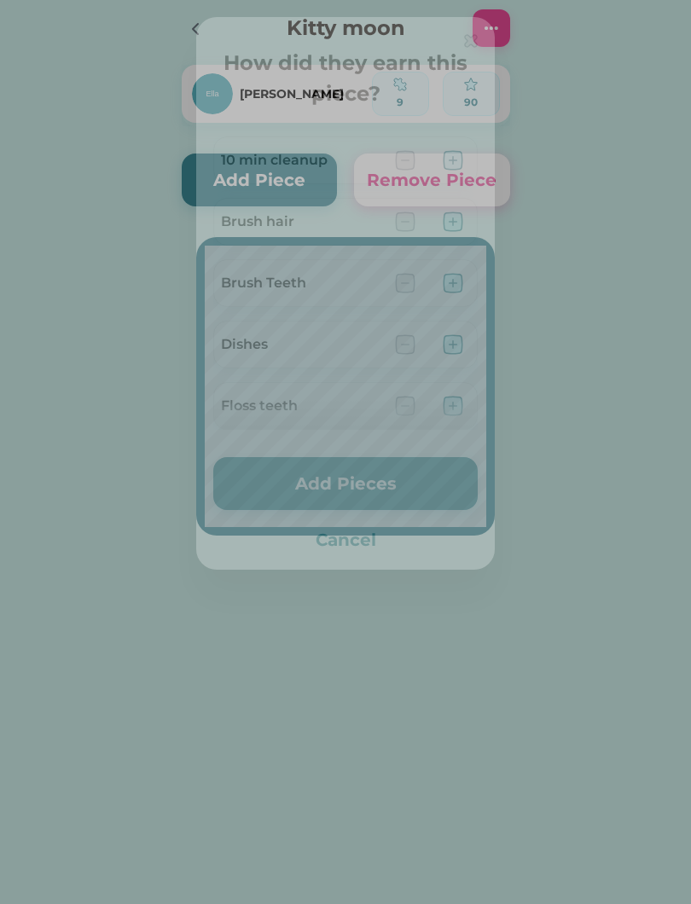
scroll to position [0, 0]
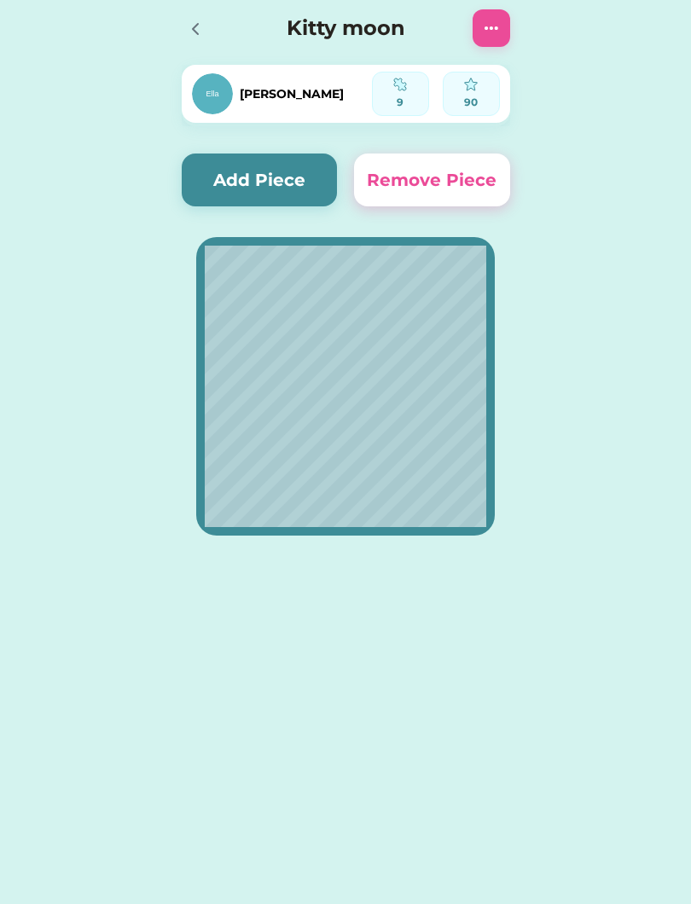
click at [310, 205] on button "Add Piece" at bounding box center [260, 180] width 156 height 53
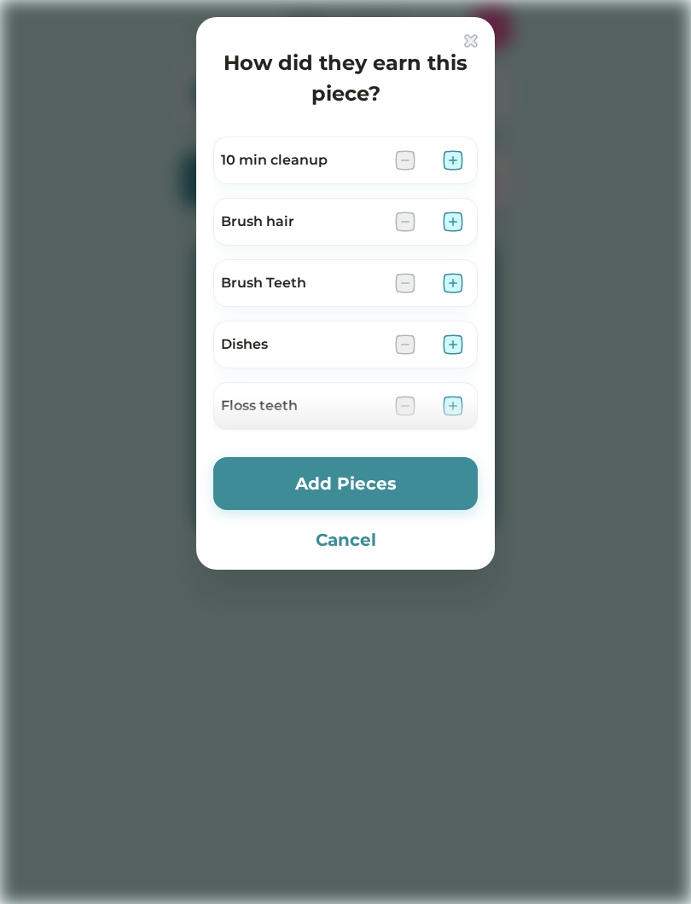
click at [461, 154] on img at bounding box center [453, 160] width 20 height 20
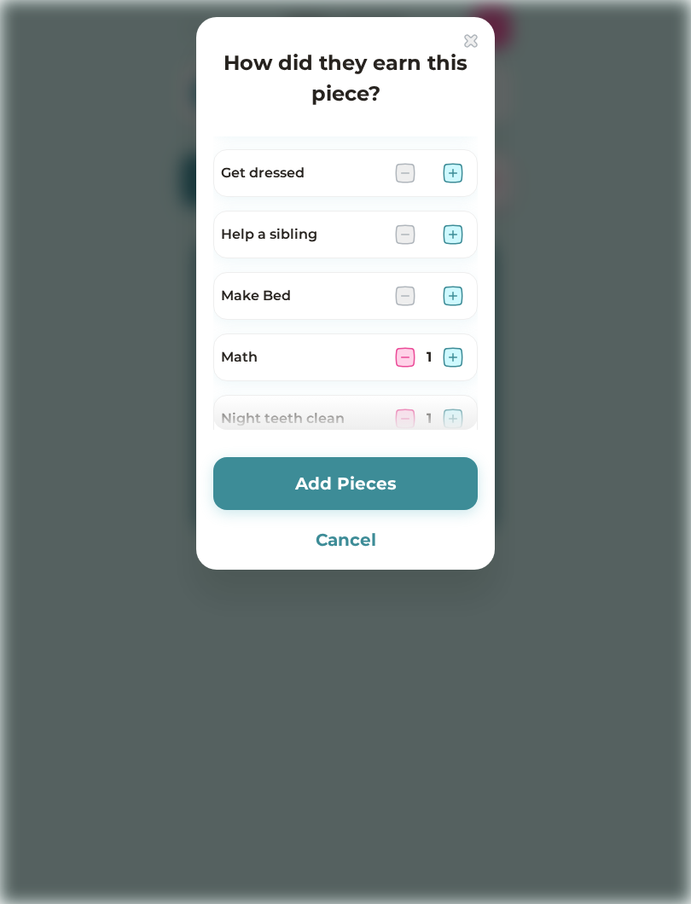
scroll to position [298, 0]
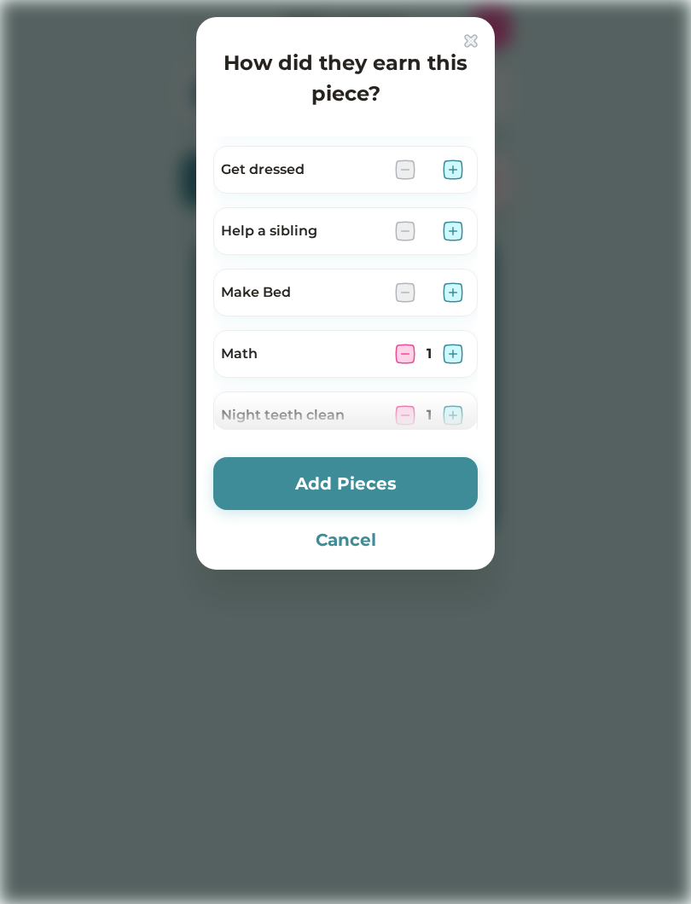
click at [388, 474] on button "Add Pieces" at bounding box center [345, 483] width 264 height 53
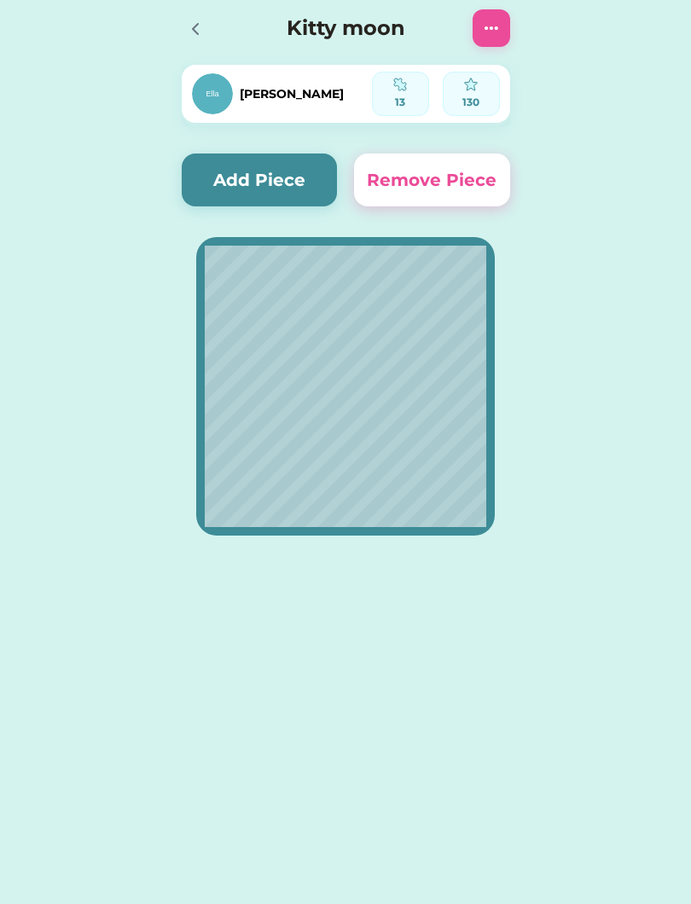
click at [8, 845] on div "Active Redeemed Requests [PERSON_NAME] 13 out of 14 Pieces Started on [DATE] 14…" at bounding box center [345, 452] width 691 height 904
click at [277, 176] on button "Add Piece" at bounding box center [260, 180] width 156 height 53
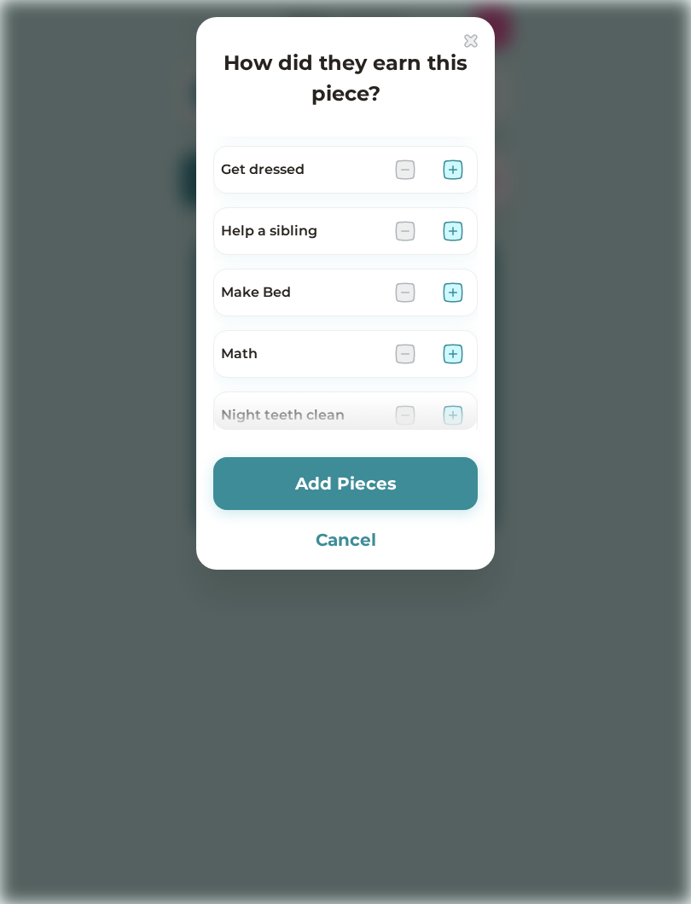
click at [454, 233] on img at bounding box center [453, 231] width 20 height 20
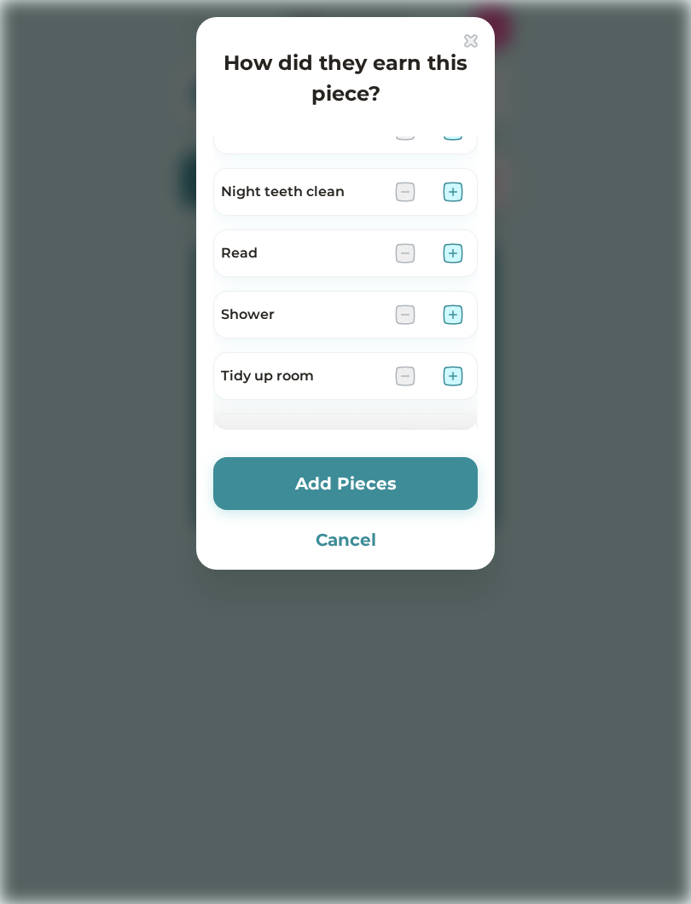
scroll to position [563, 0]
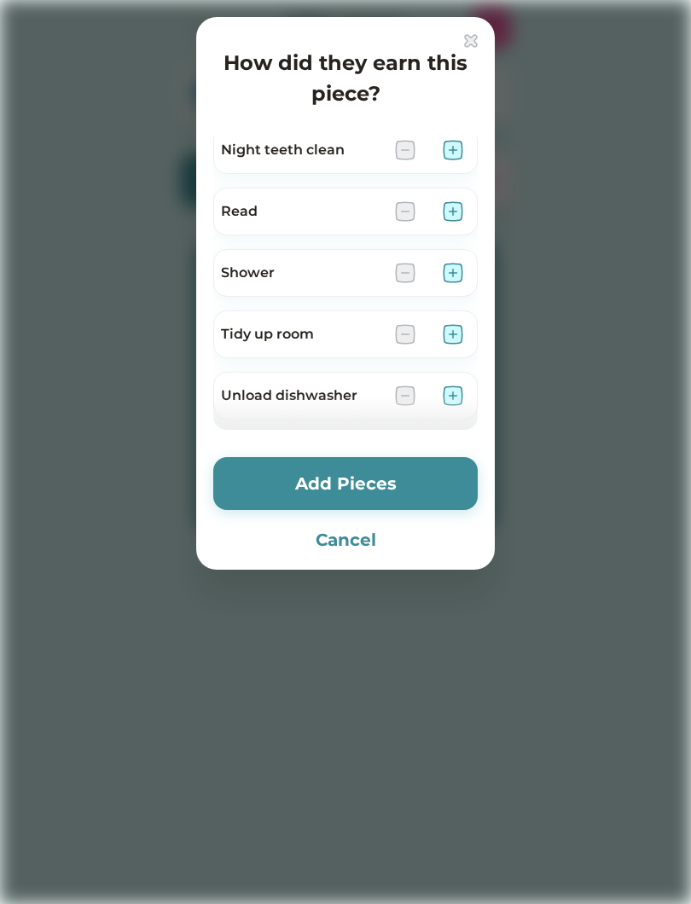
click at [461, 206] on img at bounding box center [453, 211] width 20 height 20
click at [368, 481] on button "Add Pieces" at bounding box center [345, 483] width 264 height 53
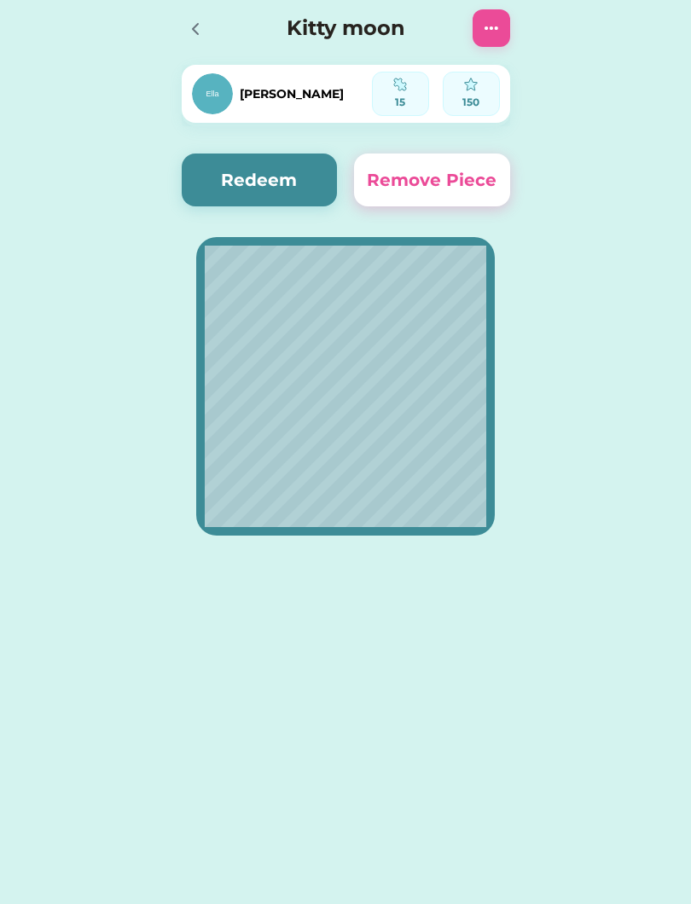
click at [249, 183] on button "Redeem" at bounding box center [260, 180] width 156 height 53
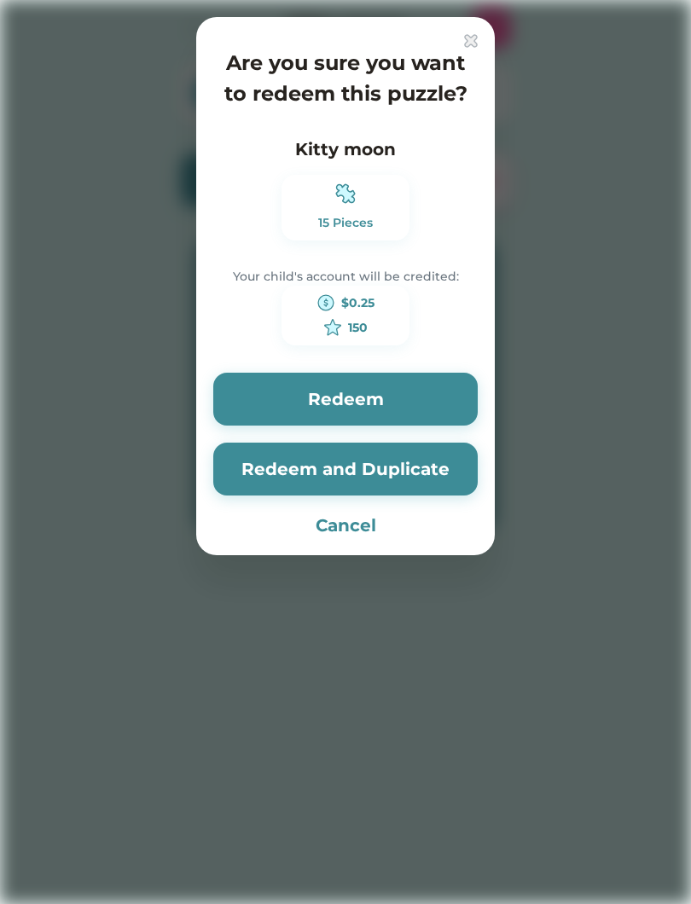
click at [357, 479] on button "Redeem and Duplicate" at bounding box center [345, 469] width 264 height 53
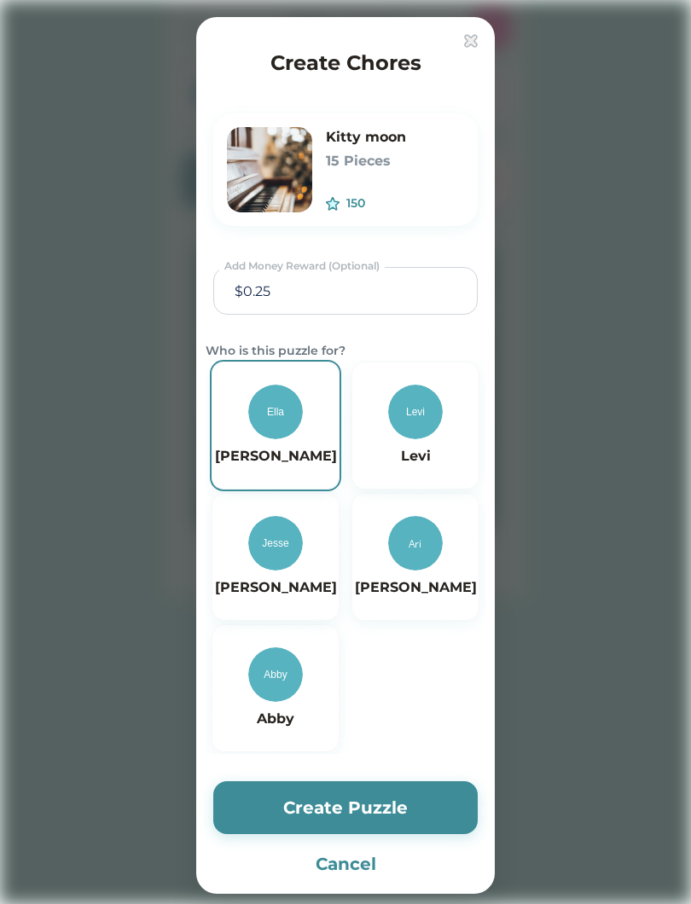
click at [410, 805] on button "Create Puzzle" at bounding box center [345, 807] width 264 height 53
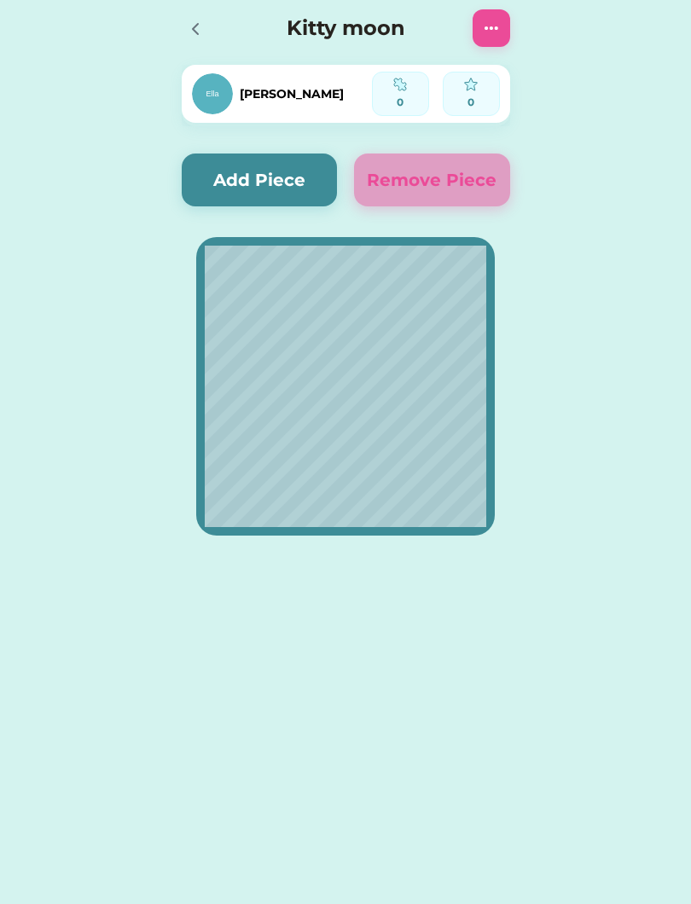
click at [497, 35] on img at bounding box center [491, 28] width 20 height 20
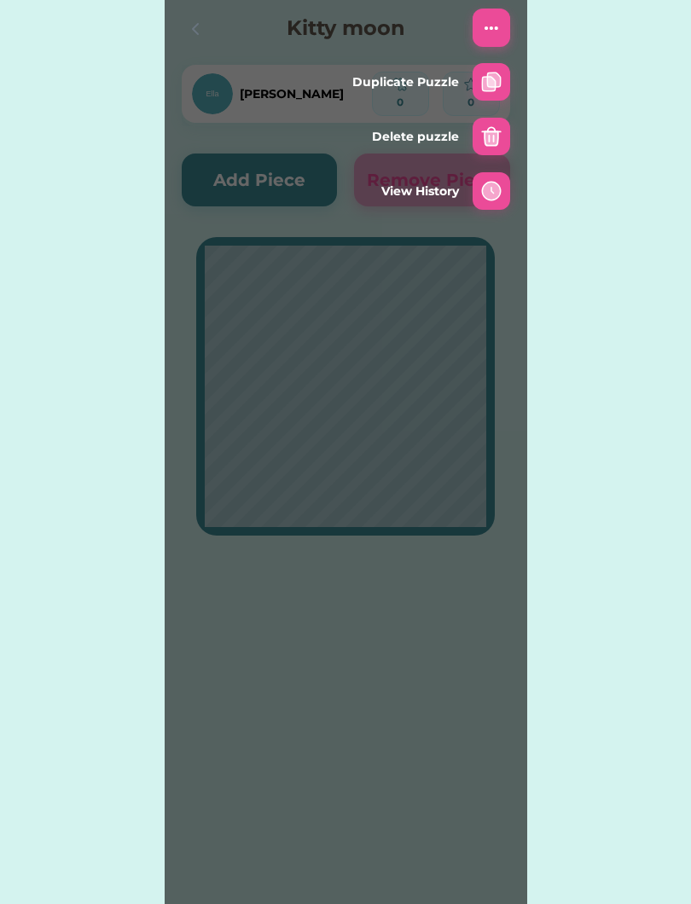
click at [494, 90] on img at bounding box center [491, 82] width 20 height 20
type input "$0.25"
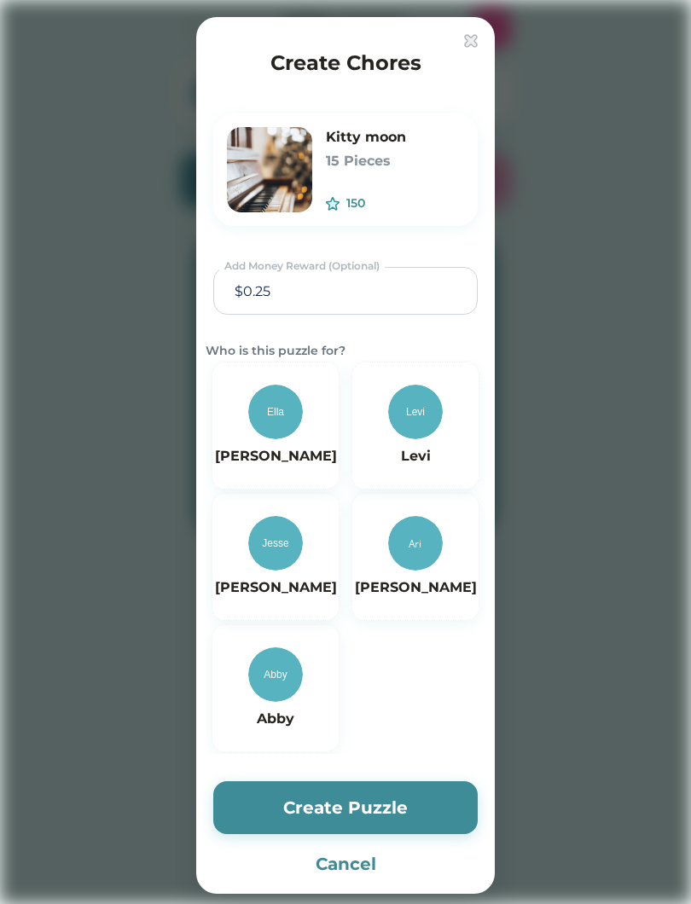
click at [452, 41] on div "Create Chores" at bounding box center [345, 60] width 264 height 52
click at [477, 47] on img at bounding box center [471, 41] width 14 height 14
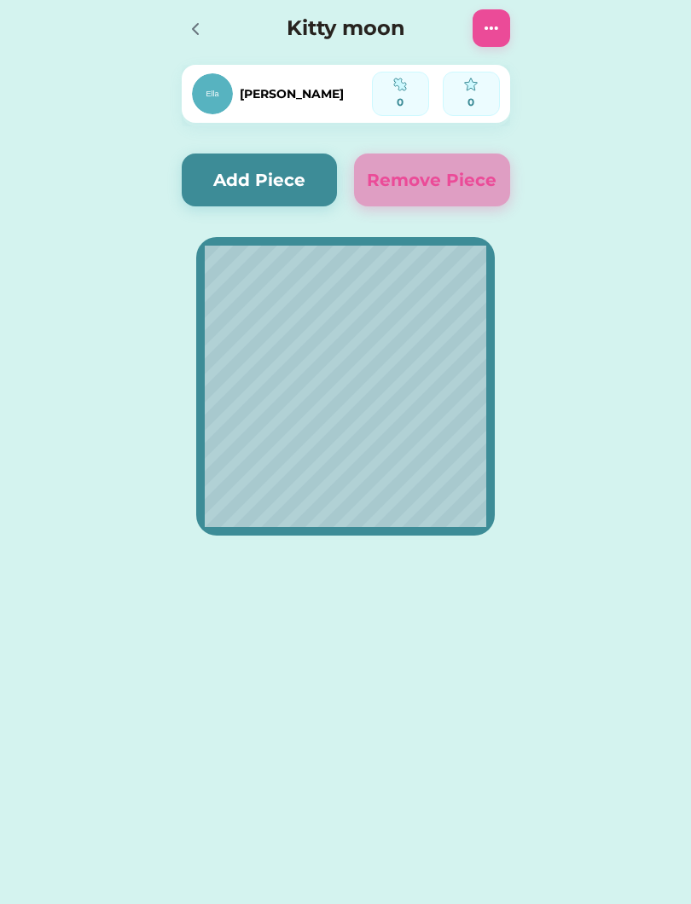
click at [475, 44] on div at bounding box center [492, 28] width 38 height 38
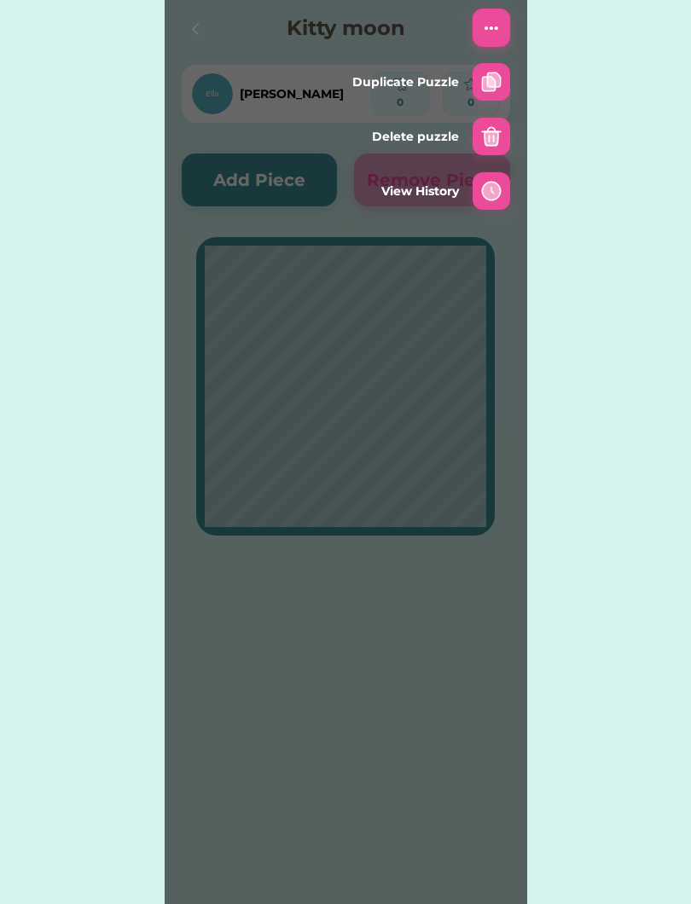
click at [628, 114] on div "Active Redeemed Requests [PERSON_NAME] 13 out of 14 Pieces Started on [DATE] 14…" at bounding box center [345, 298] width 691 height 597
click at [577, 54] on div "Active Redeemed Requests [PERSON_NAME] 13 out of 14 Pieces Started on [DATE] 14…" at bounding box center [345, 298] width 691 height 597
click at [61, 318] on div "Active Redeemed Requests [PERSON_NAME] 13 out of 14 Pieces Started on [DATE] 14…" at bounding box center [345, 298] width 691 height 597
click at [482, 35] on img at bounding box center [491, 28] width 20 height 20
click at [490, 145] on img at bounding box center [491, 136] width 20 height 20
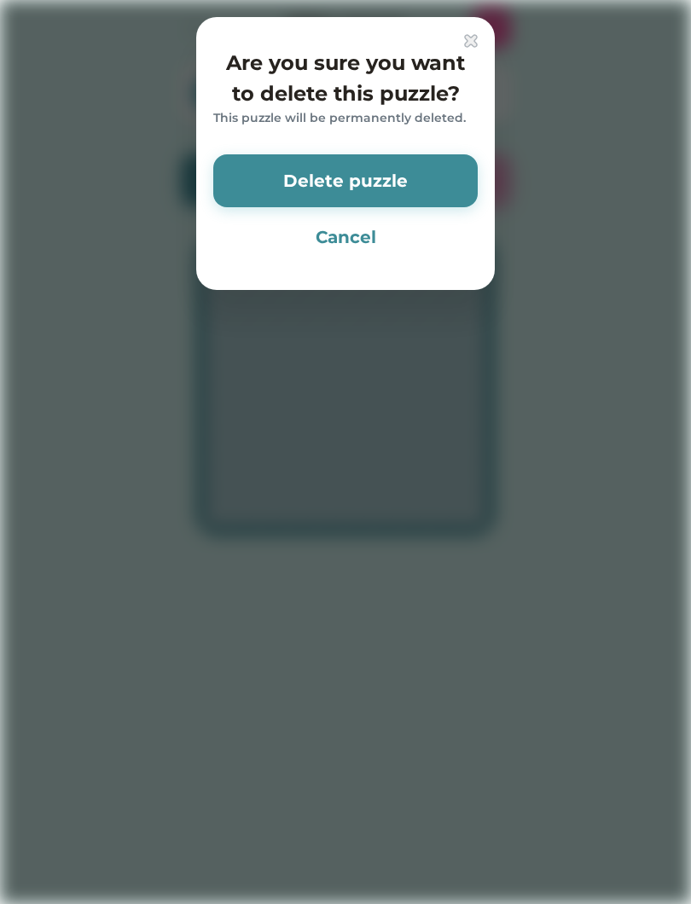
click at [381, 200] on button "Delete puzzle" at bounding box center [345, 180] width 264 height 53
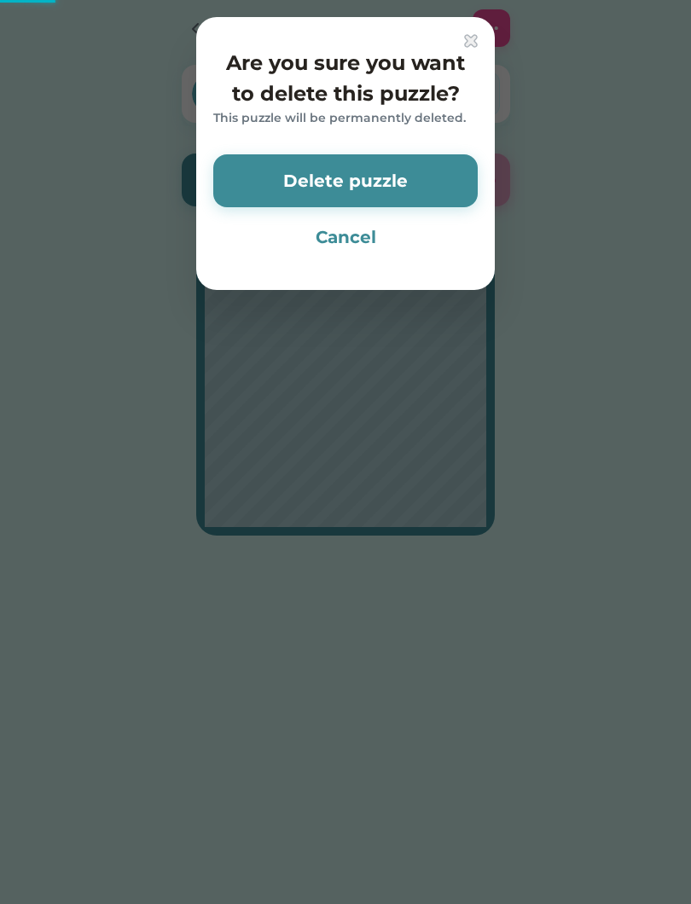
click at [415, 177] on button "Delete puzzle" at bounding box center [345, 180] width 264 height 53
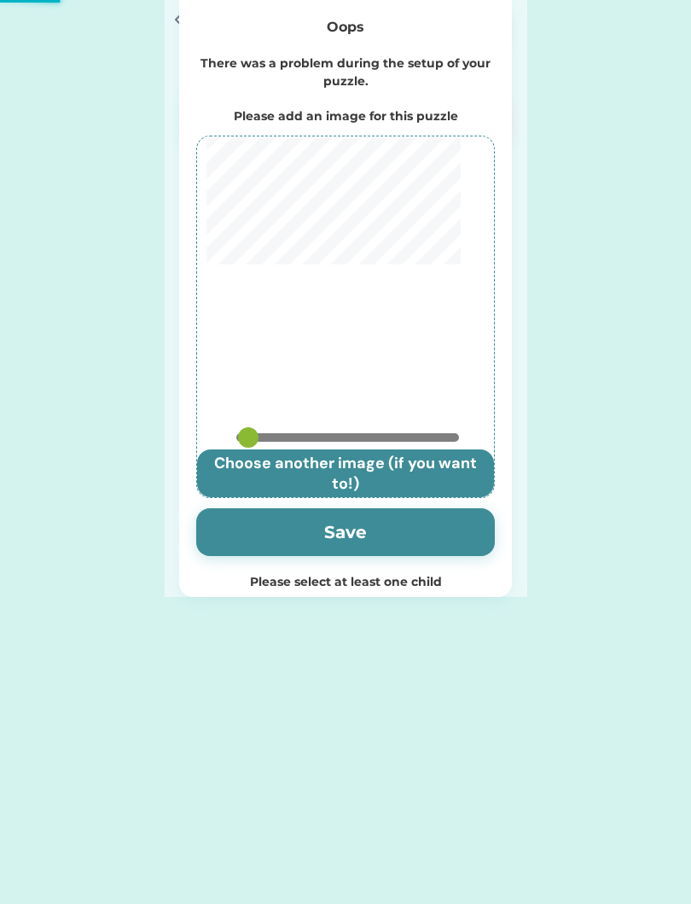
type input "0.825"
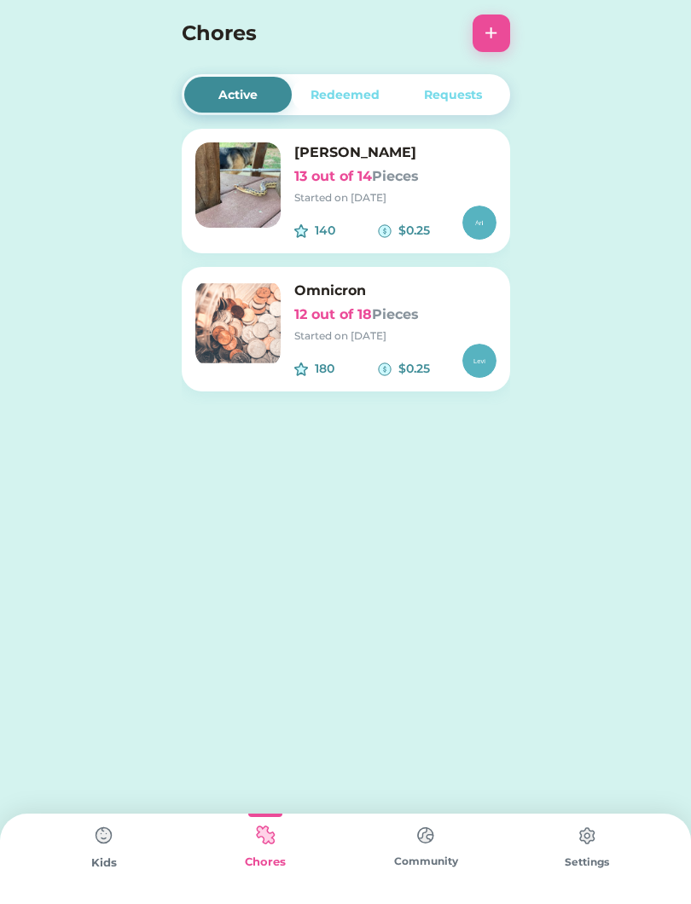
click at [487, 39] on button "+" at bounding box center [492, 34] width 38 height 38
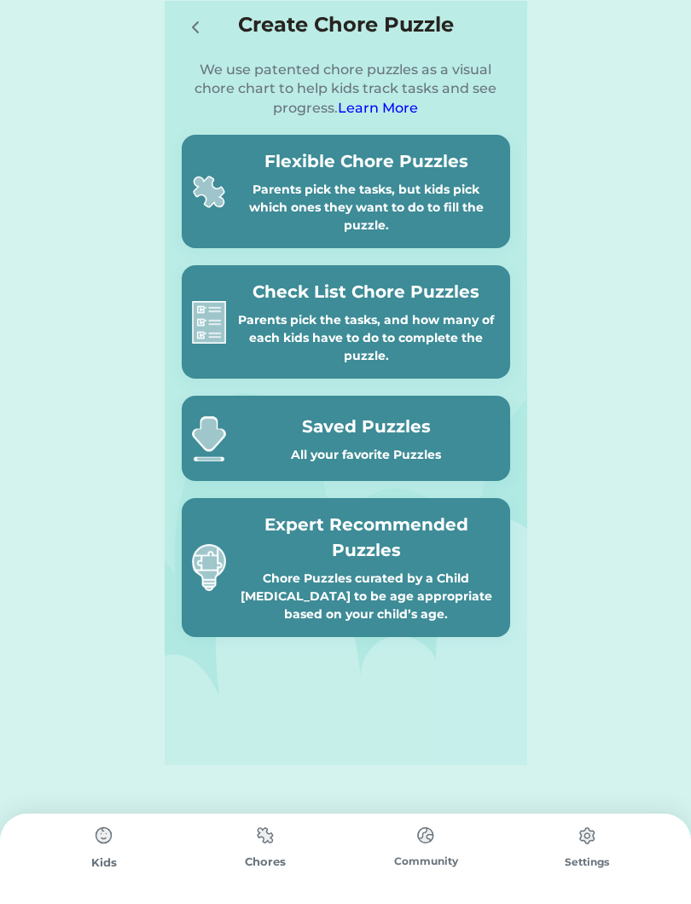
click at [435, 183] on div "Parents pick the tasks, but kids pick which ones they want to do to fill the pu…" at bounding box center [366, 208] width 267 height 54
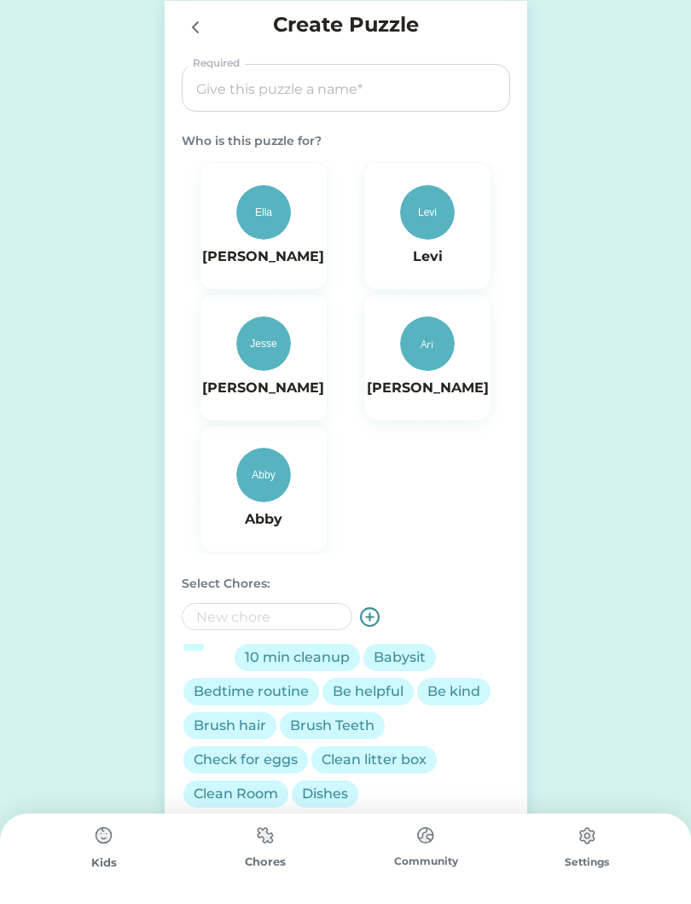
click at [280, 231] on img at bounding box center [263, 212] width 55 height 55
click at [426, 79] on input "input" at bounding box center [346, 89] width 316 height 48
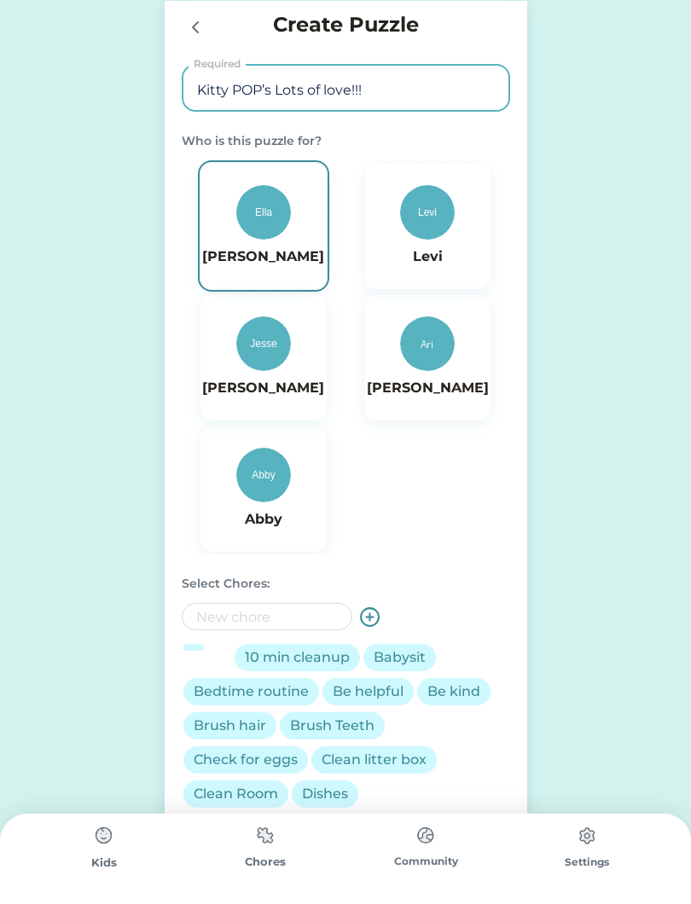
click at [232, 108] on input "input" at bounding box center [346, 90] width 315 height 48
type input "Kitty POP’s Lots of love!!!"
click at [574, 84] on div "Active Redeemed Requests [PERSON_NAME] 13 out of 14 Pieces Started on [DATE] 14…" at bounding box center [345, 798] width 691 height 1597
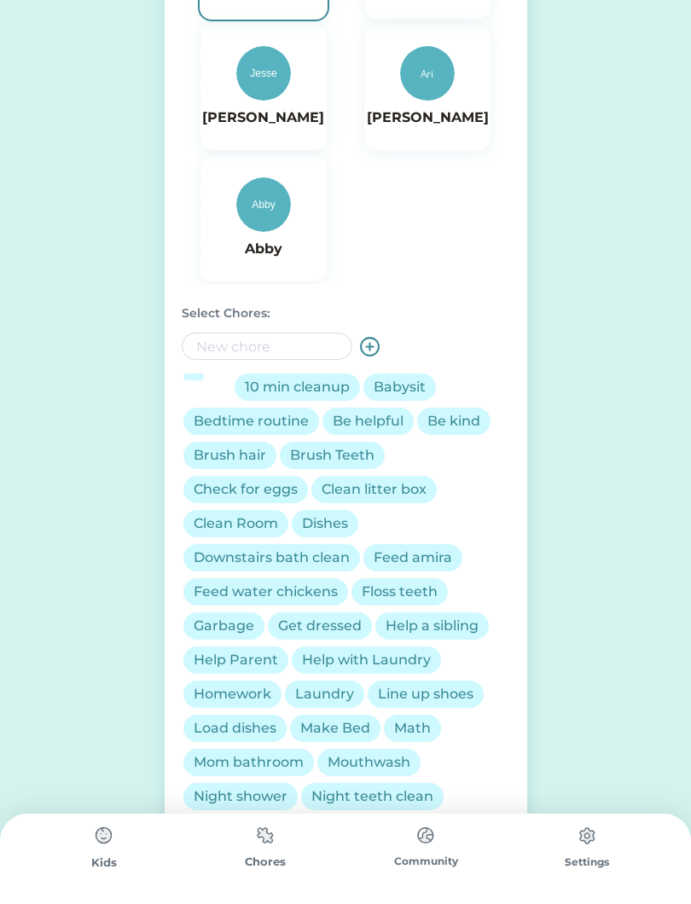
scroll to position [281, 0]
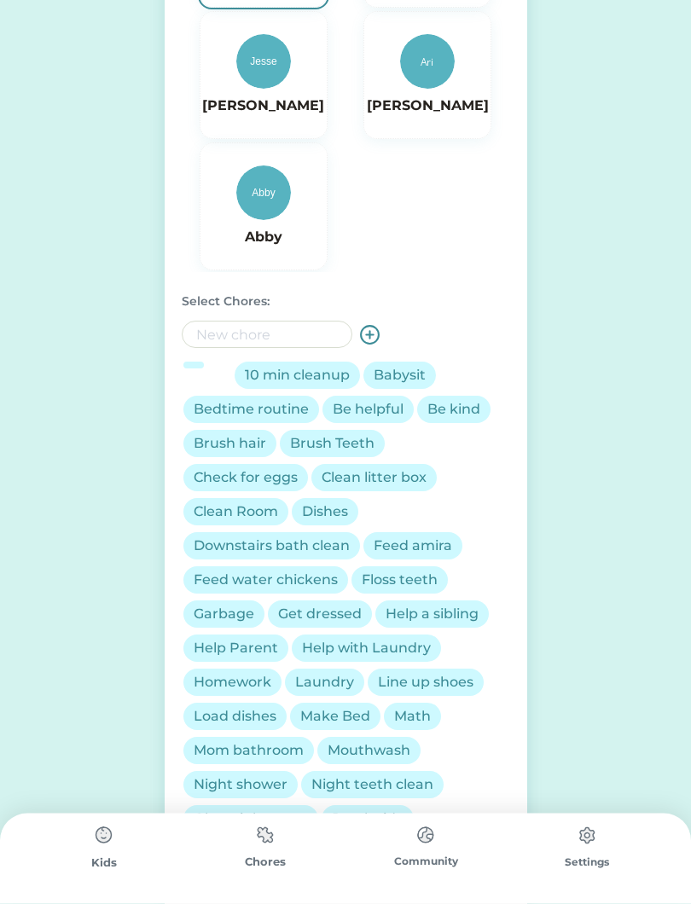
click at [285, 374] on div "10 min cleanup" at bounding box center [297, 376] width 105 height 20
click at [272, 411] on div "Bedtime routine" at bounding box center [251, 409] width 115 height 20
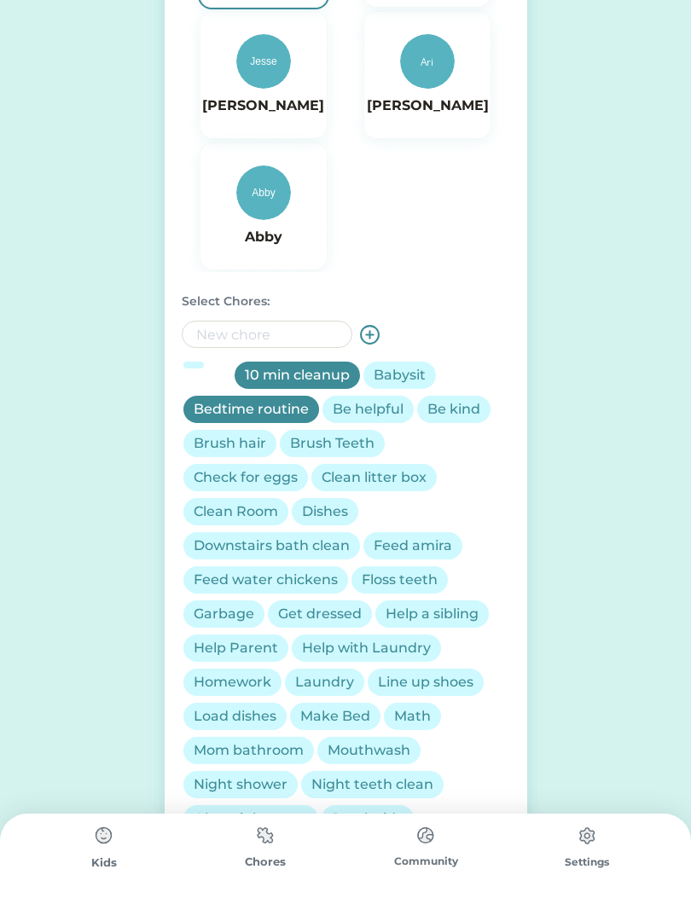
click at [234, 451] on div "Brush hair" at bounding box center [230, 443] width 73 height 20
click at [348, 444] on div "Brush Teeth" at bounding box center [332, 443] width 84 height 20
click at [233, 519] on div "Clean Room" at bounding box center [236, 512] width 84 height 20
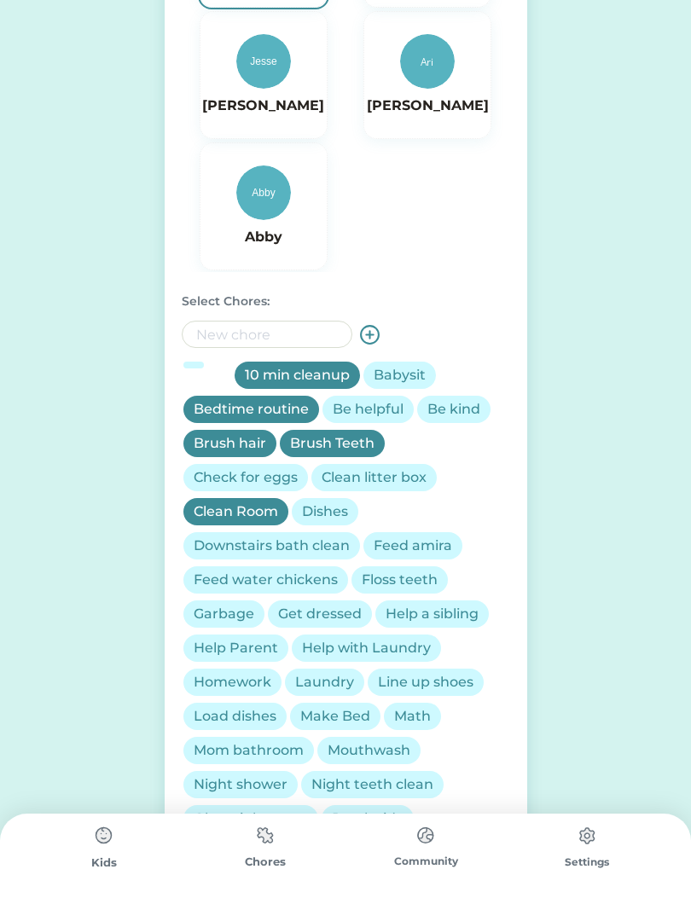
click at [342, 515] on div "Dishes" at bounding box center [325, 512] width 46 height 20
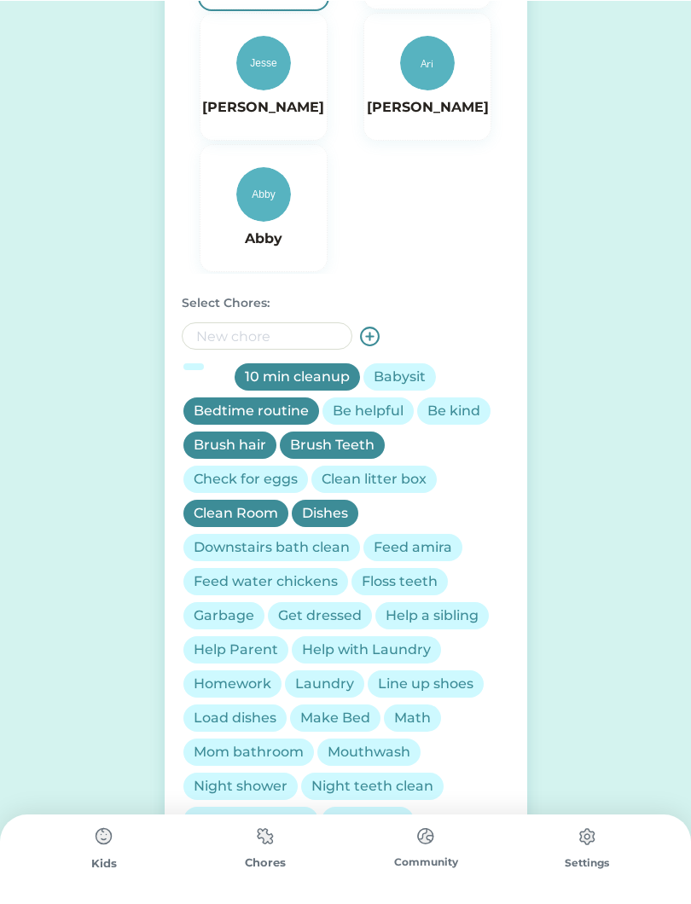
click at [316, 518] on div "Dishes" at bounding box center [325, 512] width 46 height 20
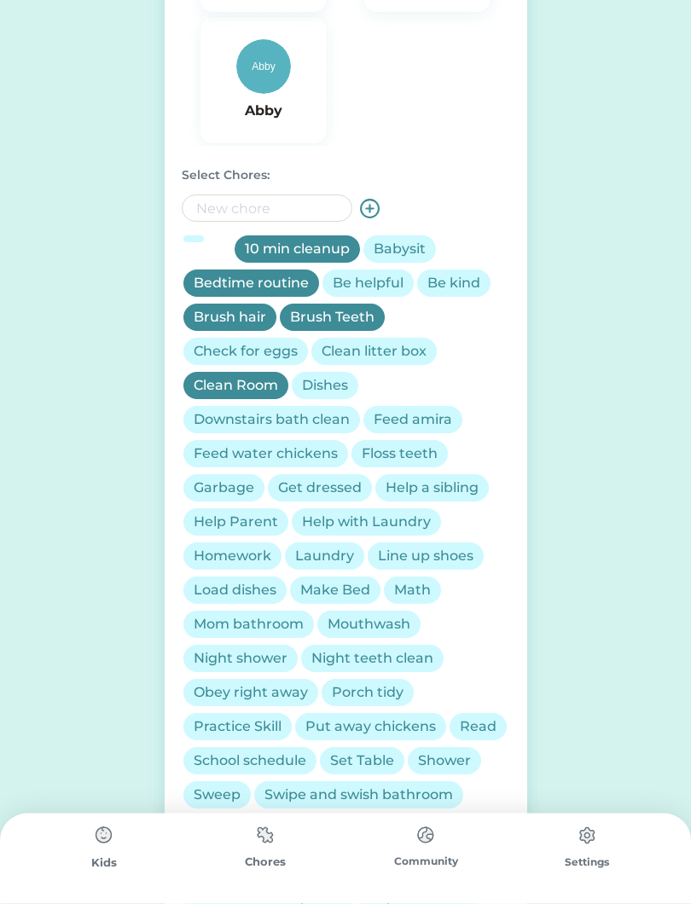
scroll to position [409, 0]
click at [408, 454] on div "Floss teeth" at bounding box center [400, 454] width 76 height 20
click at [455, 487] on div "Help a sibling" at bounding box center [432, 488] width 93 height 20
click at [240, 523] on div "Help Parent" at bounding box center [236, 522] width 84 height 20
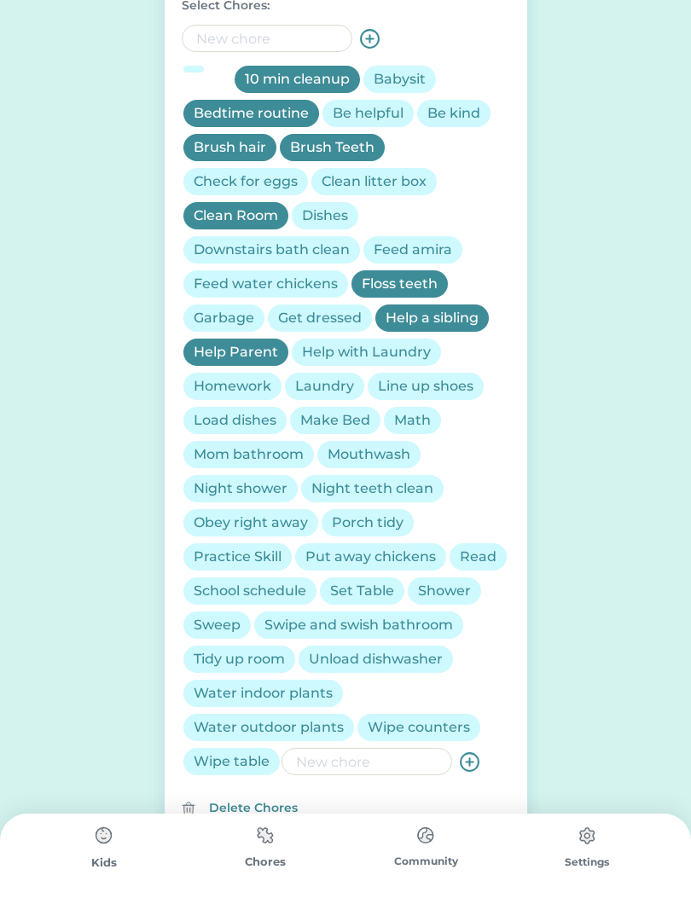
scroll to position [583, 0]
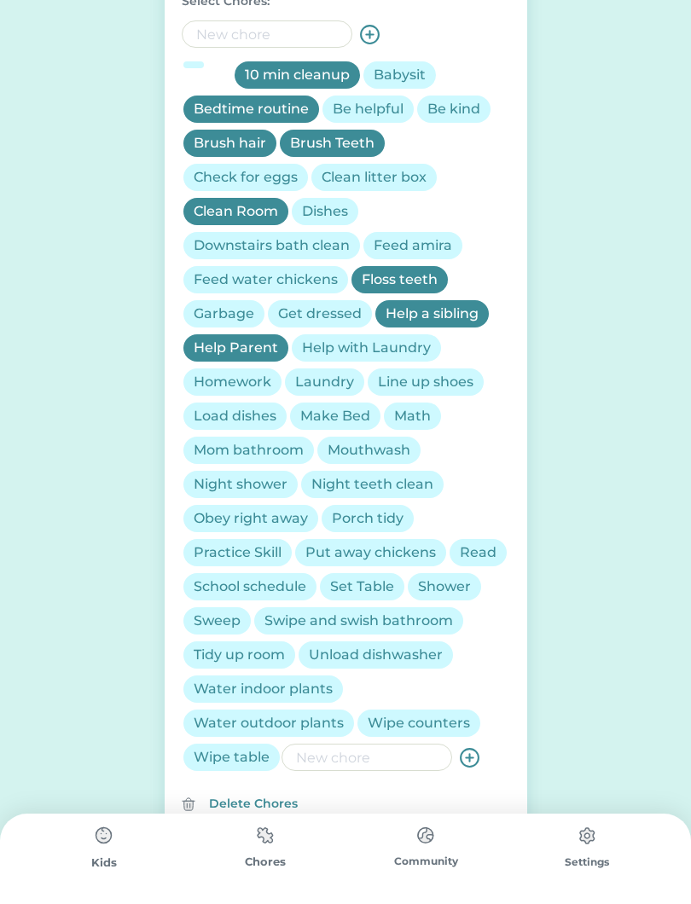
click at [413, 410] on div "Math" at bounding box center [412, 416] width 37 height 20
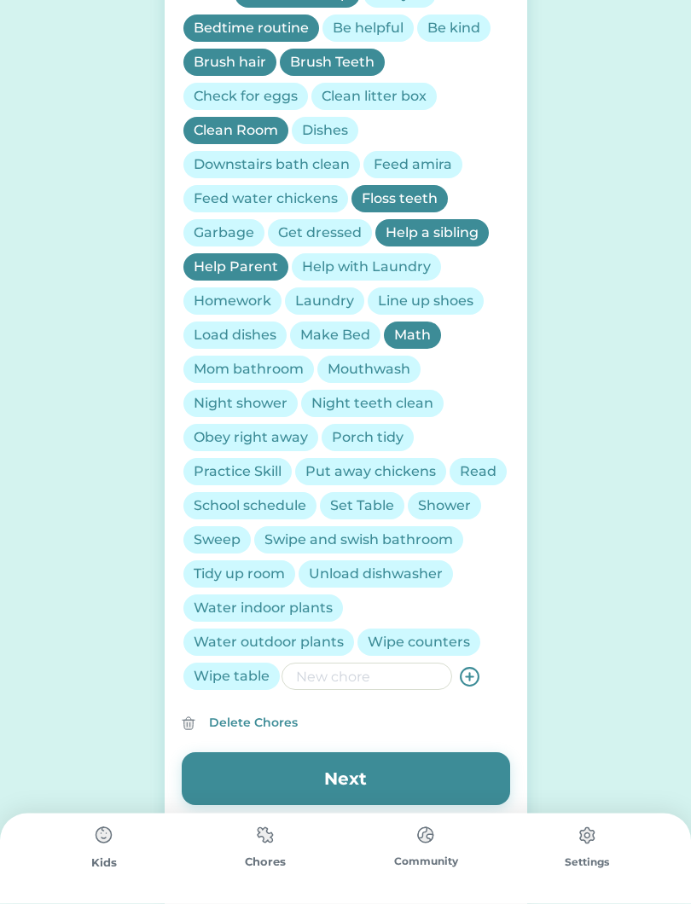
scroll to position [664, 0]
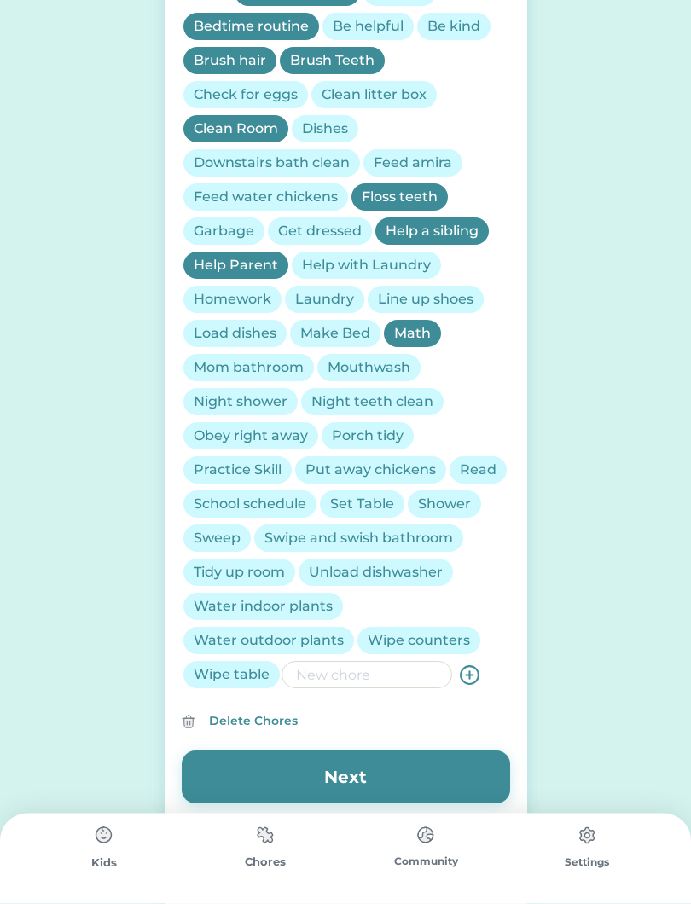
click at [486, 463] on div "Read" at bounding box center [478, 471] width 37 height 20
click at [462, 509] on div "Shower" at bounding box center [444, 505] width 53 height 20
click at [377, 538] on div "Swipe and swish bathroom" at bounding box center [358, 539] width 189 height 20
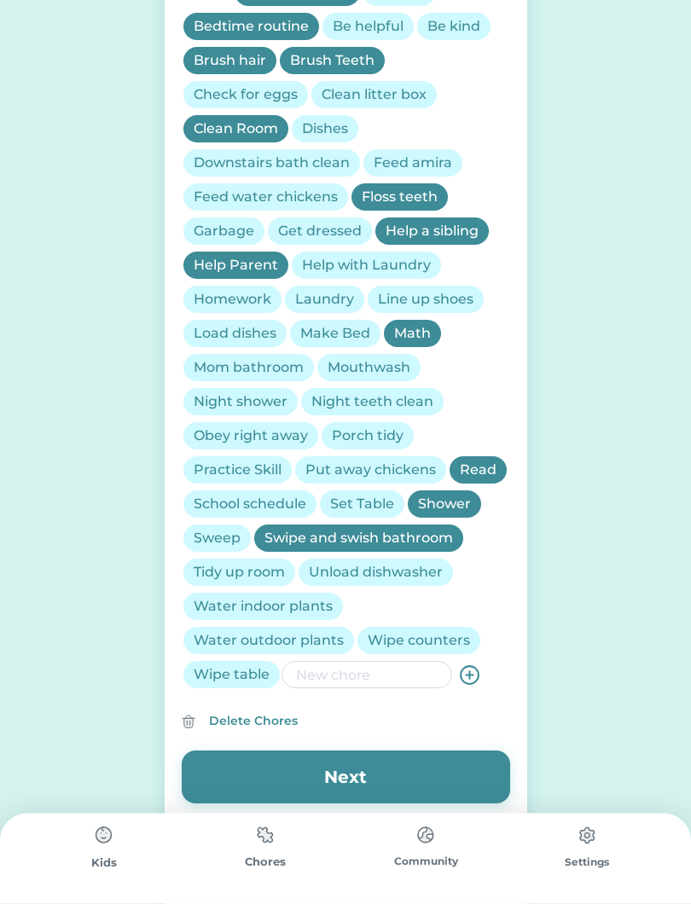
click at [258, 566] on div "Tidy up room" at bounding box center [239, 573] width 91 height 20
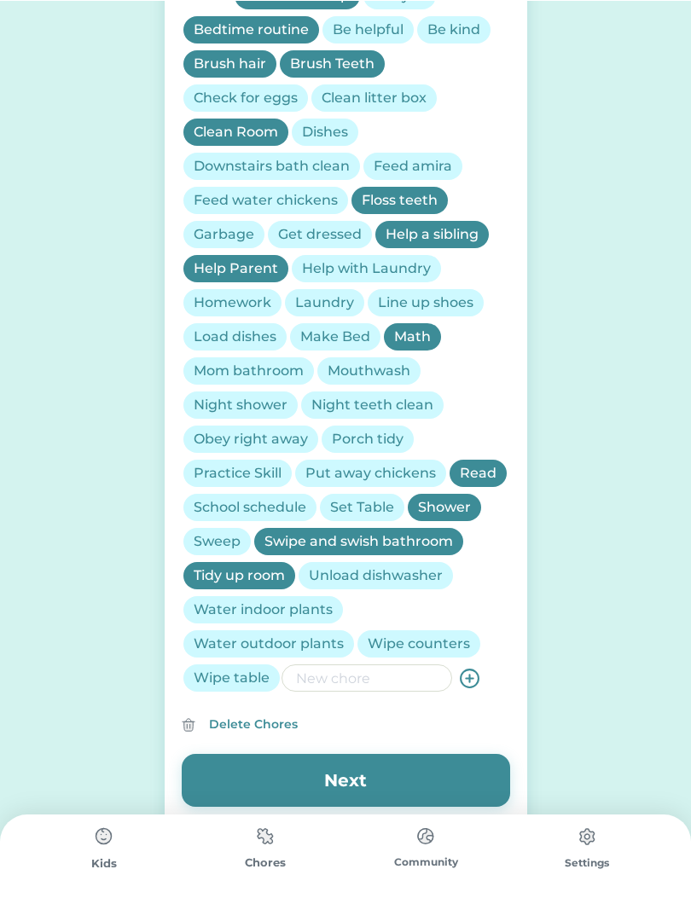
click at [377, 581] on div "Unload dishwasher" at bounding box center [376, 575] width 134 height 20
click at [420, 649] on div "Wipe counters" at bounding box center [419, 643] width 102 height 20
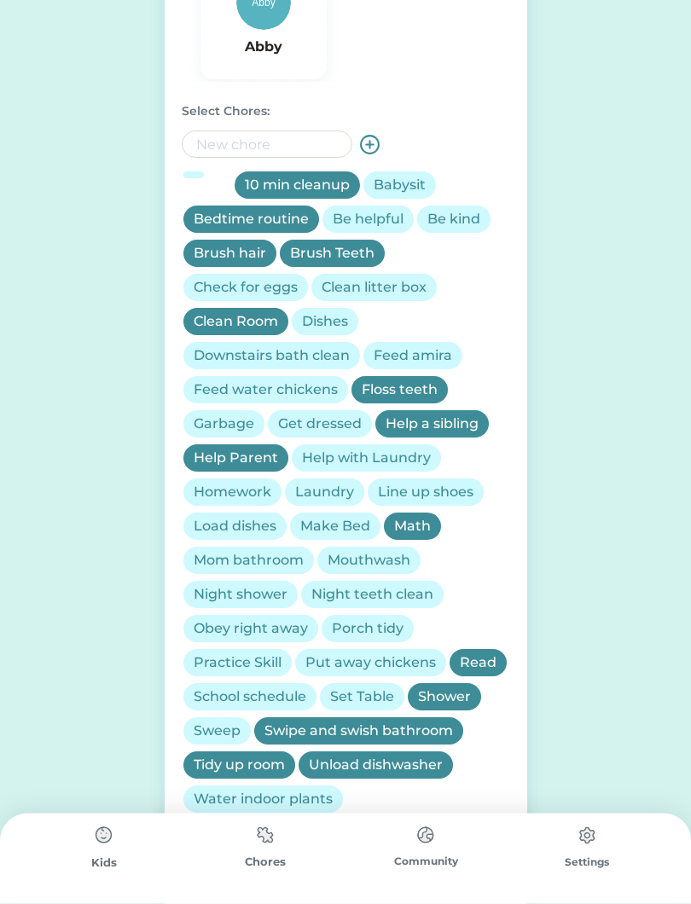
scroll to position [691, 0]
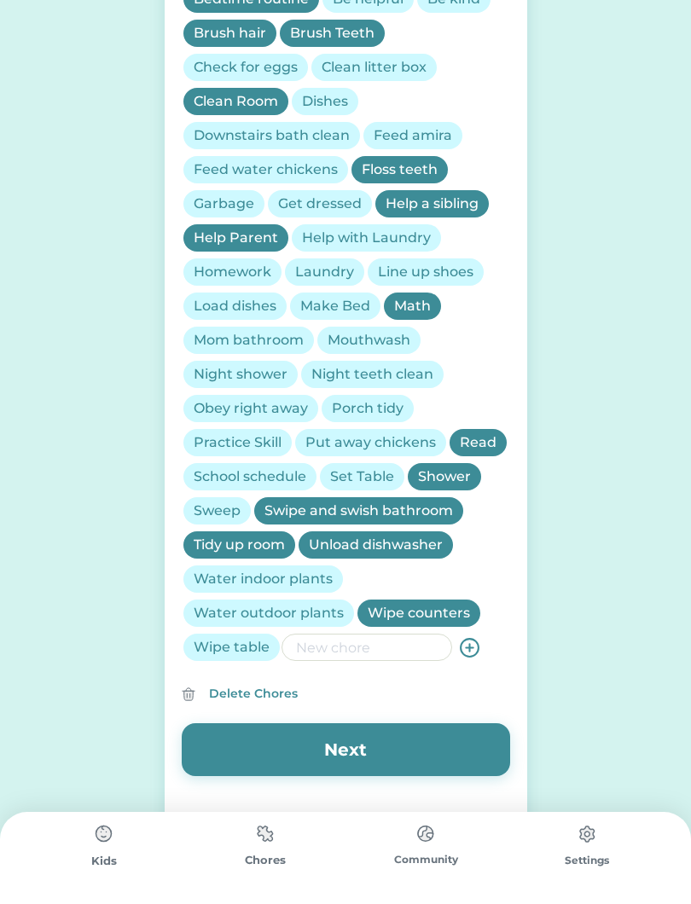
click at [401, 748] on button "Next" at bounding box center [346, 751] width 328 height 53
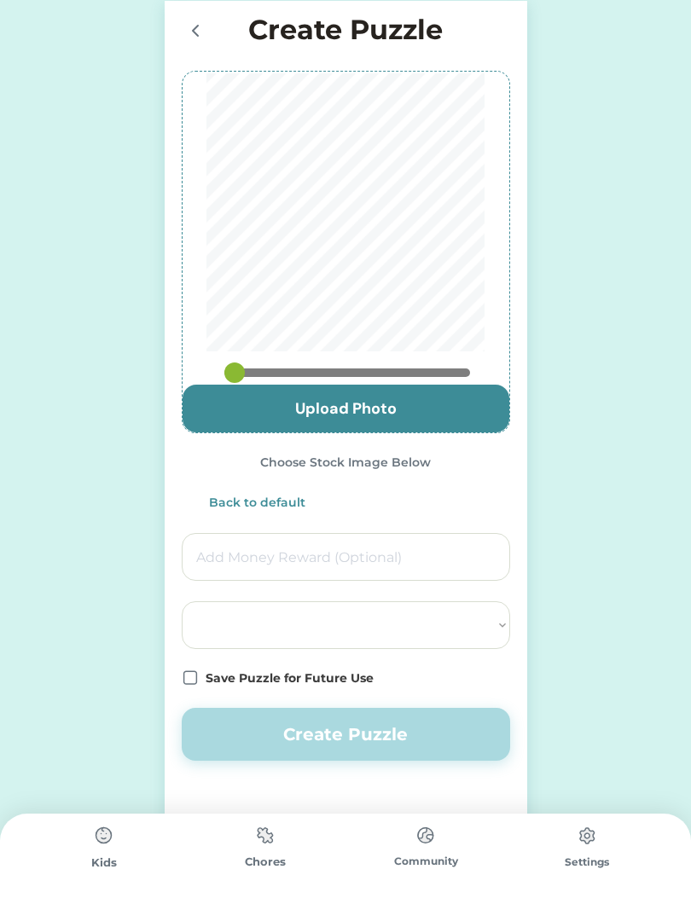
select select ""PLACEHOLDER_1427118222253""
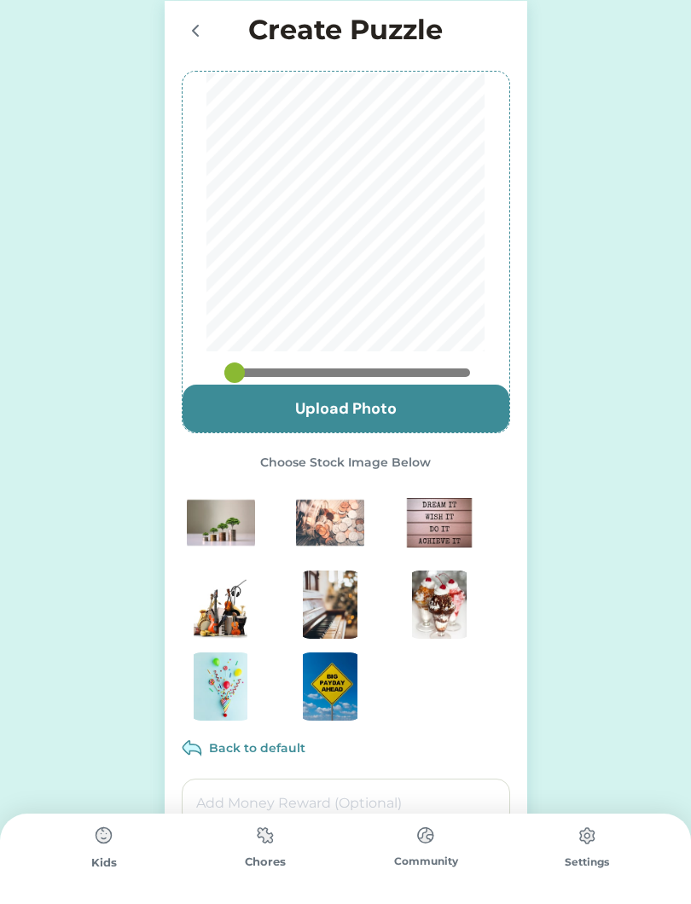
click at [420, 405] on input "file" at bounding box center [346, 409] width 327 height 48
click at [370, 407] on input "file" at bounding box center [346, 409] width 327 height 48
type input "C:\fakepath\IMG_5612.jpeg"
type input "0.9016"
click at [370, 419] on input "file" at bounding box center [346, 409] width 327 height 48
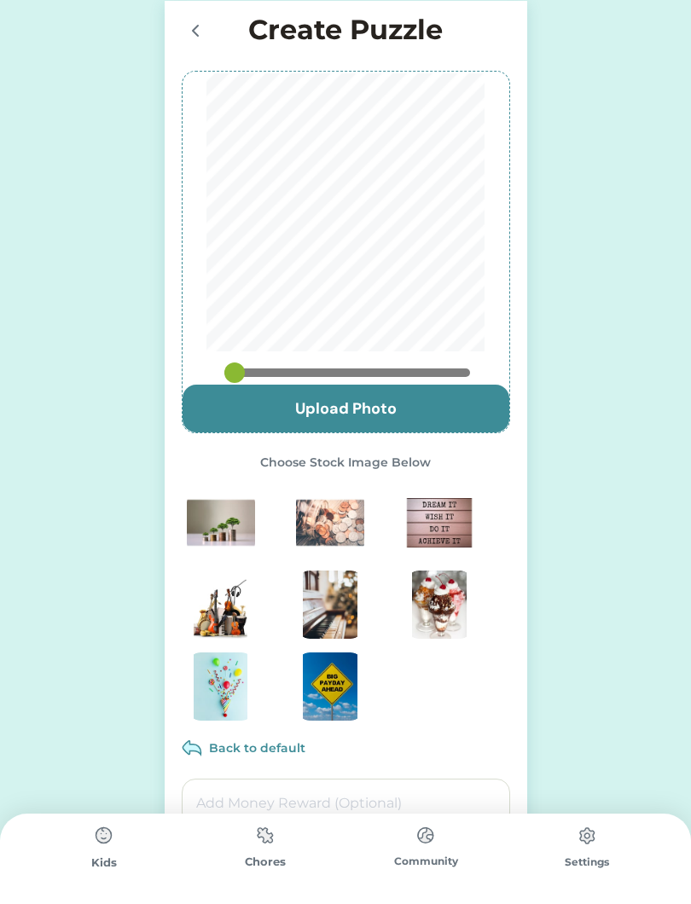
click at [427, 410] on input "file" at bounding box center [346, 409] width 327 height 48
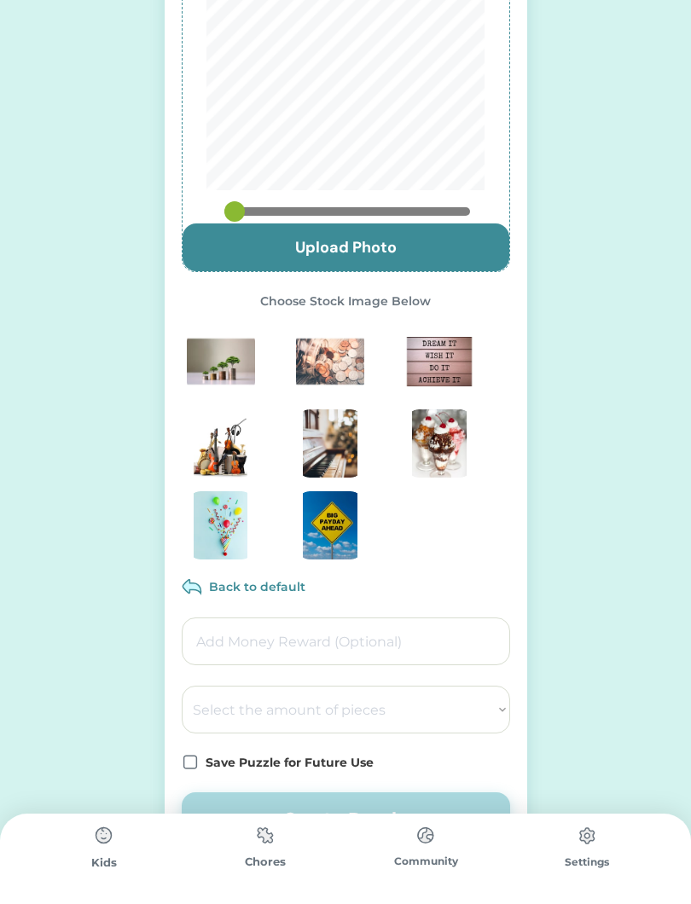
scroll to position [230, 0]
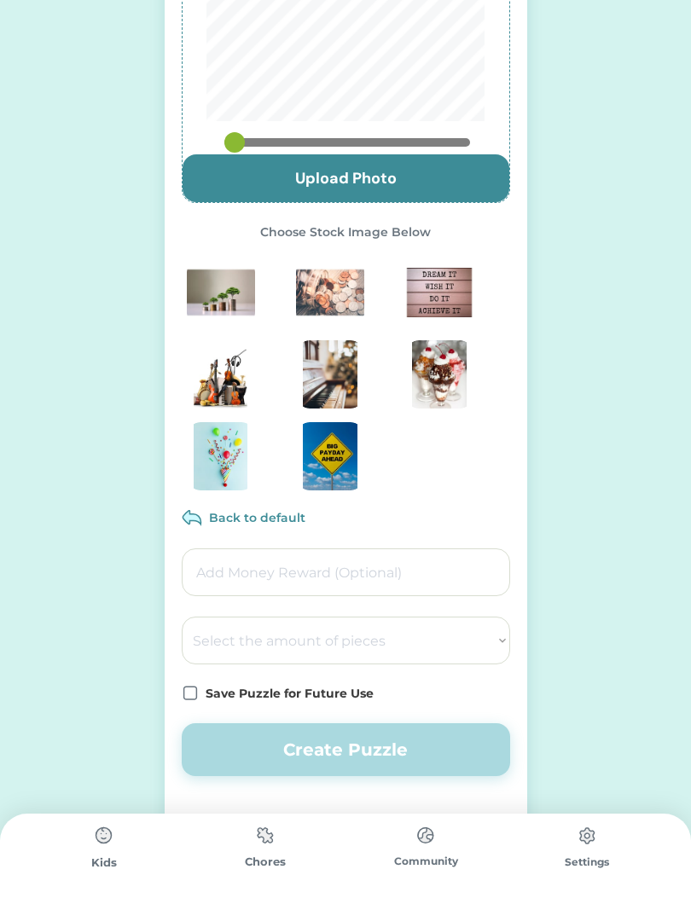
click at [382, 744] on button "Create Puzzle" at bounding box center [346, 749] width 328 height 53
click at [277, 841] on img at bounding box center [265, 835] width 34 height 33
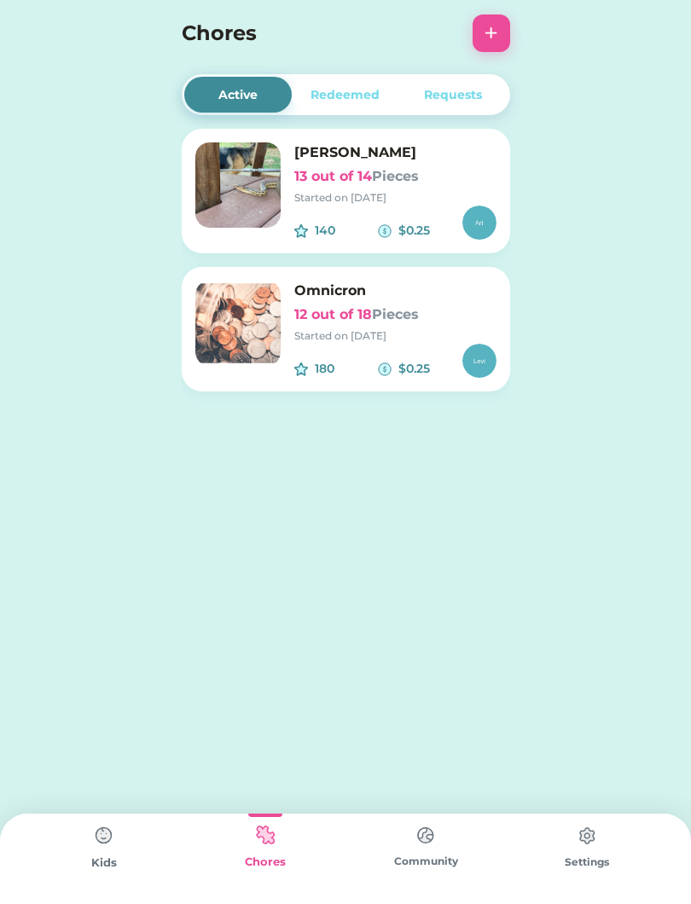
click at [90, 851] on img at bounding box center [104, 836] width 34 height 34
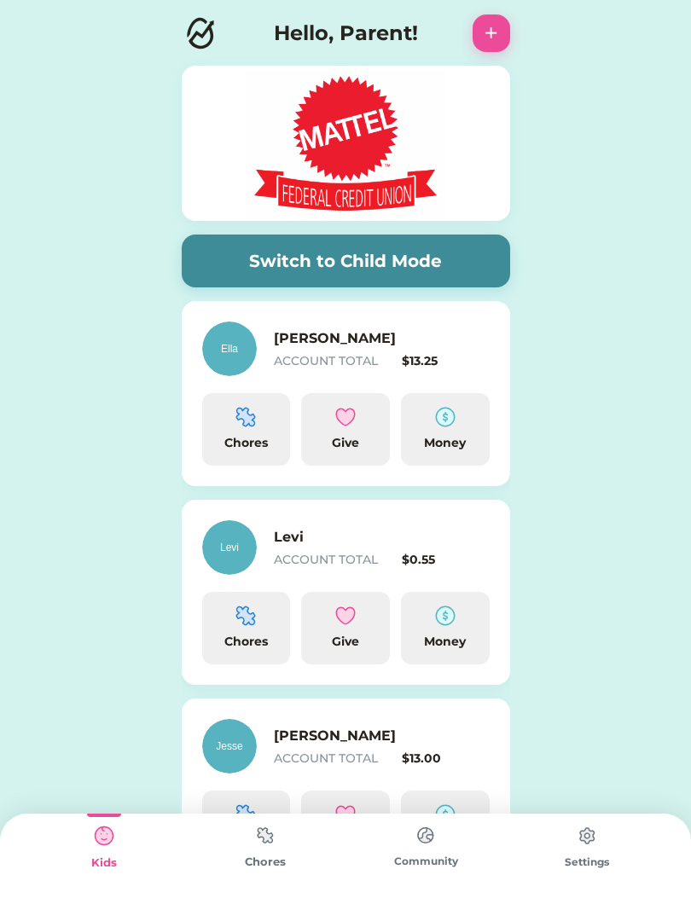
click at [271, 414] on div "Chores" at bounding box center [246, 429] width 89 height 73
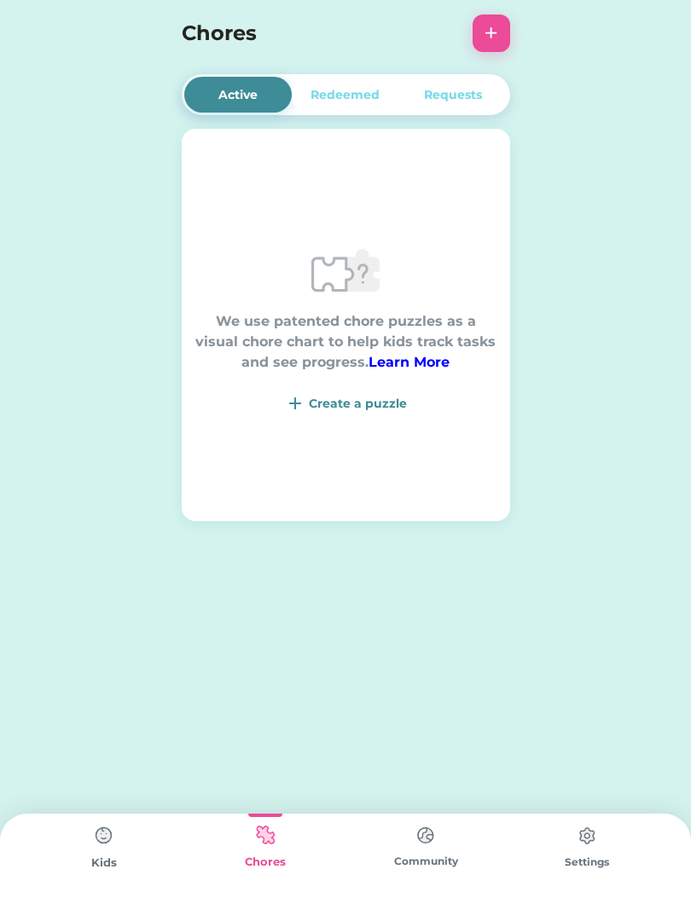
click at [364, 387] on div "We use patented chore puzzles as a visual chore chart to help kids track tasks …" at bounding box center [346, 324] width 328 height 177
click at [336, 405] on div "Create a puzzle" at bounding box center [358, 404] width 98 height 18
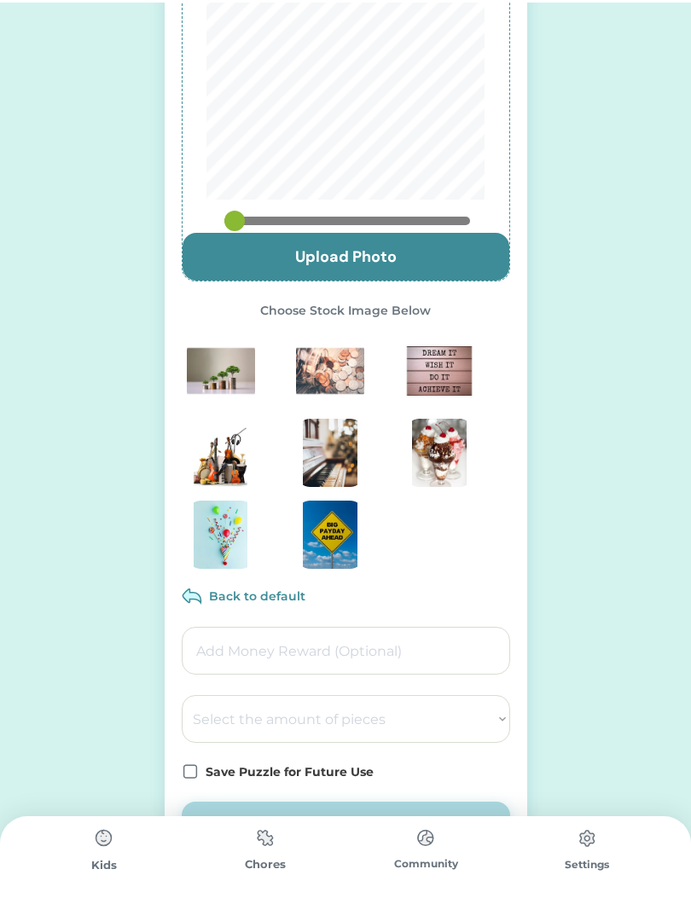
scroll to position [230, 0]
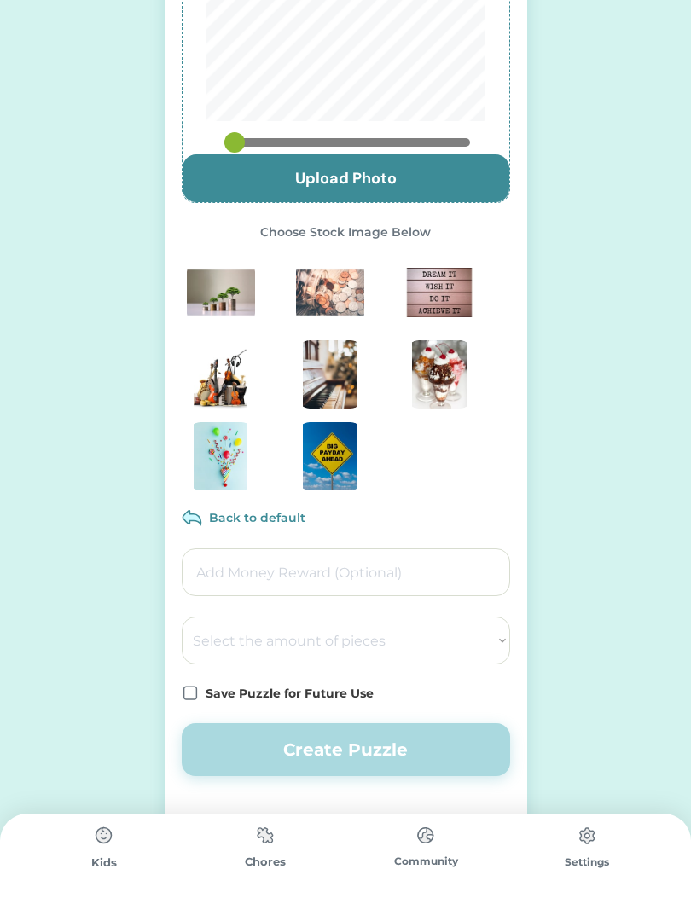
click at [195, 695] on icon at bounding box center [190, 693] width 17 height 17
click at [182, 700] on icon at bounding box center [190, 693] width 17 height 17
click at [201, 515] on img at bounding box center [192, 518] width 20 height 20
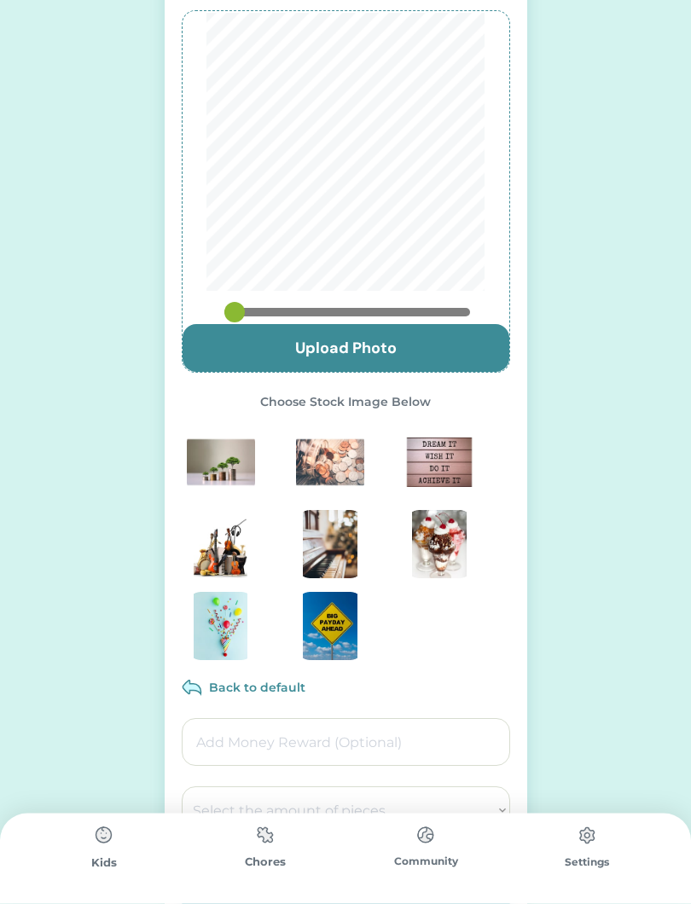
scroll to position [0, 0]
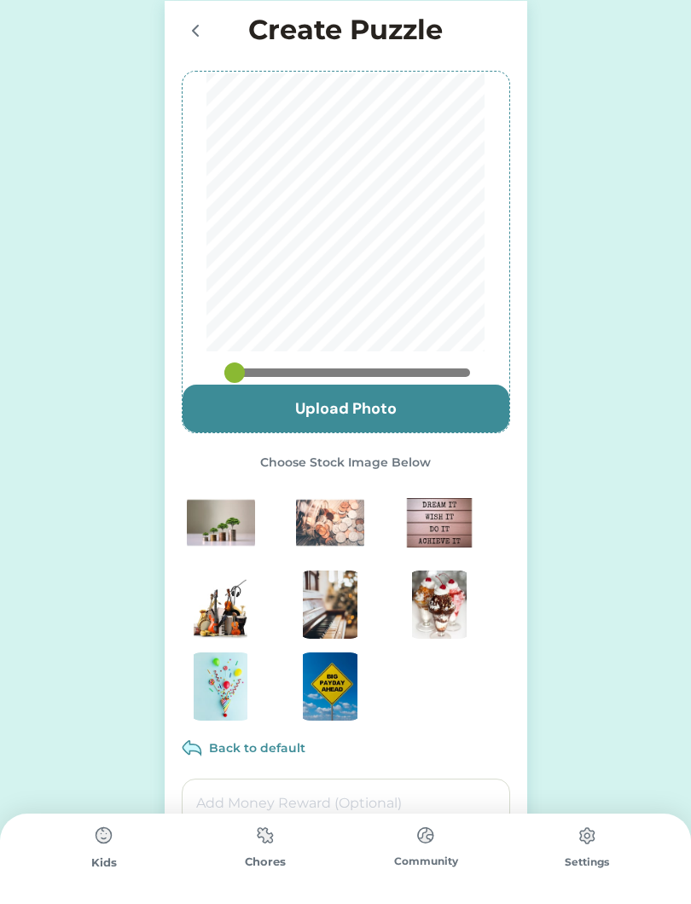
click at [201, 30] on icon at bounding box center [195, 30] width 20 height 20
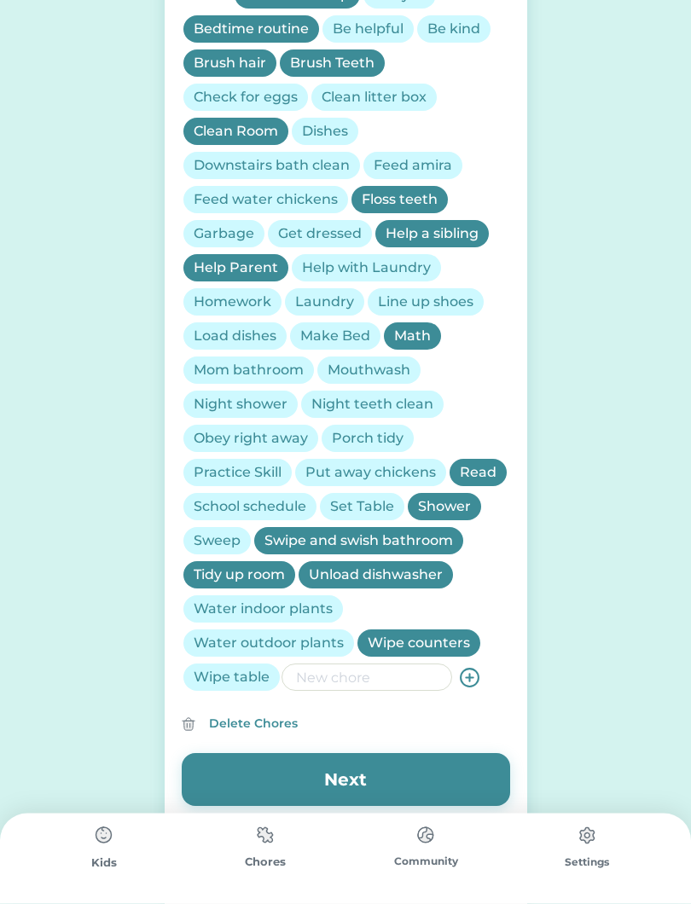
scroll to position [692, 0]
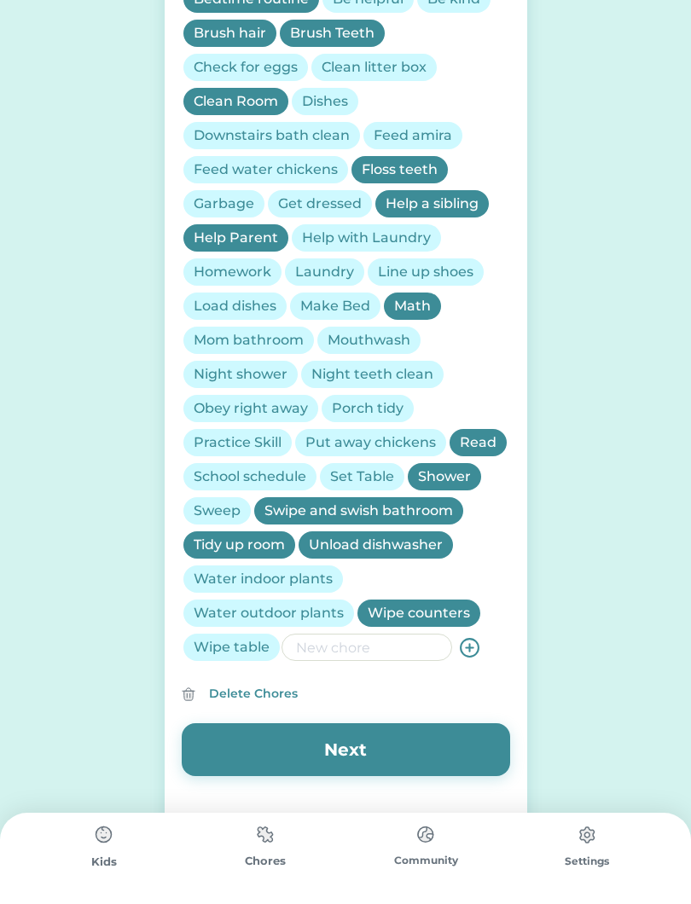
click at [372, 740] on button "Next" at bounding box center [346, 750] width 328 height 53
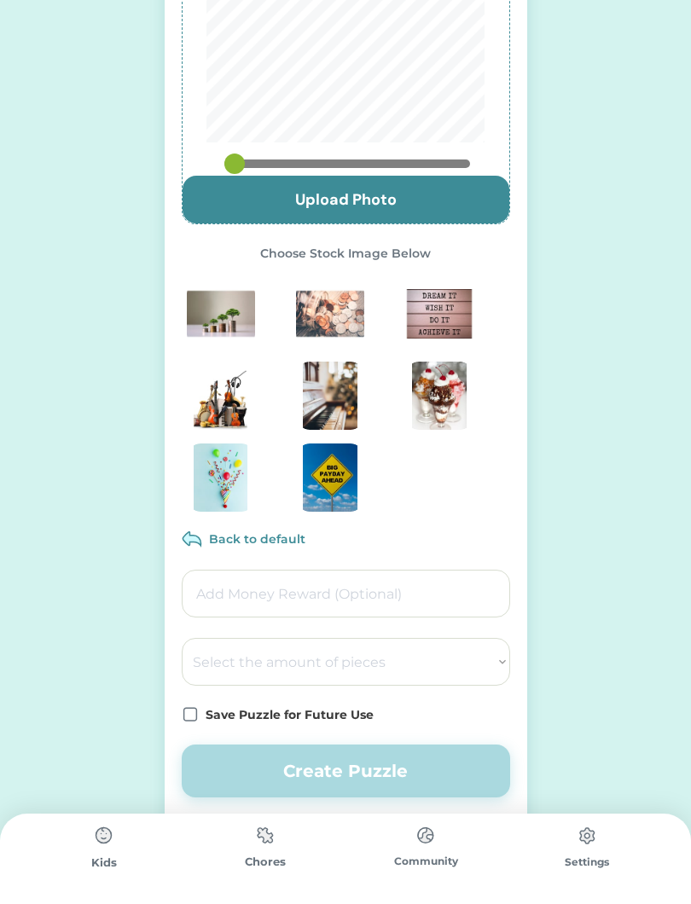
scroll to position [0, 0]
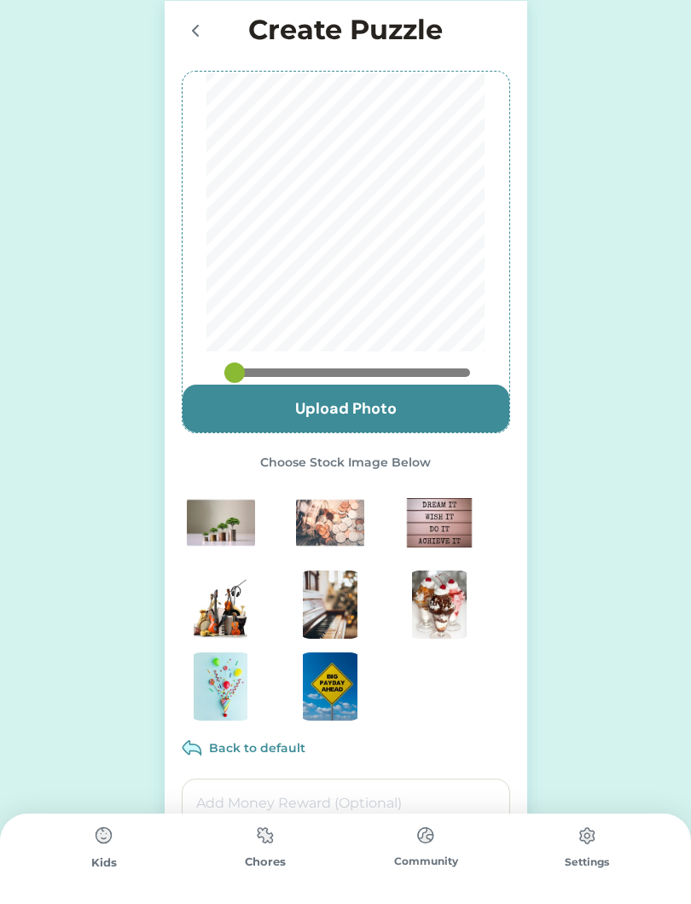
click at [386, 409] on input "file" at bounding box center [346, 409] width 327 height 48
click at [426, 395] on input "file" at bounding box center [346, 409] width 327 height 48
type input "C:\fakepath\IMG_5612.jpeg"
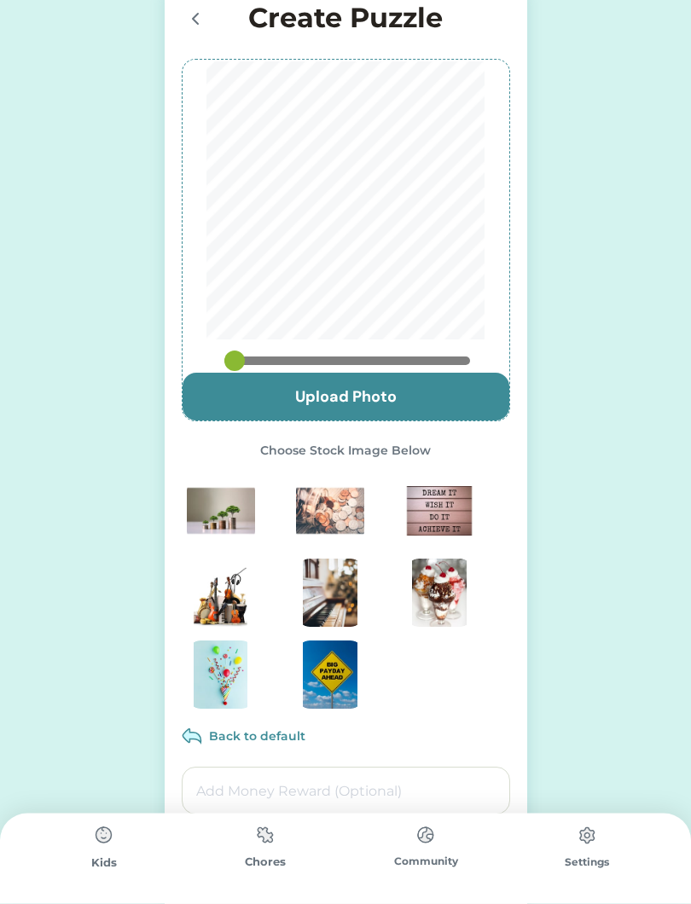
scroll to position [9, 0]
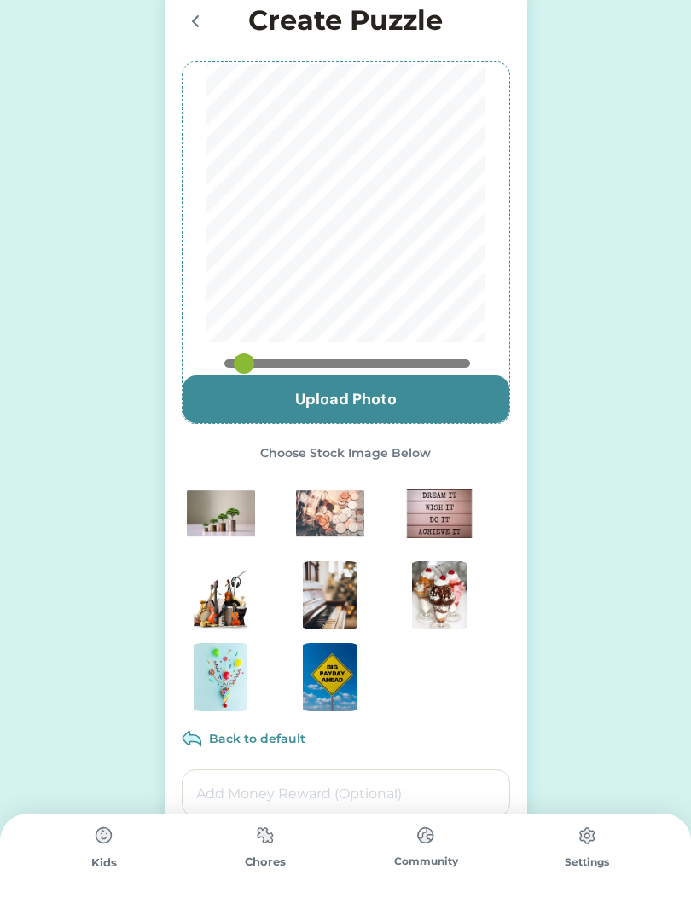
type input "0.9016"
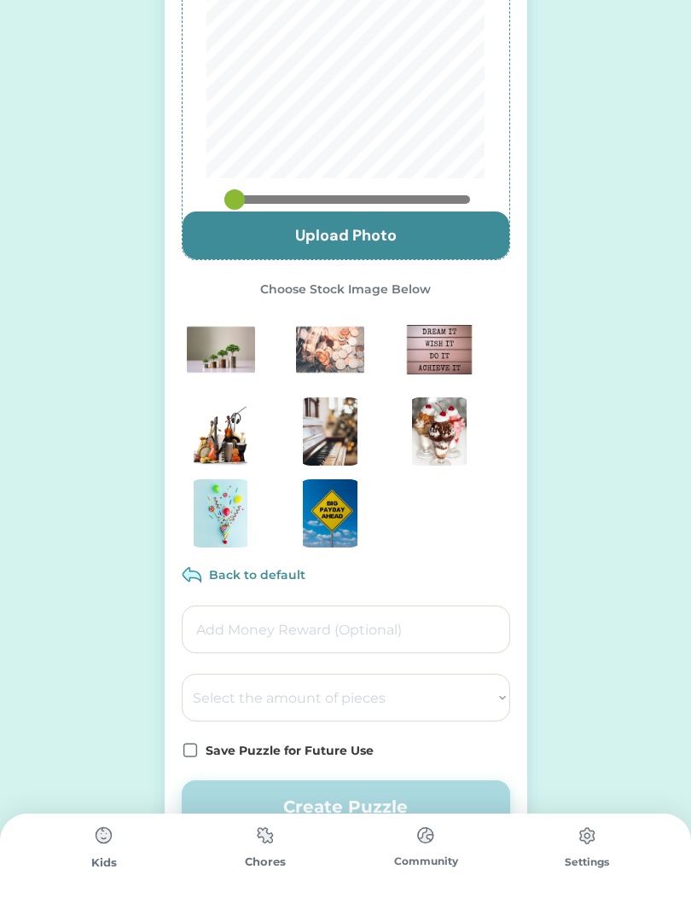
scroll to position [230, 0]
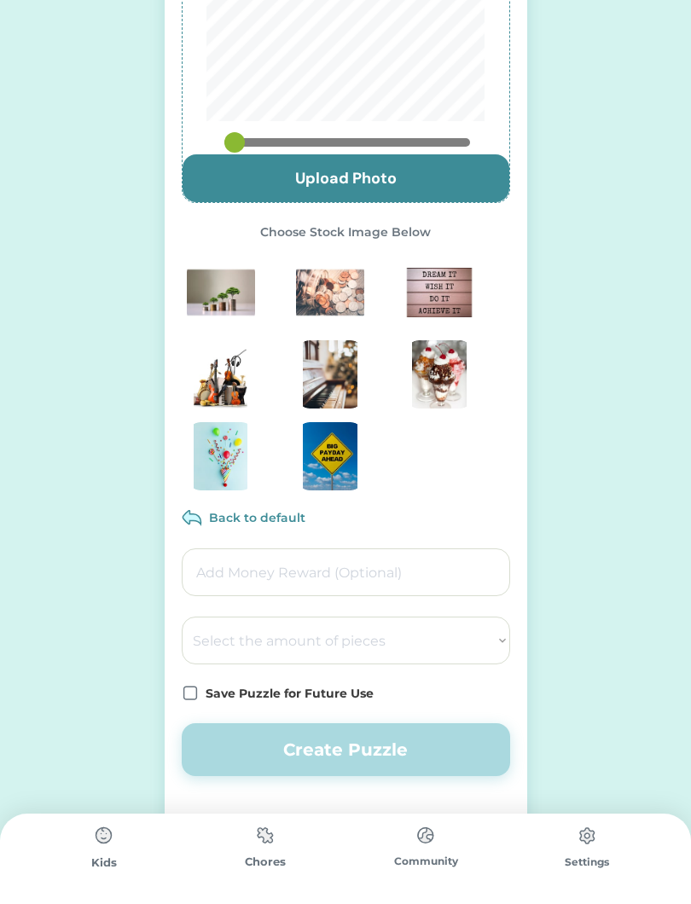
click at [381, 574] on input "input" at bounding box center [346, 572] width 328 height 48
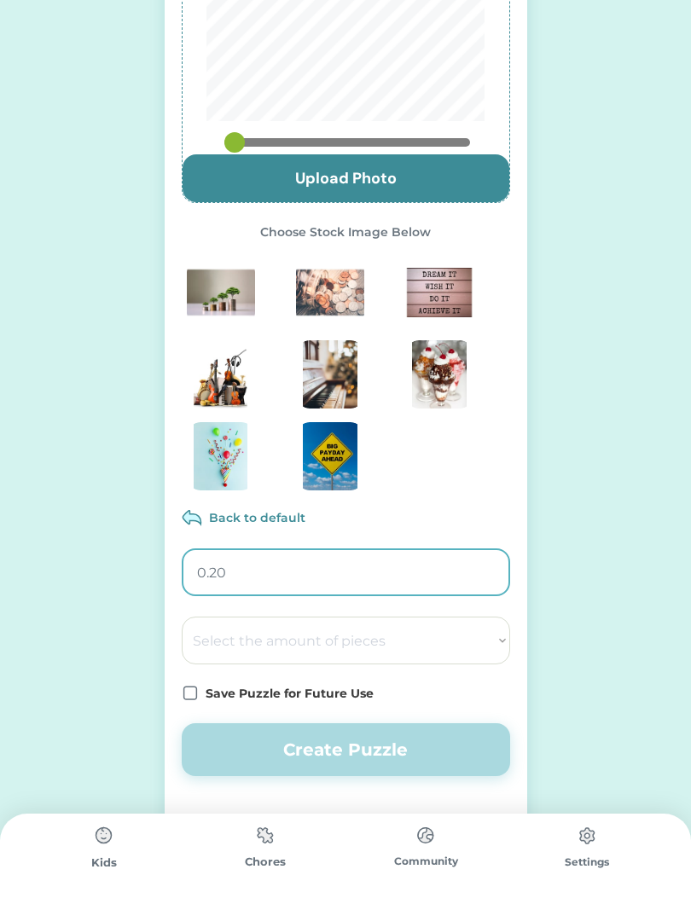
type input "0.25"
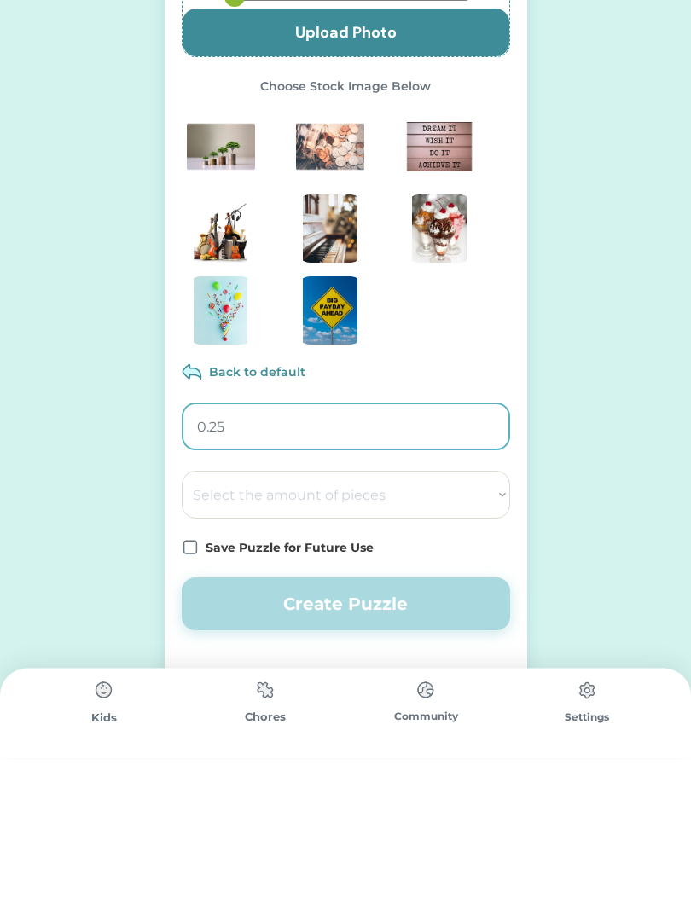
click at [410, 617] on select "Select the amount of pieces 4 6 8 9 10 12 14 15 16 18 20 21 24 25 28 30 32 35 3…" at bounding box center [346, 641] width 328 height 48
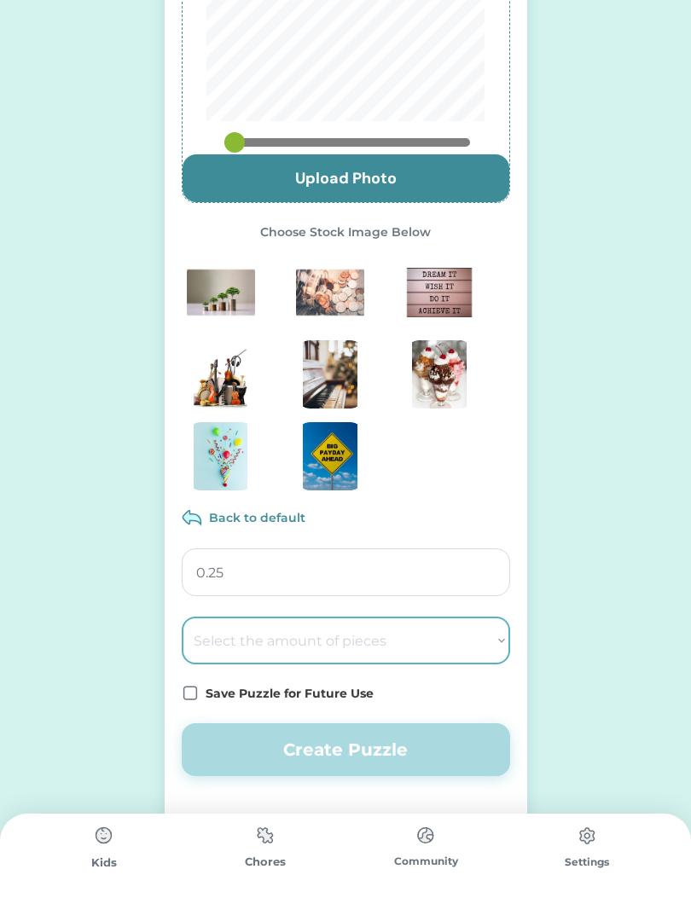
select select ""1348695171700984260__LOOKUP__1686212359596x571621577090479100""
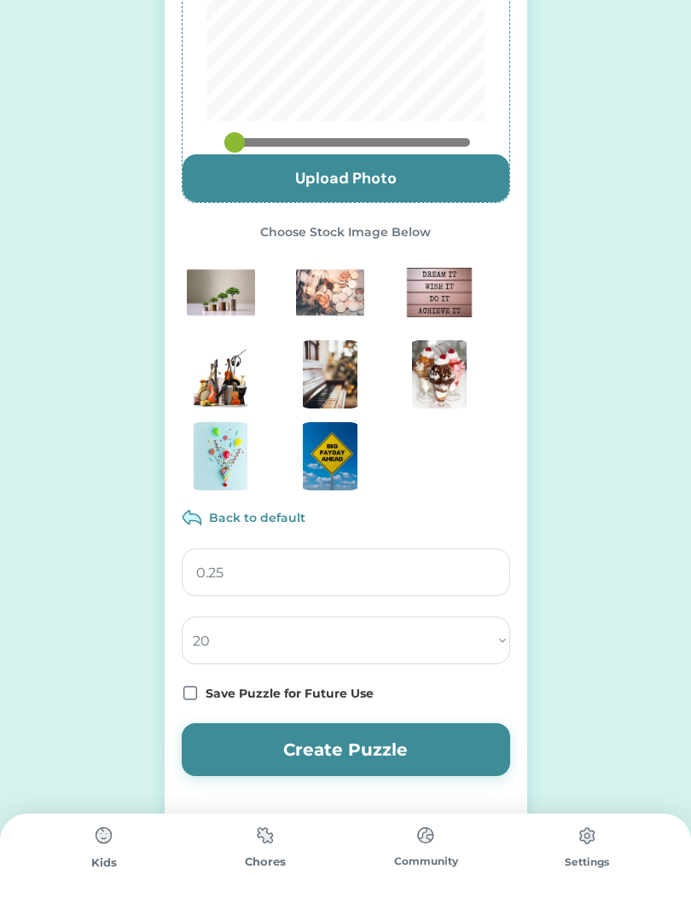
click at [417, 753] on button "Create Puzzle" at bounding box center [346, 749] width 328 height 53
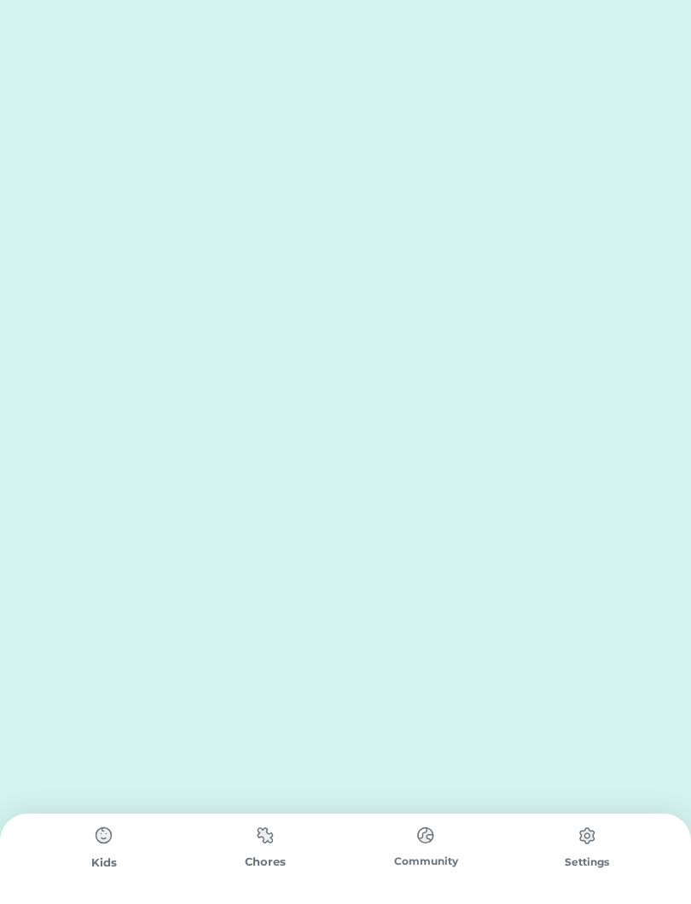
scroll to position [0, 0]
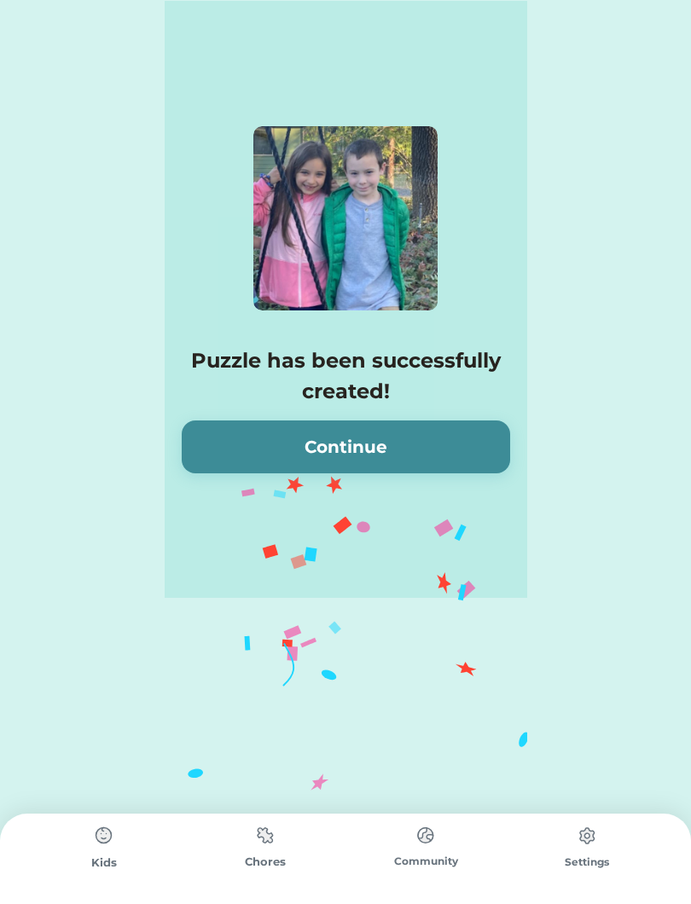
click at [423, 444] on button "Continue" at bounding box center [346, 447] width 328 height 53
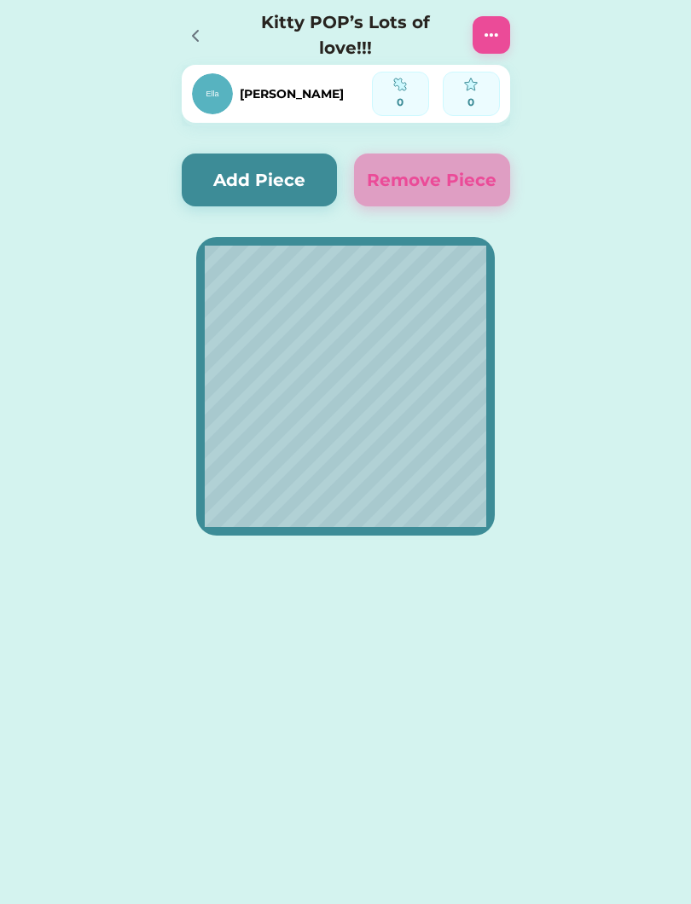
click at [0, 602] on div "Active Redeemed Requests Kitty POP’s Lots of love!!! 0 out of 20 Pieces Started…" at bounding box center [345, 452] width 691 height 904
click at [209, 44] on div at bounding box center [201, 35] width 38 height 38
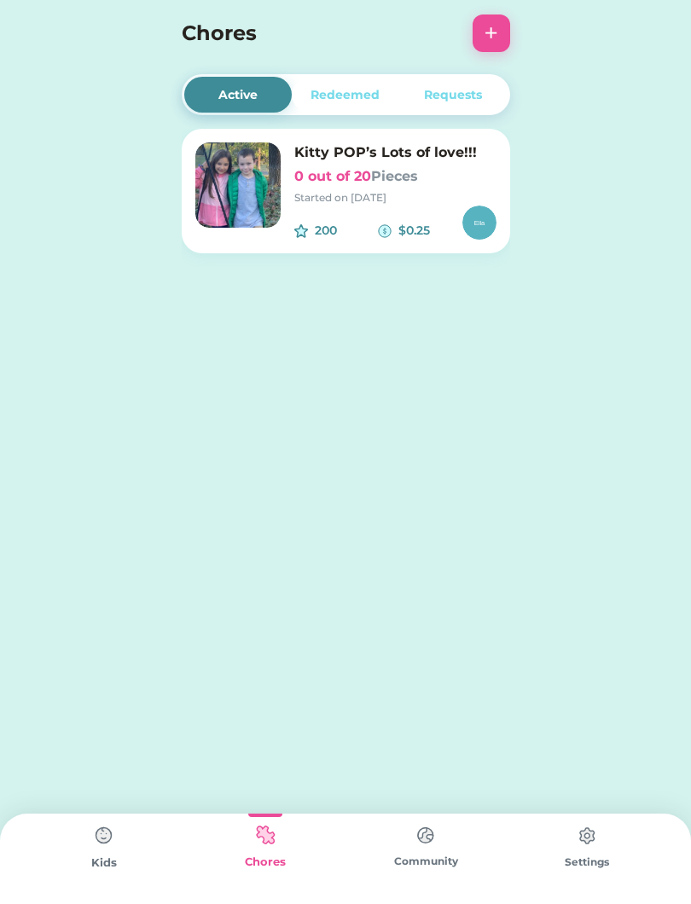
click at [98, 836] on img at bounding box center [104, 836] width 34 height 34
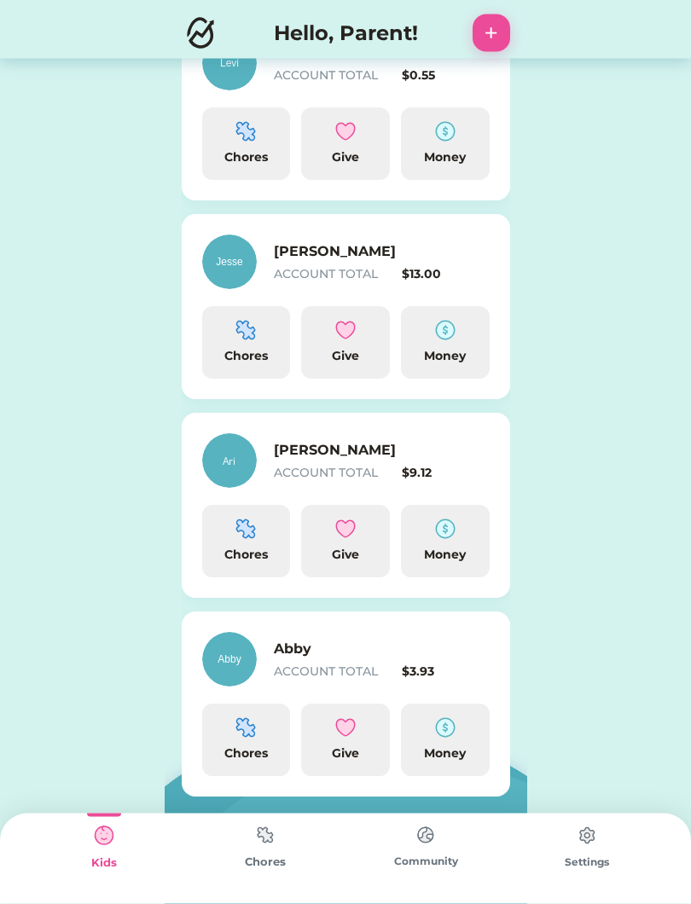
scroll to position [493, 0]
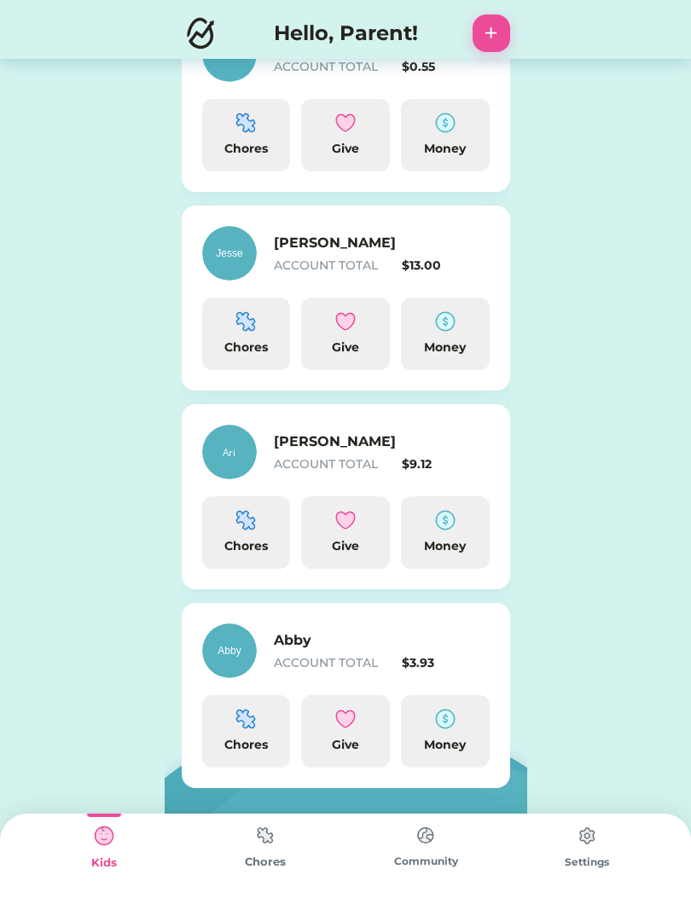
click at [441, 528] on img at bounding box center [445, 520] width 20 height 20
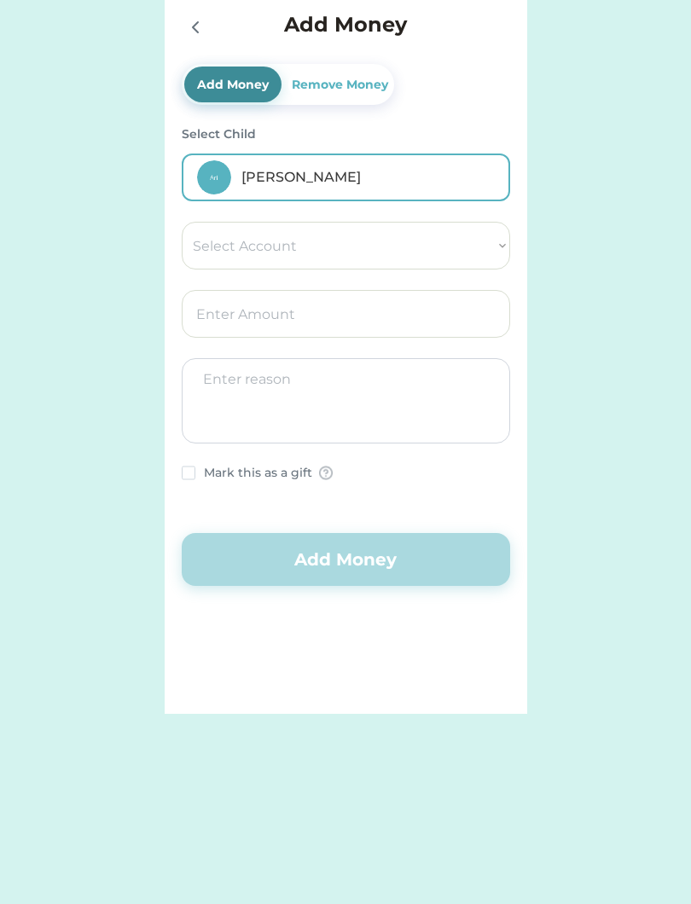
click at [459, 254] on select "Select Account Save Give Spend" at bounding box center [346, 246] width 328 height 48
select select ""1348695171700984260__LOOKUP__1754715338907x708991538954932800""
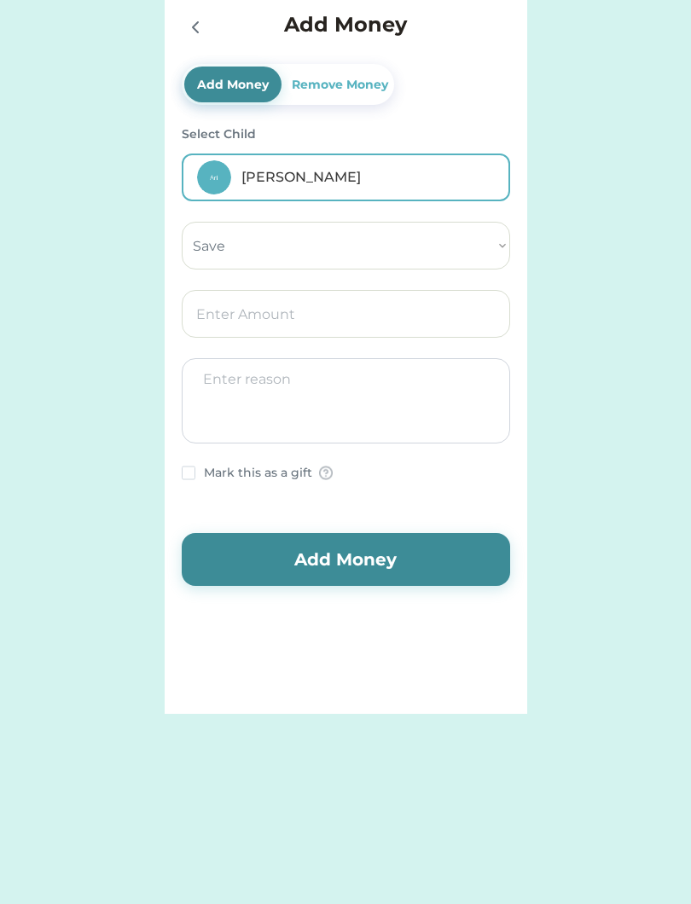
click at [400, 326] on input "input" at bounding box center [346, 314] width 328 height 48
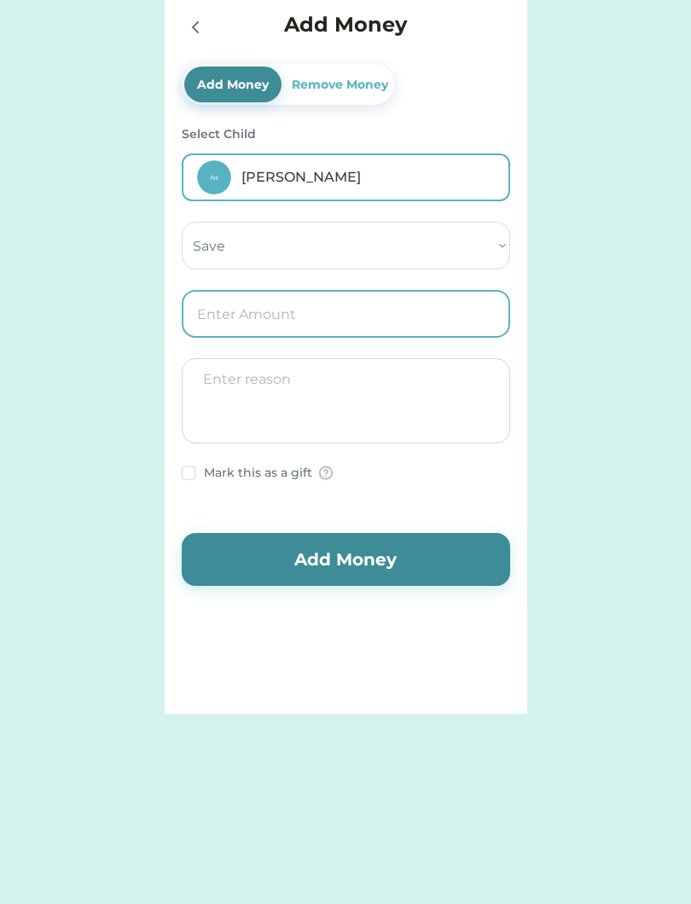
type input "0.30"
click at [445, 403] on textarea at bounding box center [346, 400] width 328 height 85
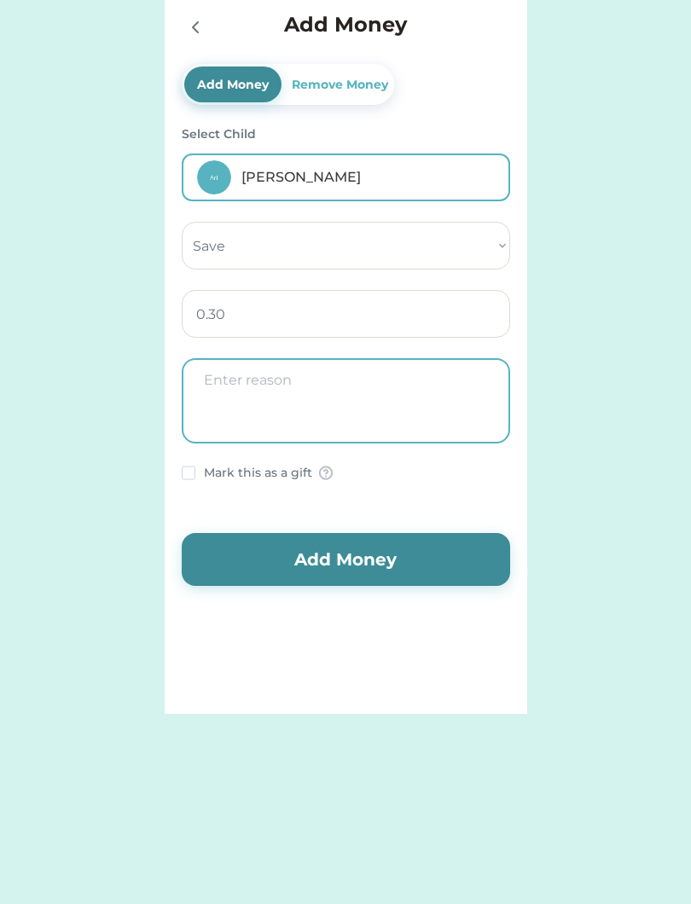
click at [409, 566] on button "Add Money" at bounding box center [346, 559] width 328 height 53
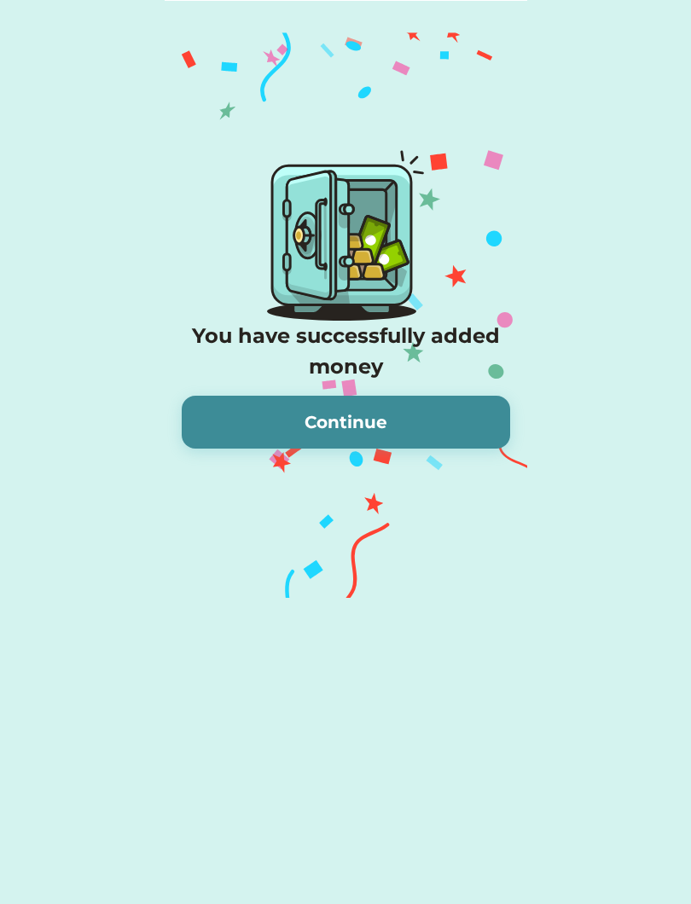
click at [426, 418] on button "Continue" at bounding box center [346, 422] width 328 height 53
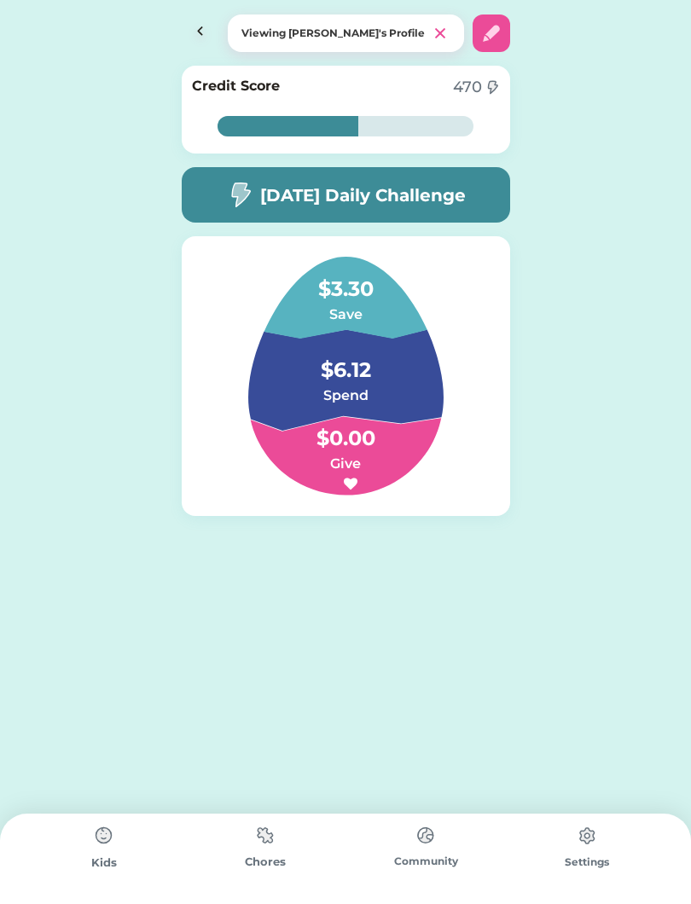
click at [87, 834] on img at bounding box center [104, 836] width 34 height 34
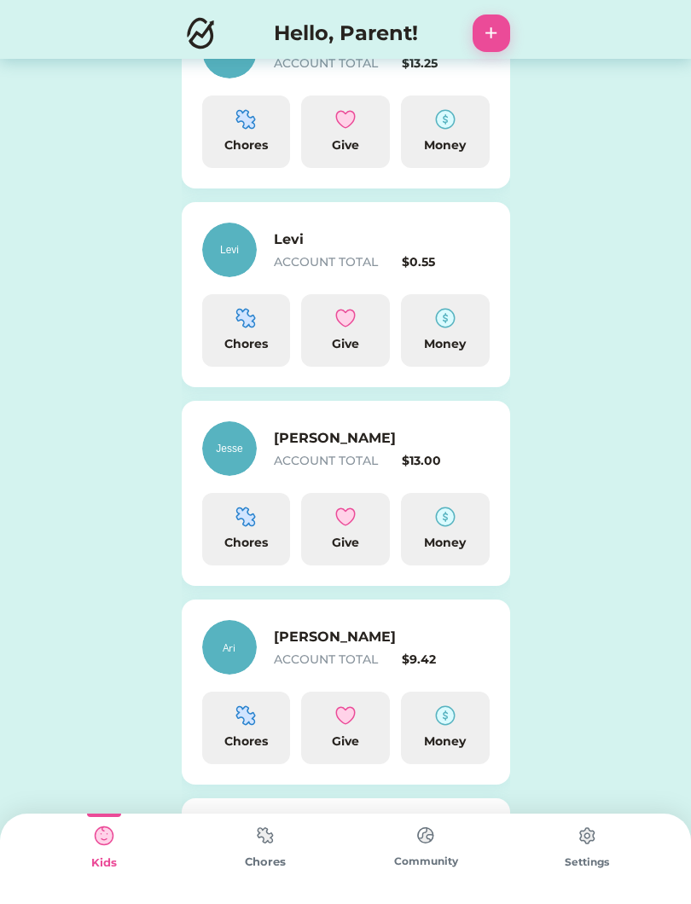
scroll to position [248, 0]
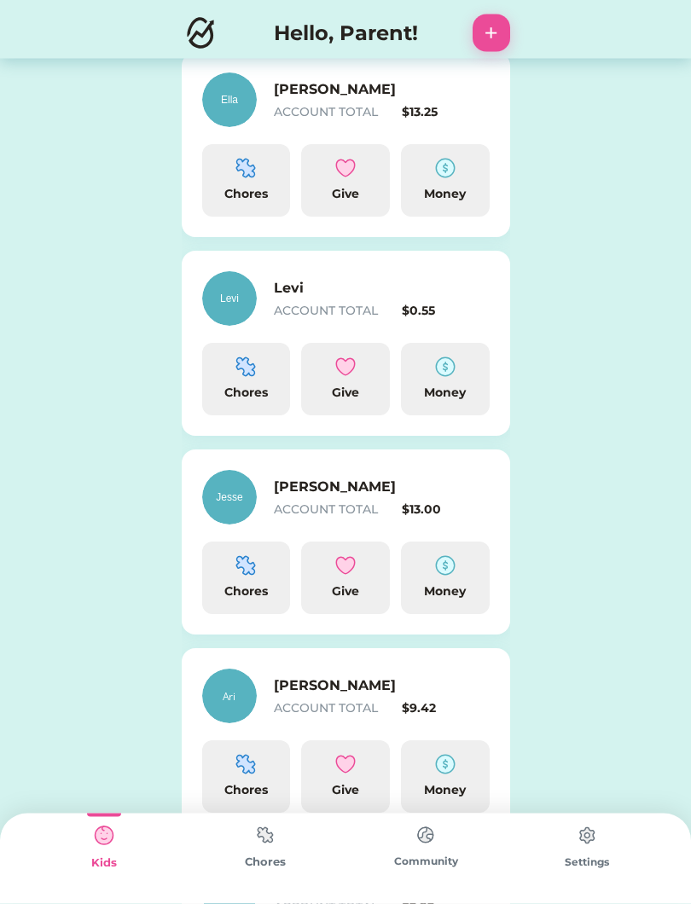
click at [251, 392] on div "Chores" at bounding box center [246, 394] width 75 height 18
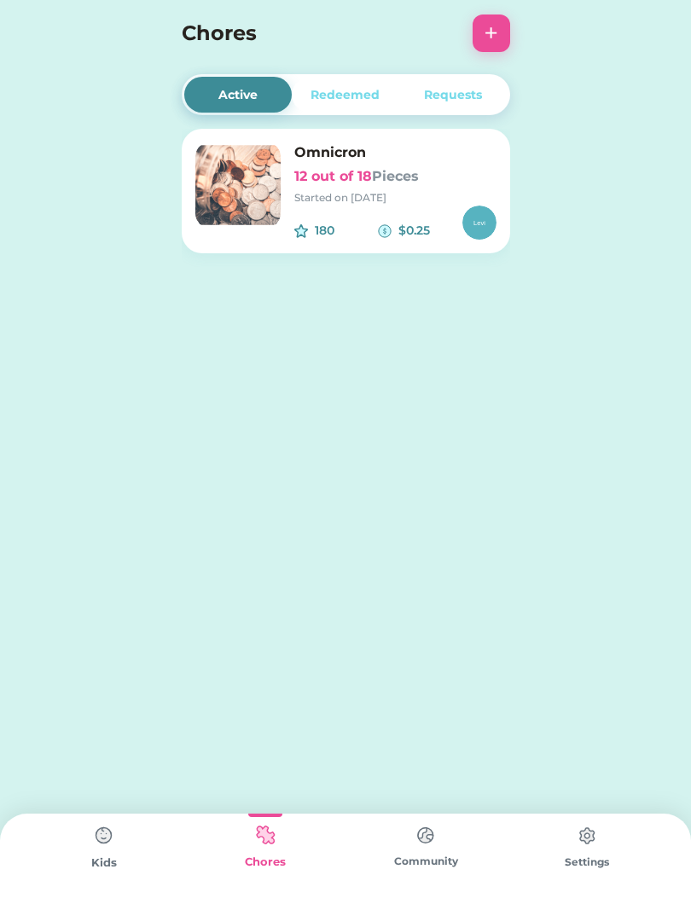
click at [392, 204] on div "Started on [DATE]" at bounding box center [395, 197] width 202 height 15
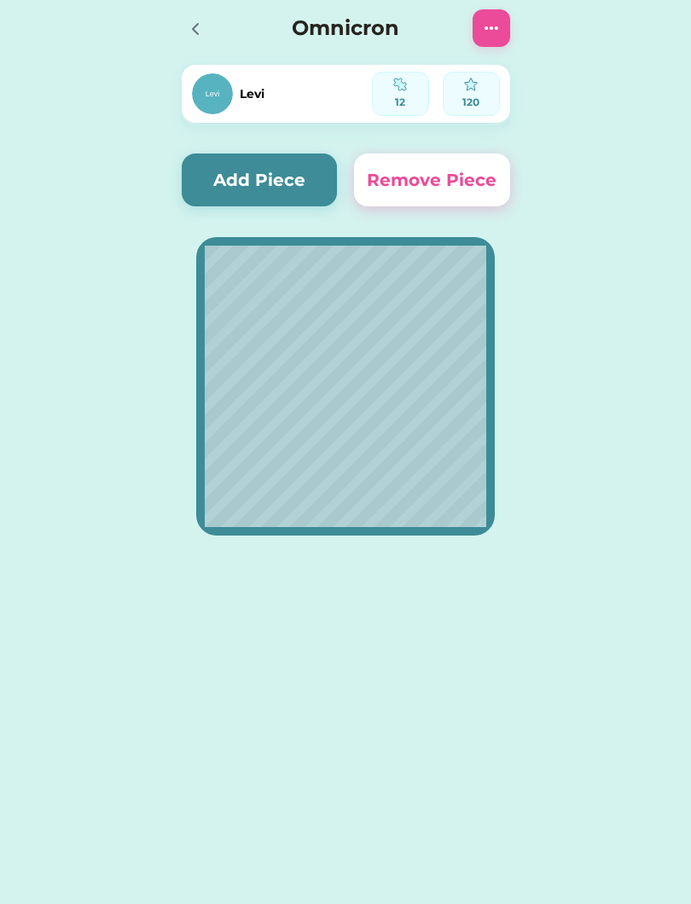
click at [220, 176] on button "Add Piece" at bounding box center [260, 180] width 156 height 53
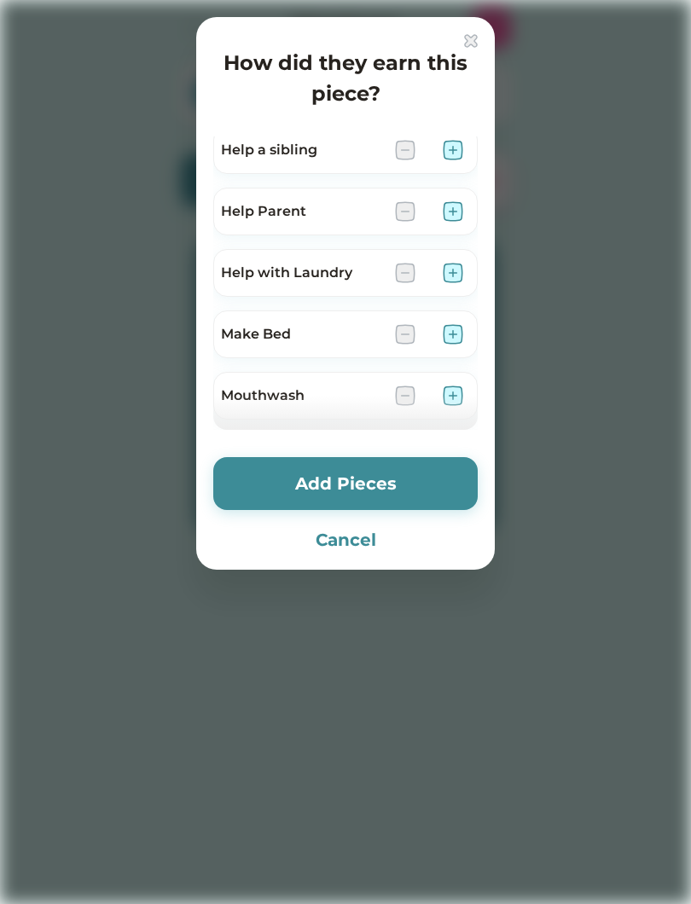
click at [458, 146] on img at bounding box center [453, 150] width 20 height 20
click at [460, 212] on img at bounding box center [453, 211] width 20 height 20
click at [462, 272] on img at bounding box center [453, 273] width 20 height 20
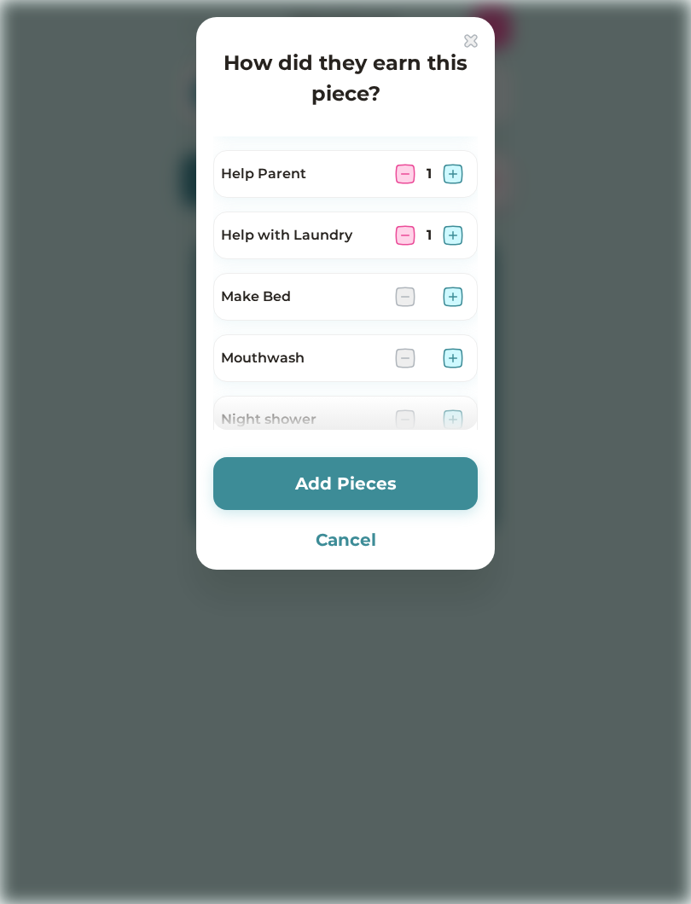
scroll to position [606, 0]
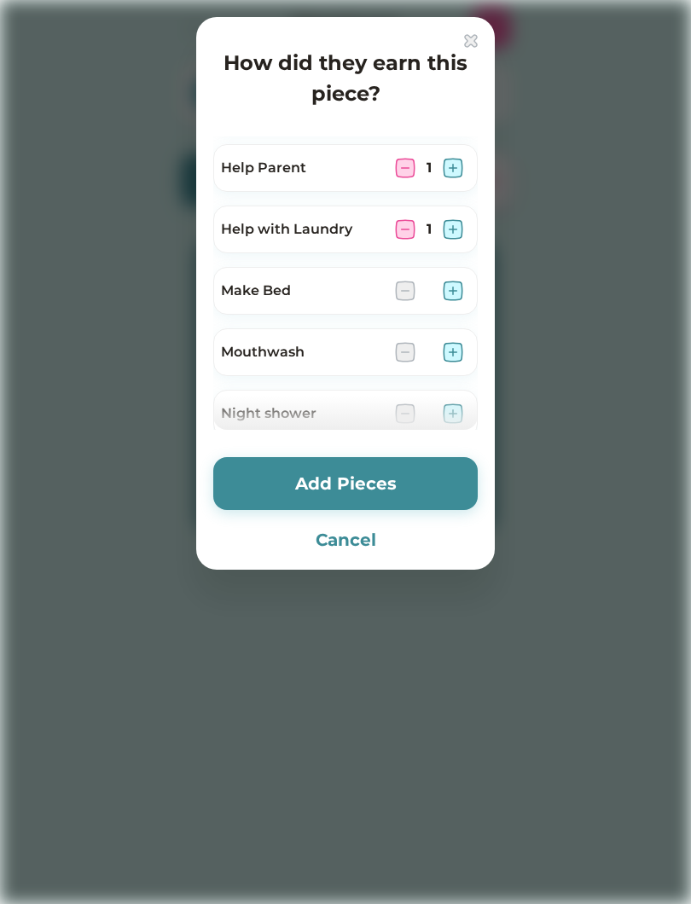
click at [457, 290] on img at bounding box center [453, 291] width 20 height 20
click at [458, 358] on img at bounding box center [453, 352] width 20 height 20
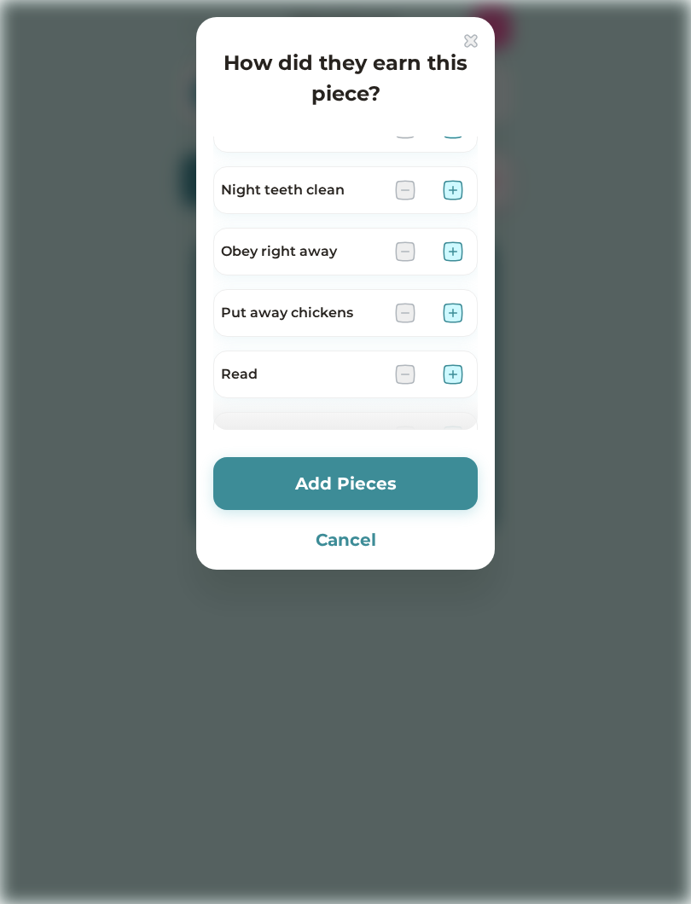
scroll to position [894, 0]
click at [462, 187] on img at bounding box center [453, 187] width 20 height 20
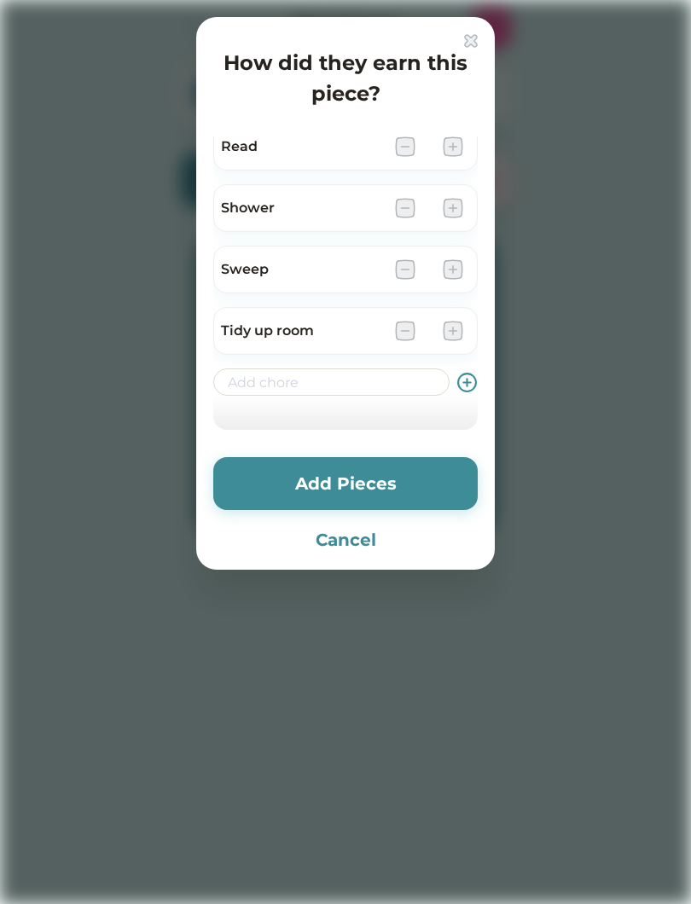
scroll to position [1119, 0]
click at [459, 340] on img at bounding box center [453, 331] width 20 height 20
click at [433, 486] on button "Add Pieces" at bounding box center [345, 483] width 264 height 53
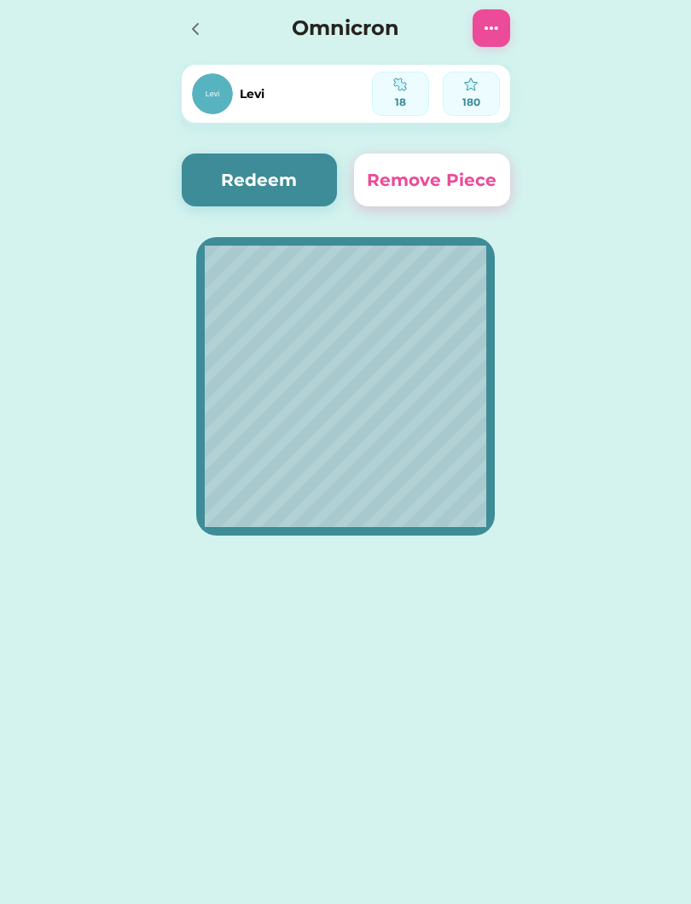
click at [260, 185] on button "Redeem" at bounding box center [260, 180] width 156 height 53
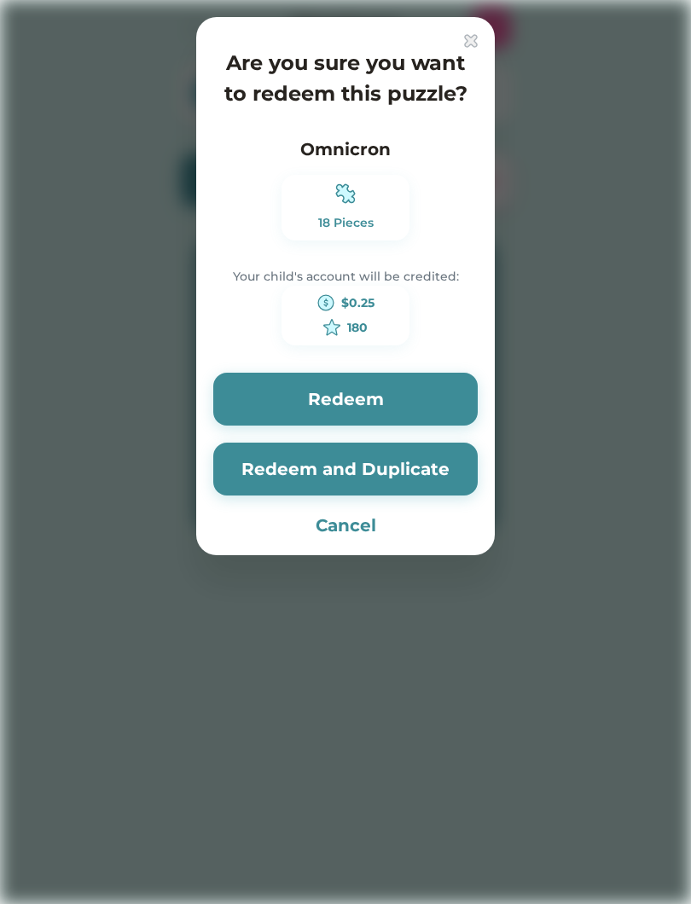
click at [338, 399] on button "Redeem" at bounding box center [345, 399] width 264 height 53
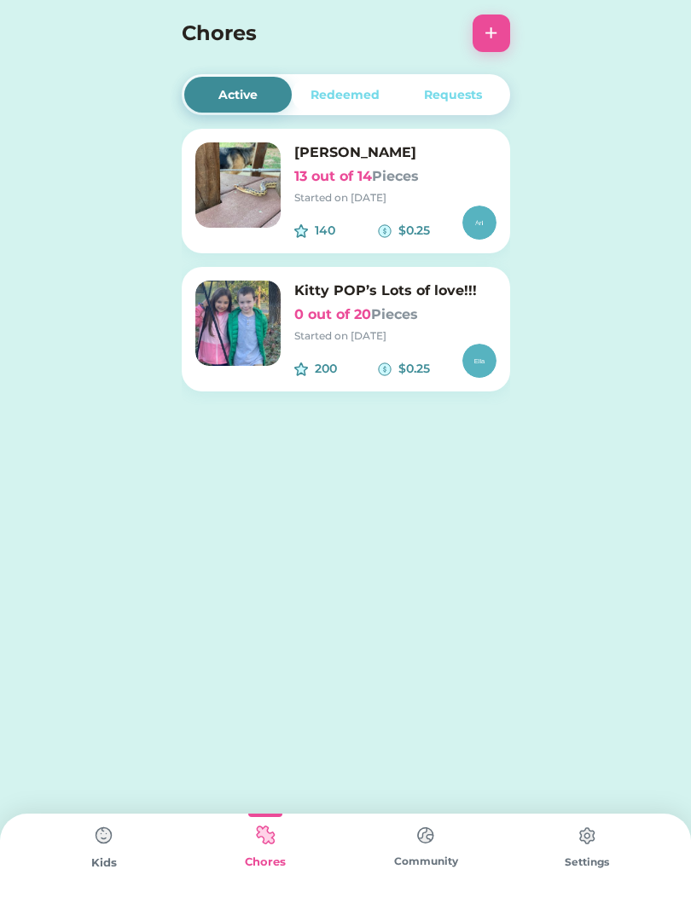
click at [339, 104] on div "Redeemed" at bounding box center [345, 95] width 107 height 36
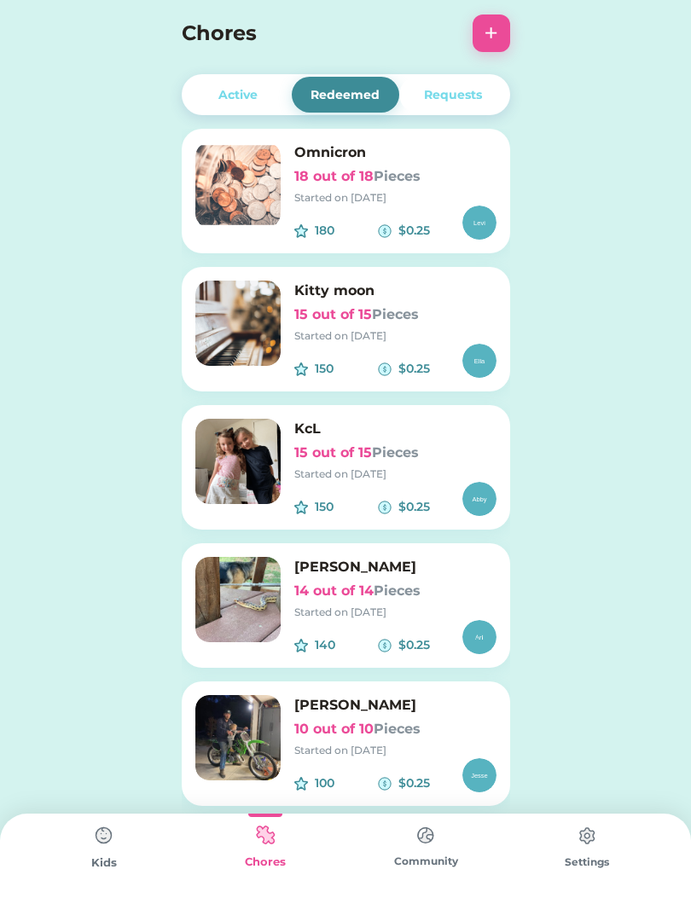
click at [352, 218] on div "180 $0.25" at bounding box center [395, 223] width 202 height 34
click at [232, 208] on img at bounding box center [237, 184] width 85 height 85
click at [261, 591] on img at bounding box center [237, 599] width 85 height 85
click at [219, 83] on div "Active" at bounding box center [237, 95] width 107 height 36
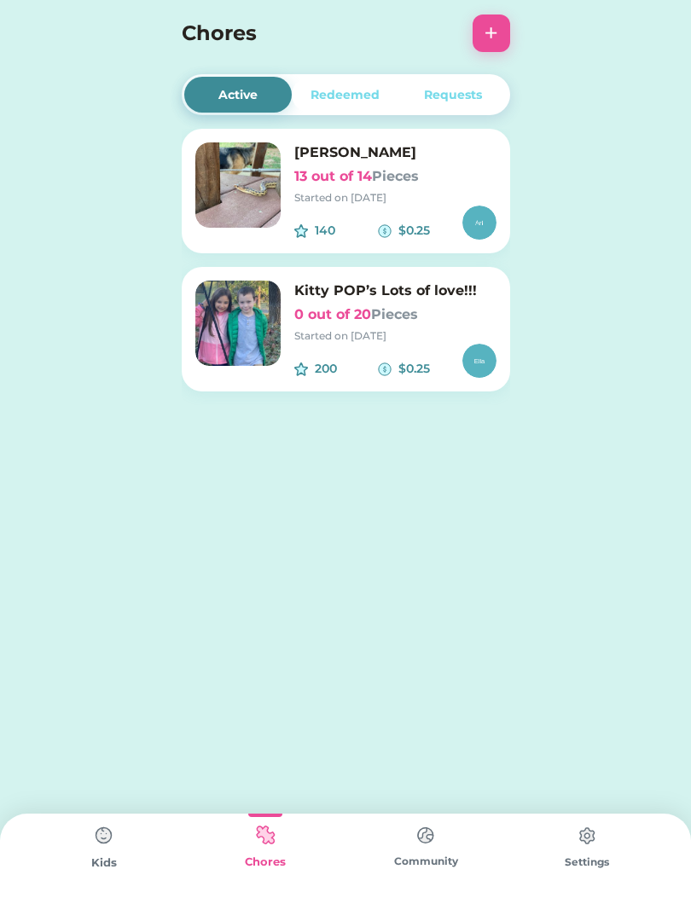
click at [236, 191] on img at bounding box center [237, 184] width 85 height 85
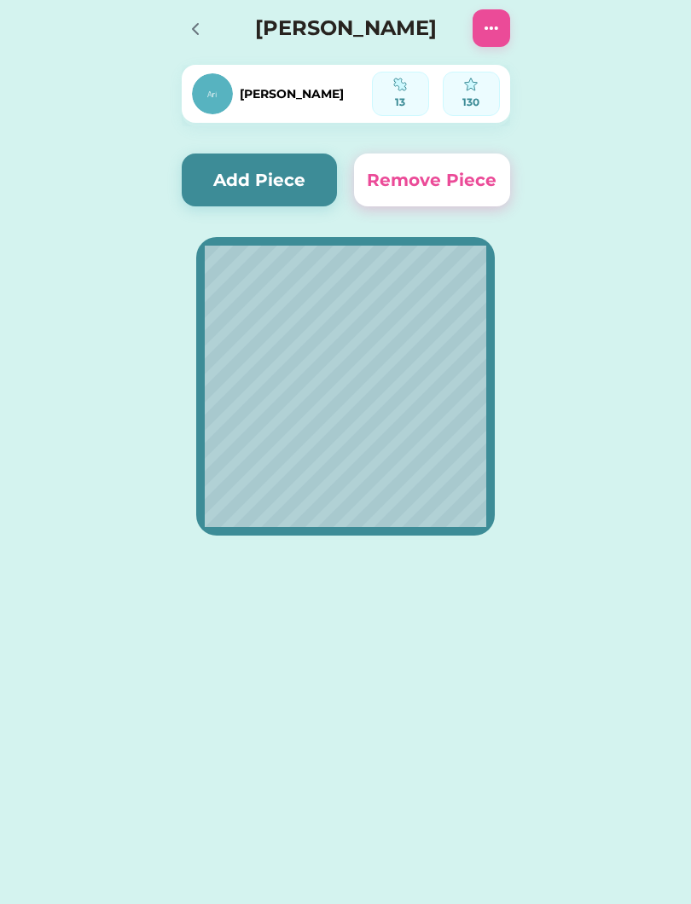
click at [285, 180] on button "Add Piece" at bounding box center [260, 180] width 156 height 53
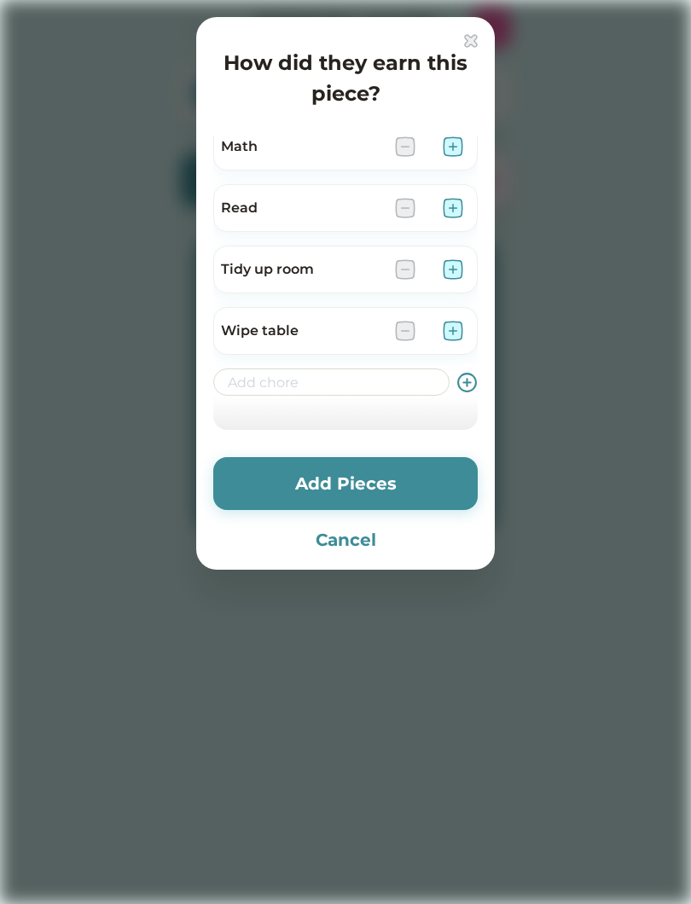
click at [449, 210] on img at bounding box center [453, 208] width 20 height 20
click at [306, 480] on button "Add Pieces" at bounding box center [345, 483] width 264 height 53
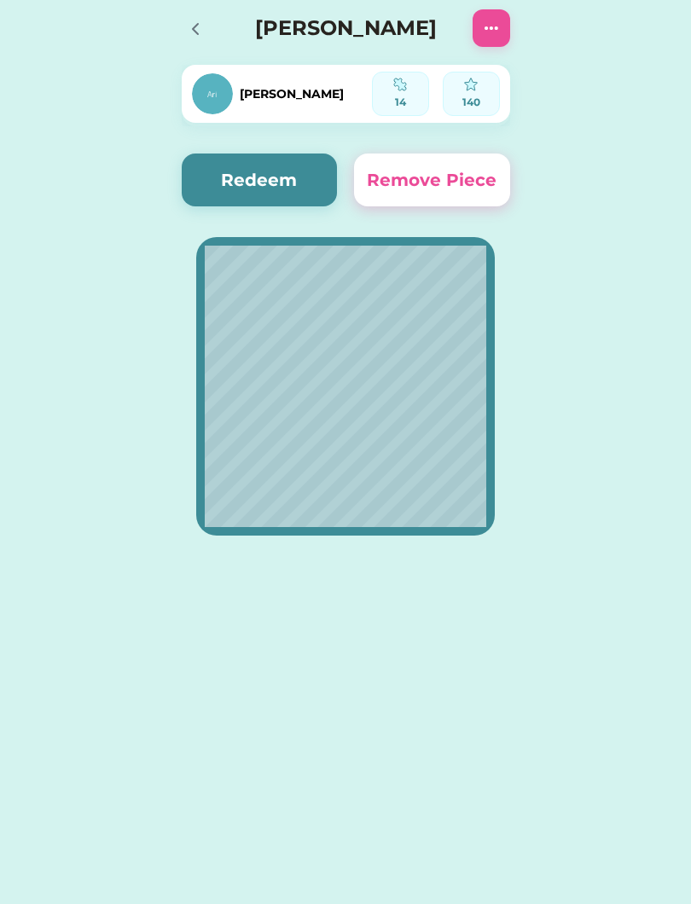
click at [187, 723] on div "Active Redeemed Requests [PERSON_NAME] 14 out of 14 Pieces Started on [DATE] 14…" at bounding box center [345, 452] width 691 height 904
